Goal: Task Accomplishment & Management: Complete application form

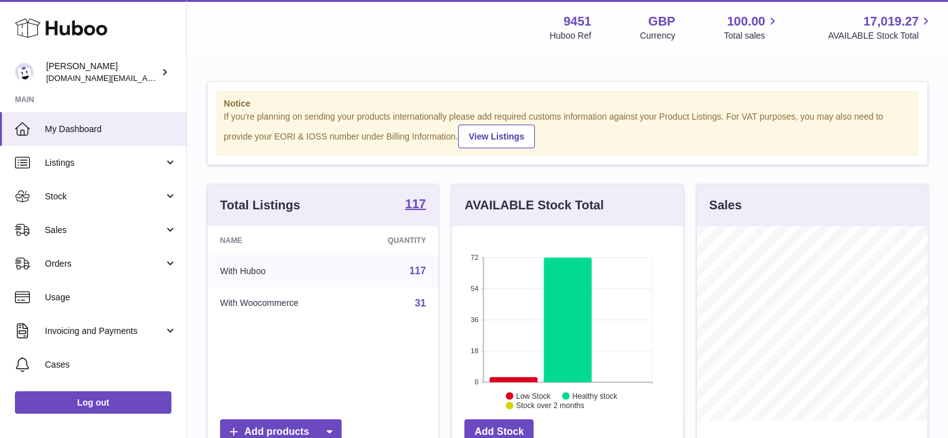
scroll to position [194, 231]
click at [161, 198] on link "Stock" at bounding box center [93, 196] width 186 height 34
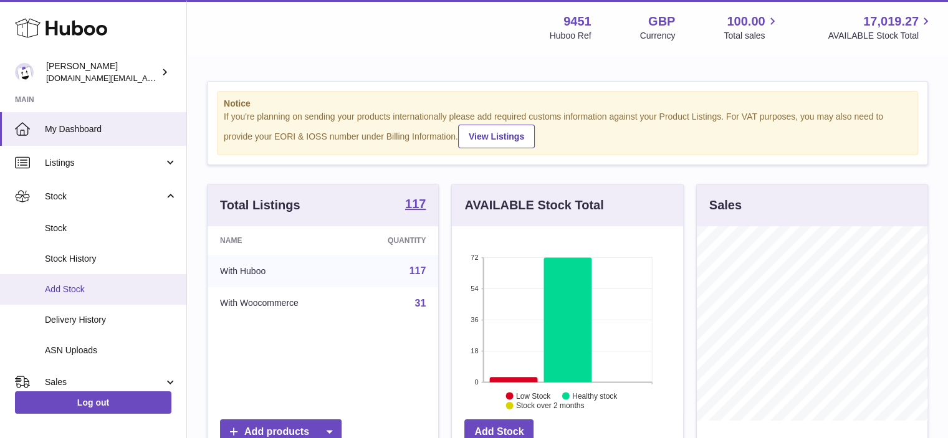
click at [110, 286] on span "Add Stock" at bounding box center [111, 290] width 132 height 12
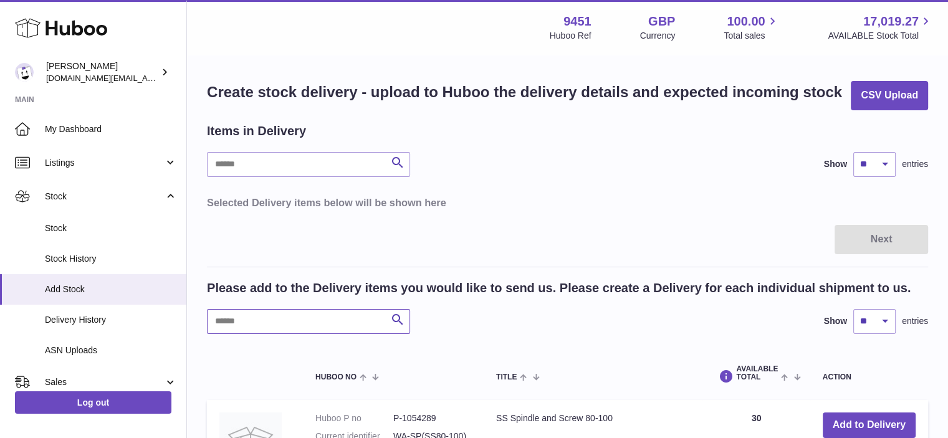
click at [241, 325] on input "text" at bounding box center [308, 321] width 203 height 25
type input "*"
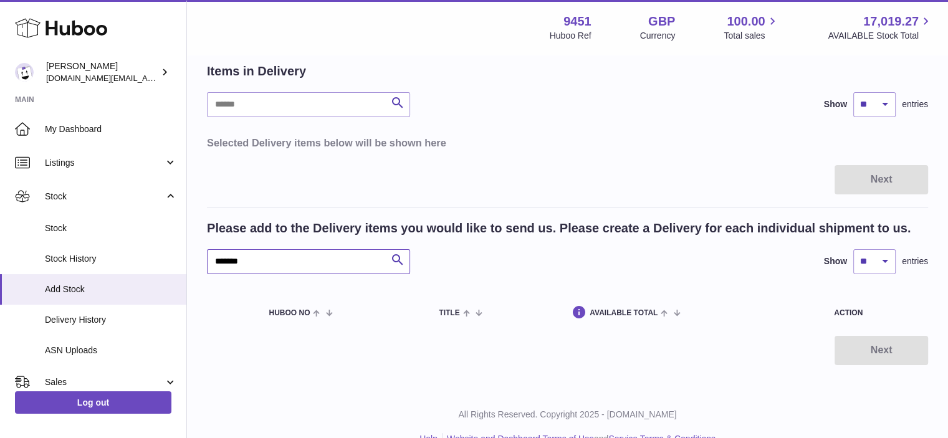
scroll to position [83, 0]
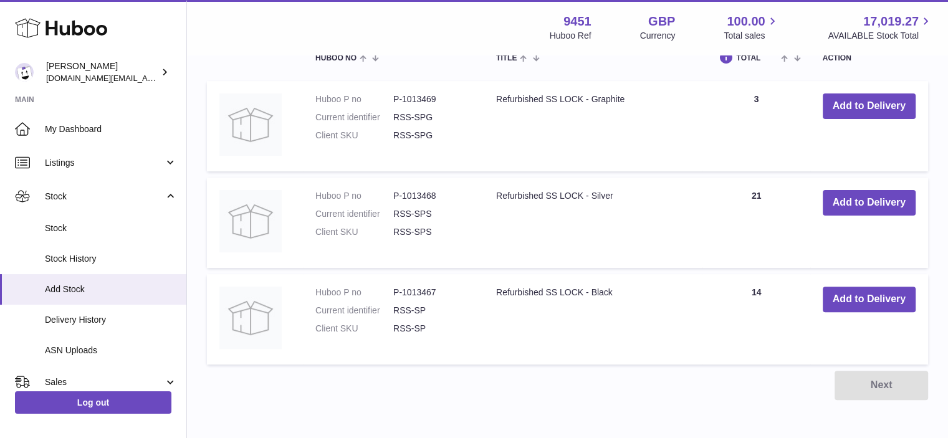
scroll to position [335, 0]
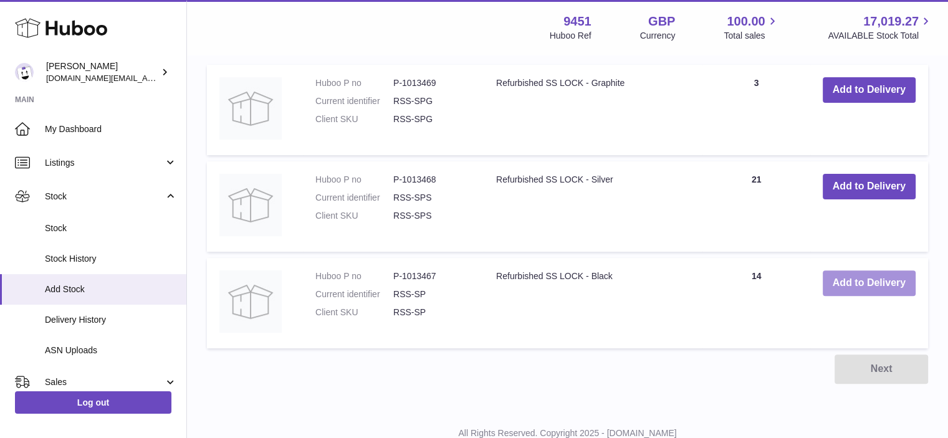
type input "******"
click at [877, 284] on button "Add to Delivery" at bounding box center [868, 283] width 93 height 26
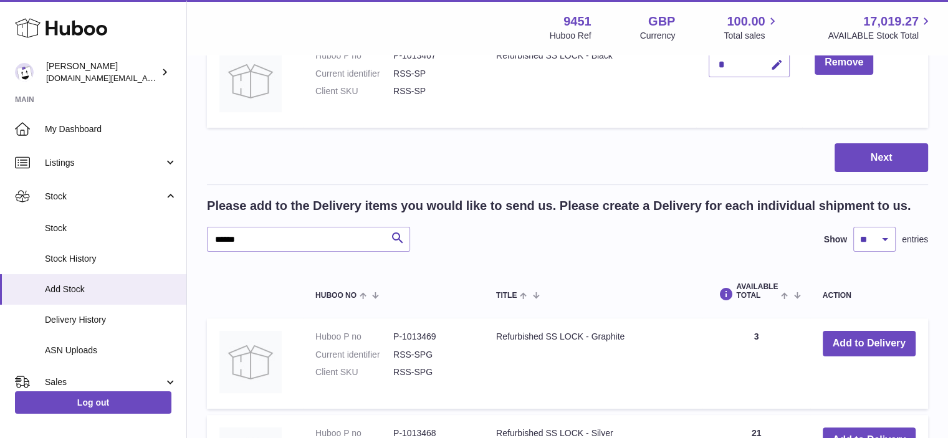
scroll to position [148, 0]
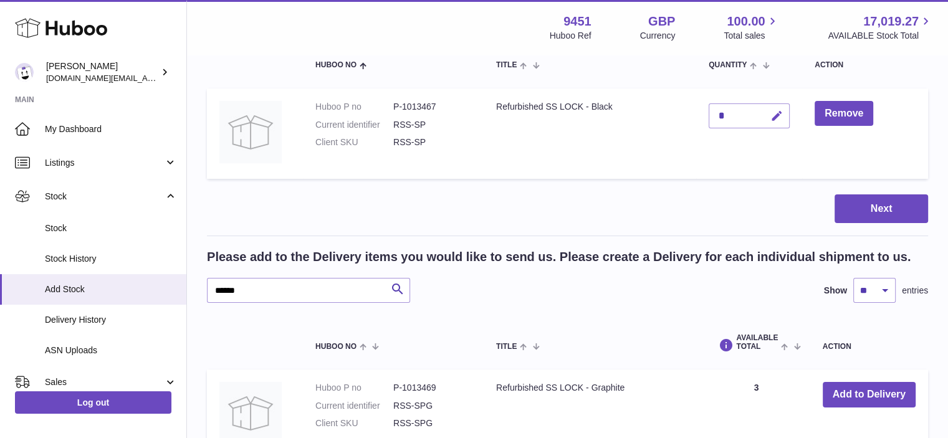
click at [778, 119] on icon "button" at bounding box center [776, 116] width 13 height 13
drag, startPoint x: 731, startPoint y: 110, endPoint x: 707, endPoint y: 112, distance: 23.8
click at [707, 112] on td "*" at bounding box center [749, 133] width 106 height 90
type input "*"
click at [779, 112] on icon "submit" at bounding box center [776, 115] width 11 height 11
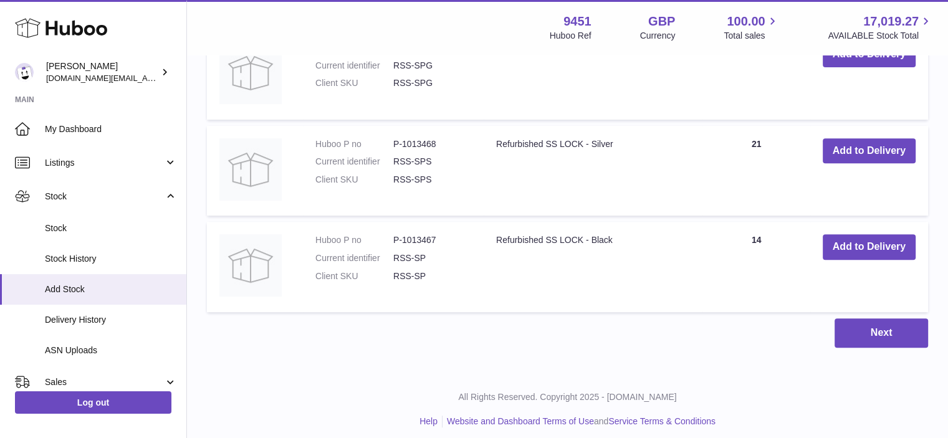
scroll to position [399, 0]
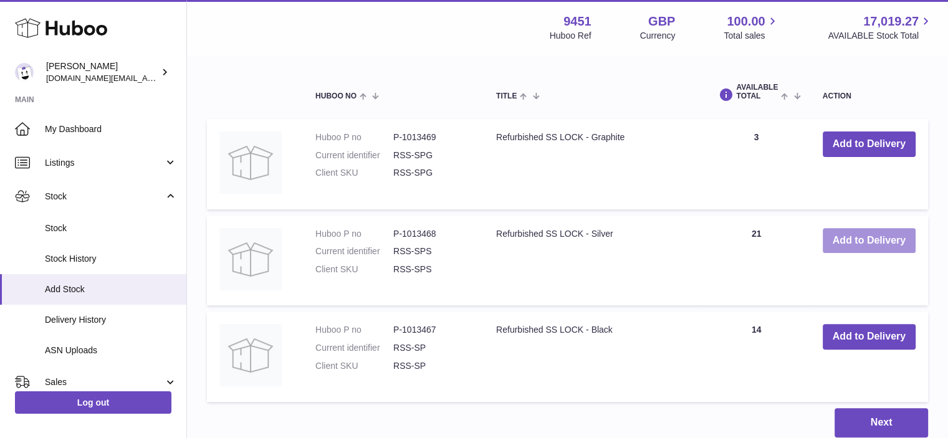
click at [876, 234] on button "Add to Delivery" at bounding box center [868, 241] width 93 height 26
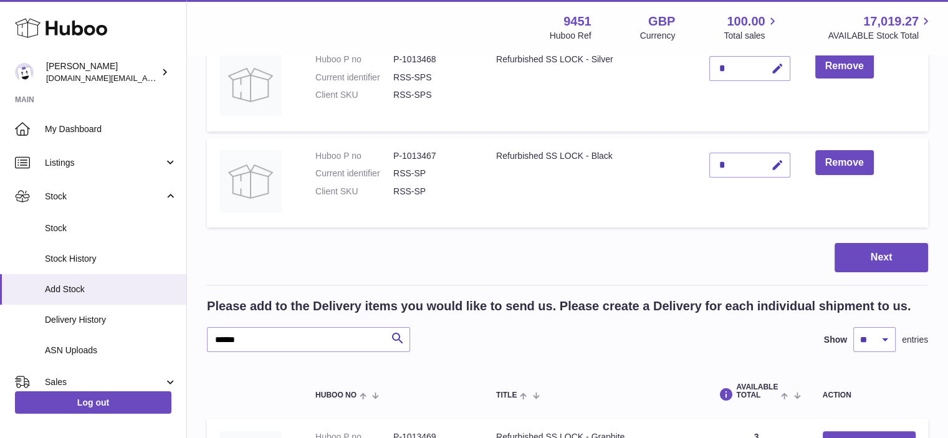
scroll to position [142, 0]
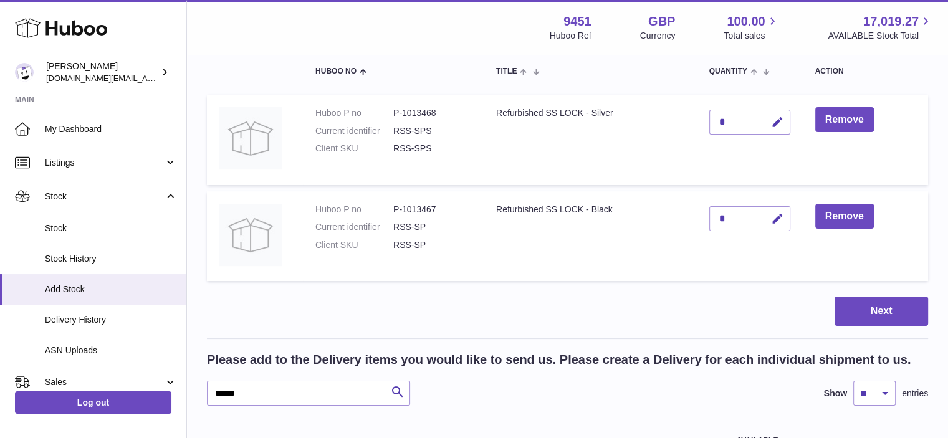
click at [738, 125] on div "*" at bounding box center [749, 122] width 81 height 25
click at [776, 125] on icon "button" at bounding box center [777, 122] width 13 height 13
click at [776, 125] on icon "submit" at bounding box center [777, 122] width 11 height 11
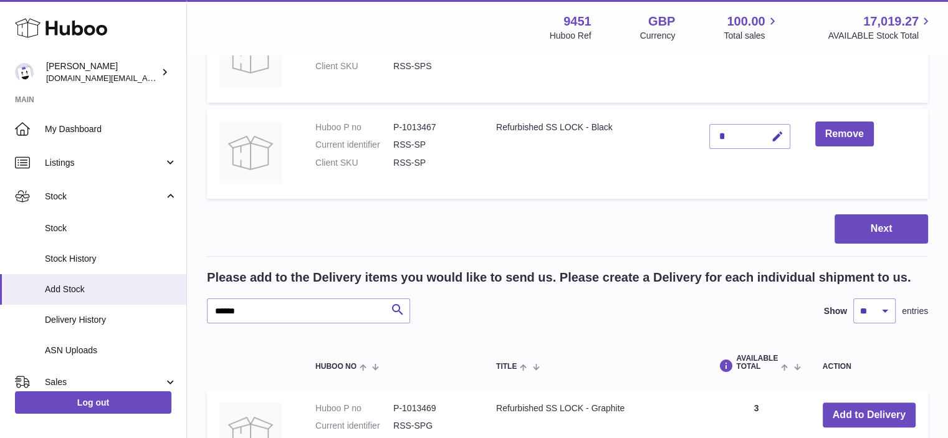
scroll to position [275, 0]
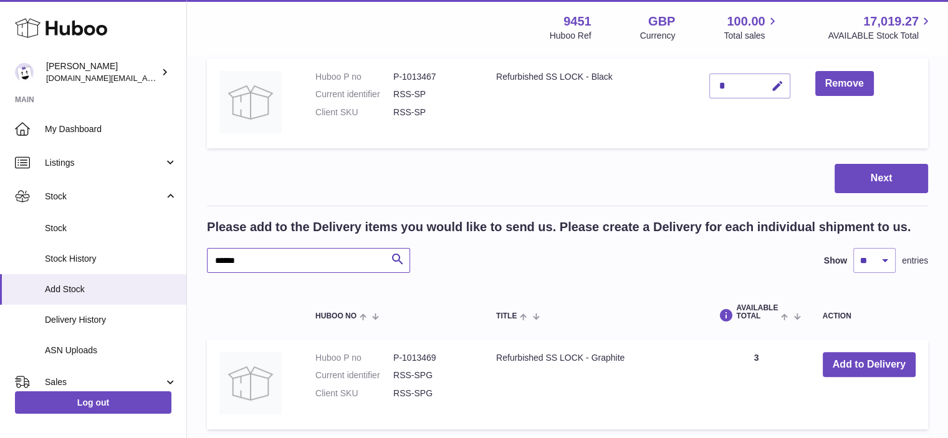
drag, startPoint x: 307, startPoint y: 264, endPoint x: 209, endPoint y: 262, distance: 97.8
click at [209, 262] on input "******" at bounding box center [308, 260] width 203 height 25
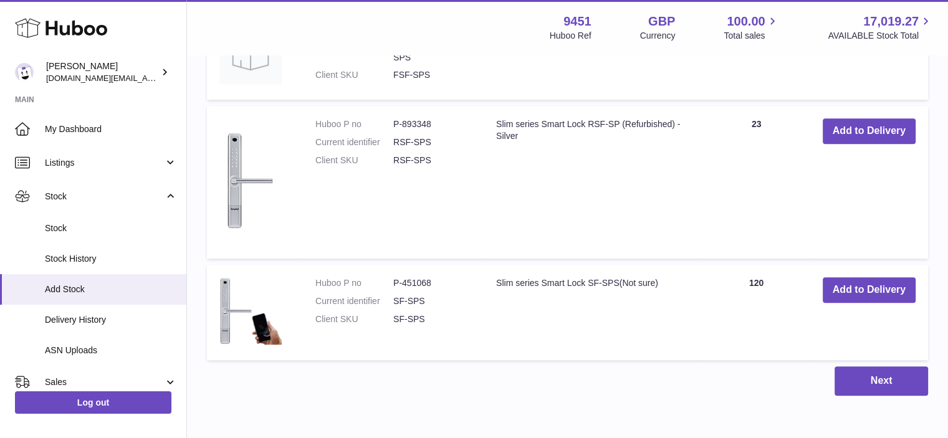
scroll to position [929, 0]
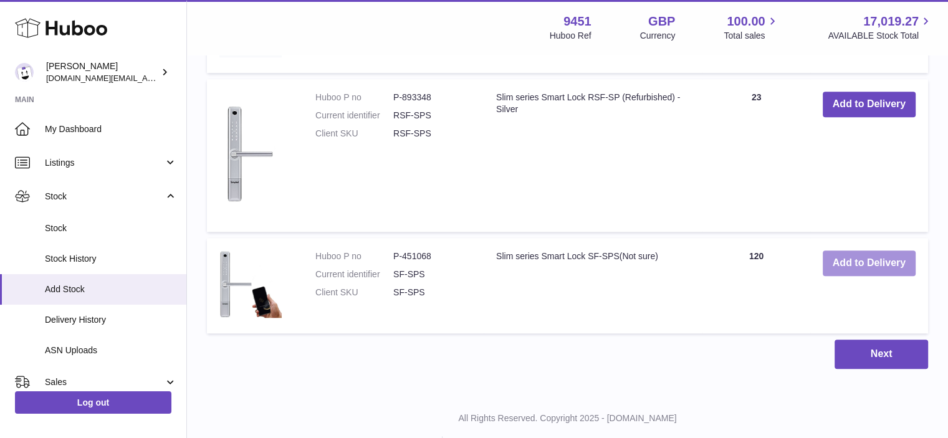
type input "******"
click at [862, 261] on button "Add to Delivery" at bounding box center [868, 263] width 93 height 26
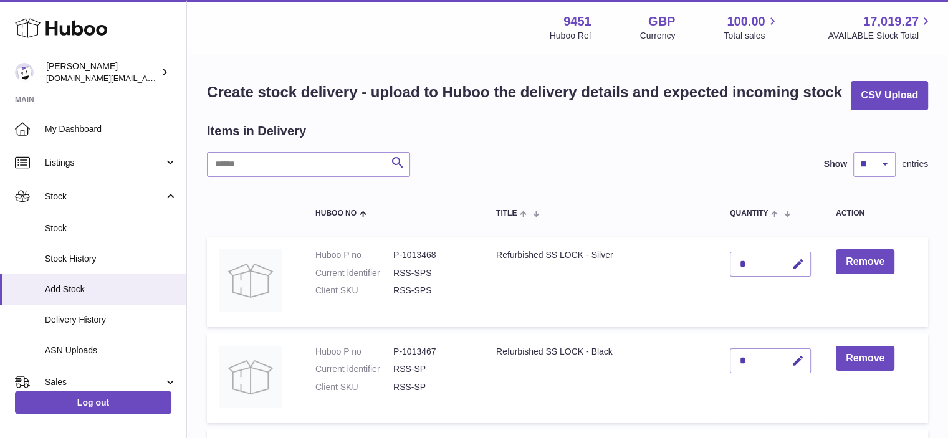
scroll to position [27, 0]
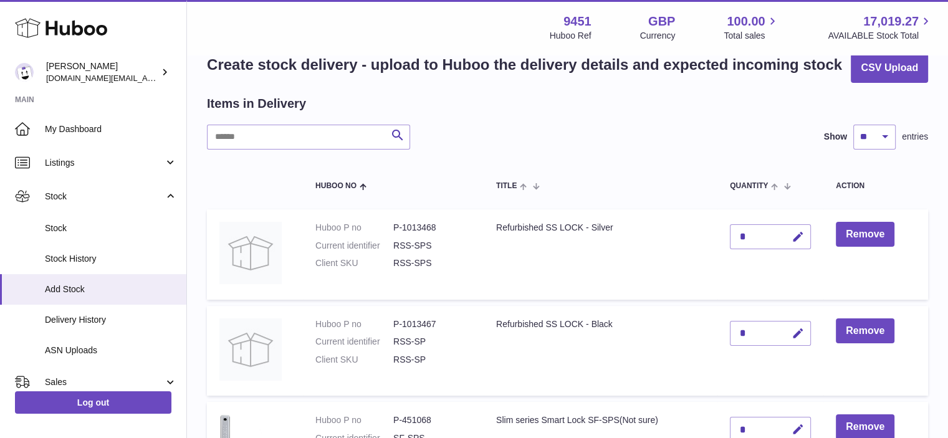
click at [751, 423] on div "*" at bounding box center [770, 429] width 81 height 25
click at [795, 430] on icon "button" at bounding box center [797, 429] width 13 height 13
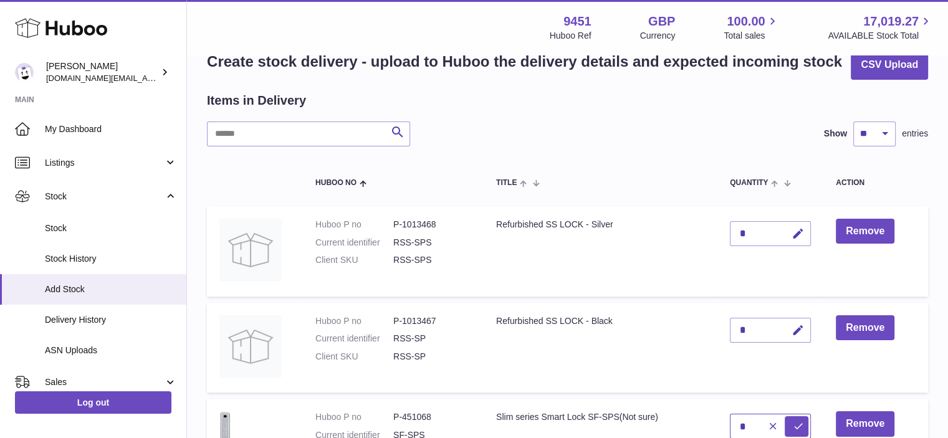
drag, startPoint x: 753, startPoint y: 418, endPoint x: 738, endPoint y: 419, distance: 15.6
click at [738, 419] on input "*" at bounding box center [770, 426] width 81 height 25
type input "*"
click at [797, 422] on icon "submit" at bounding box center [798, 426] width 11 height 11
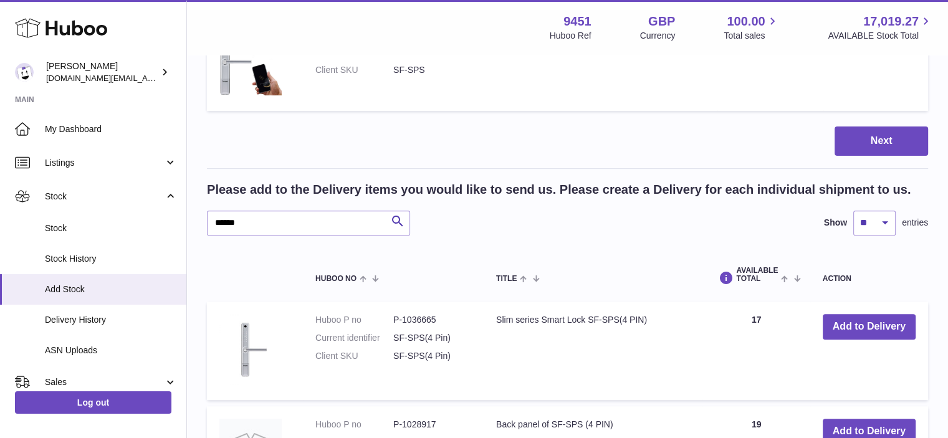
scroll to position [426, 0]
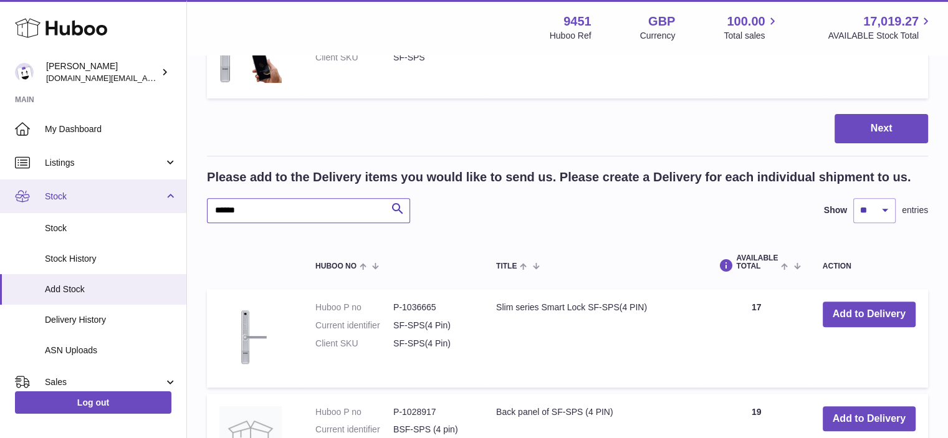
drag, startPoint x: 265, startPoint y: 210, endPoint x: 154, endPoint y: 207, distance: 111.6
click at [154, 207] on div "Huboo Amir Choroomi amir.ch@gmail.com Main My Dashboard Listings Not with Huboo…" at bounding box center [474, 322] width 948 height 1497
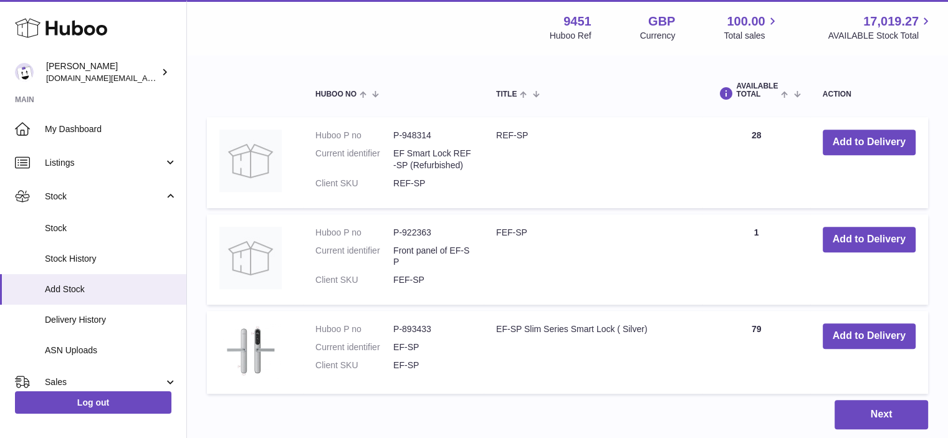
scroll to position [605, 0]
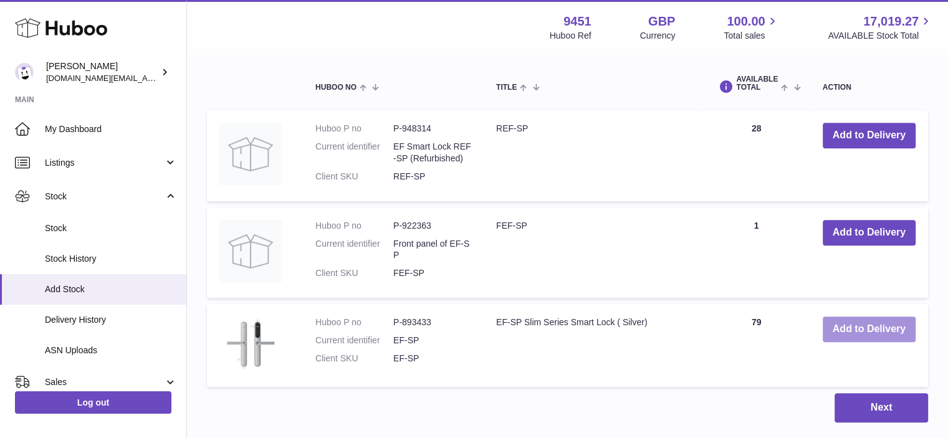
type input "*****"
click at [885, 333] on button "Add to Delivery" at bounding box center [868, 330] width 93 height 26
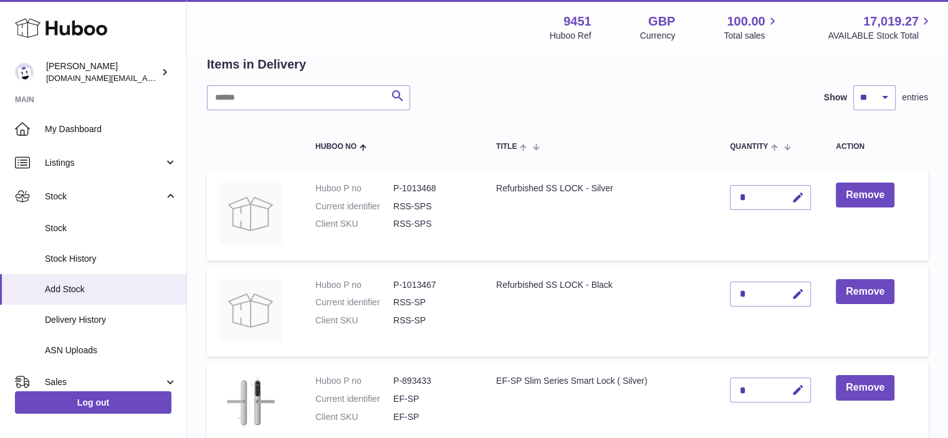
scroll to position [68, 0]
click at [803, 391] on icon "button" at bounding box center [797, 389] width 13 height 13
drag, startPoint x: 751, startPoint y: 391, endPoint x: 727, endPoint y: 388, distance: 24.4
click at [727, 388] on td "*" at bounding box center [770, 402] width 106 height 83
type input "*"
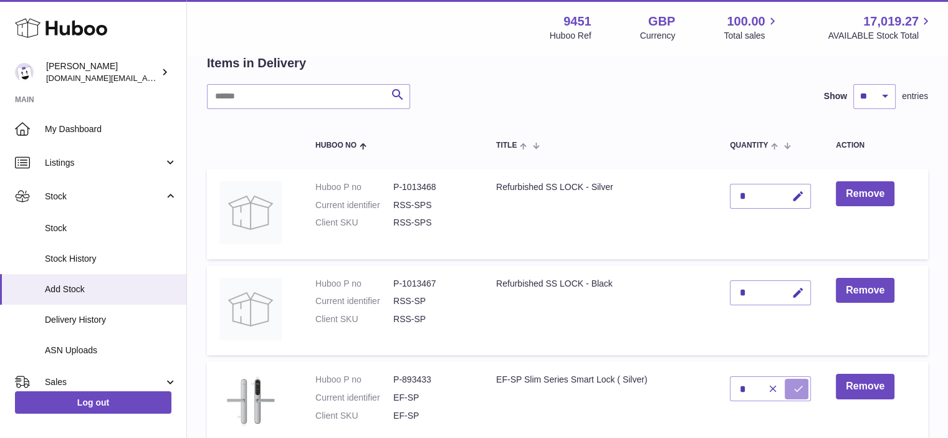
click at [806, 386] on button "submit" at bounding box center [796, 389] width 24 height 20
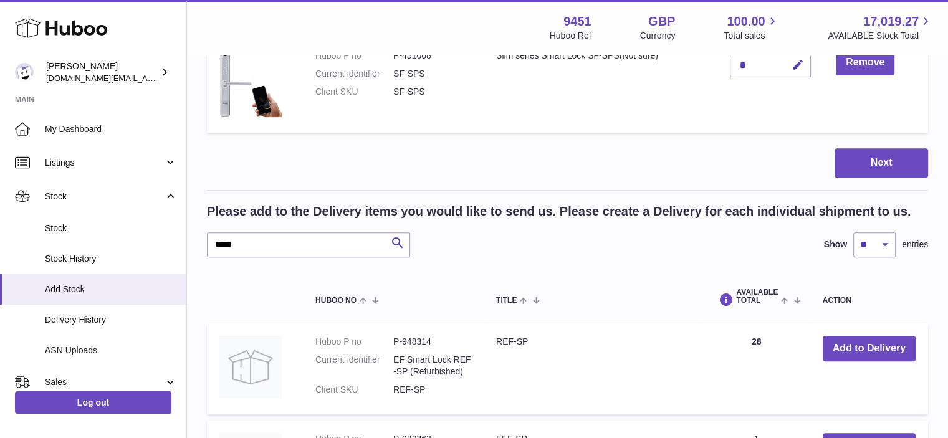
scroll to position [520, 0]
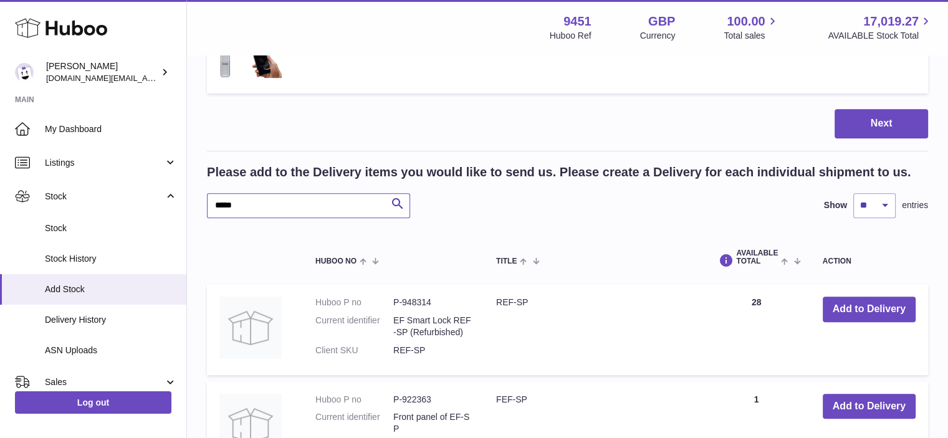
click at [219, 203] on input "*****" at bounding box center [308, 205] width 203 height 25
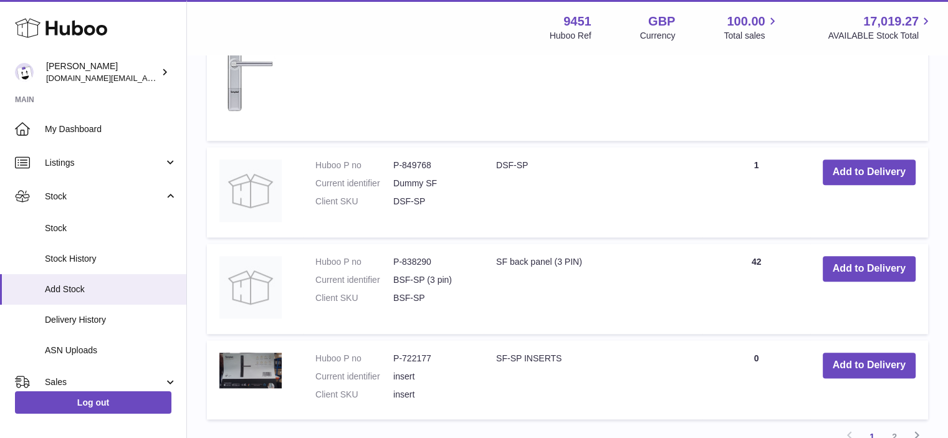
scroll to position [1548, 0]
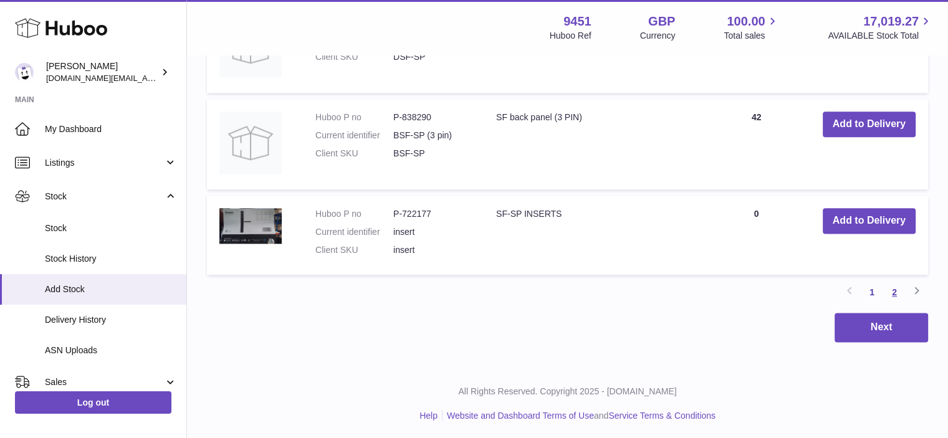
type input "*****"
click at [896, 291] on link "2" at bounding box center [894, 292] width 22 height 22
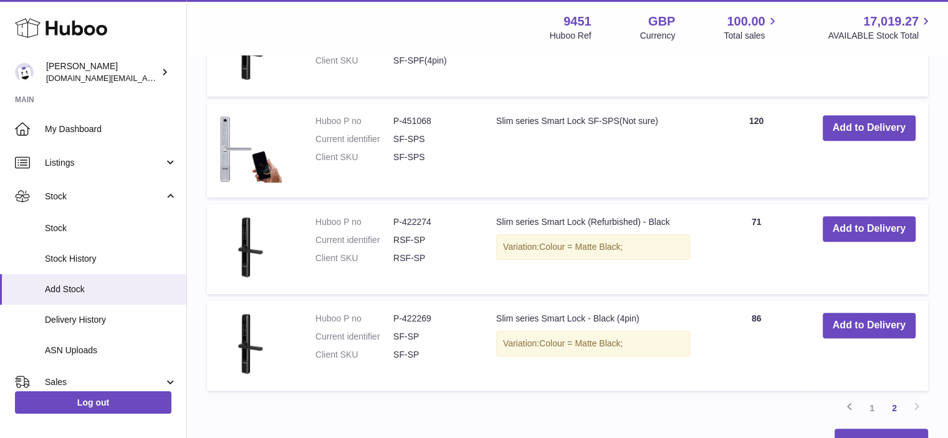
scroll to position [800, 0]
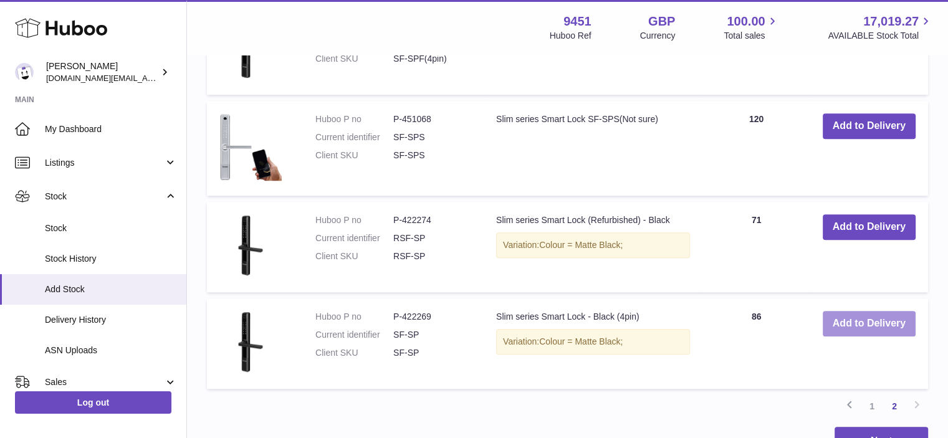
click at [870, 321] on button "Add to Delivery" at bounding box center [868, 324] width 93 height 26
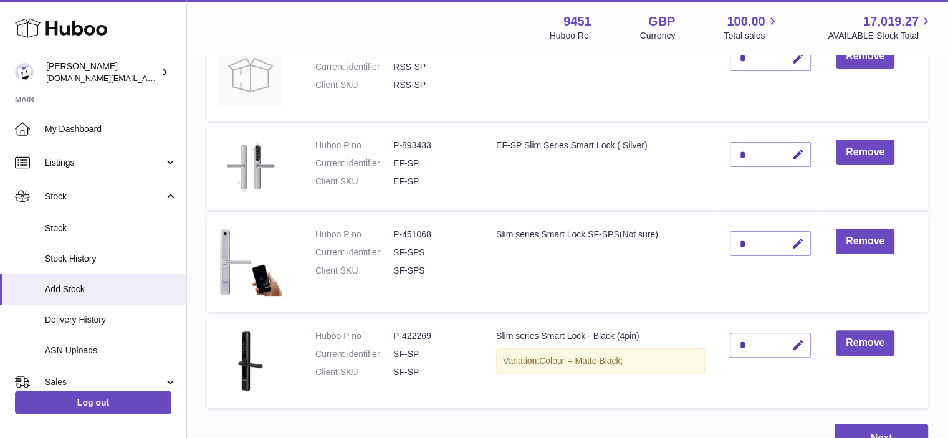
scroll to position [339, 0]
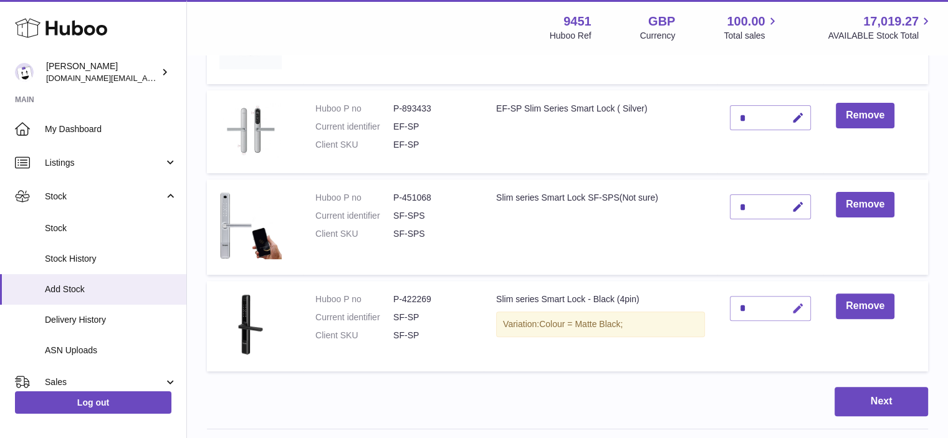
click at [798, 313] on icon "button" at bounding box center [797, 308] width 13 height 13
drag, startPoint x: 755, startPoint y: 309, endPoint x: 710, endPoint y: 316, distance: 46.0
click at [710, 316] on tr "Huboo P no P-422269 Current identifier SF-SP Client SKU SF-SP Slim series Smart…" at bounding box center [567, 326] width 721 height 90
type input "*"
click at [790, 302] on button "submit" at bounding box center [796, 308] width 24 height 20
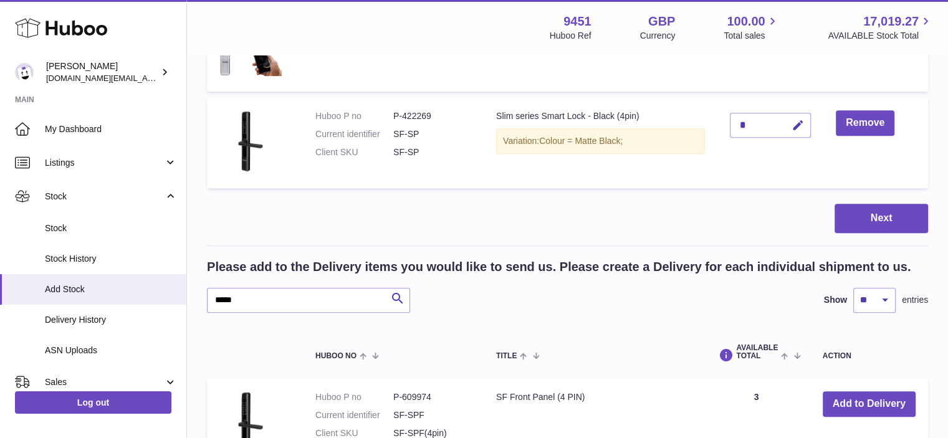
scroll to position [546, 0]
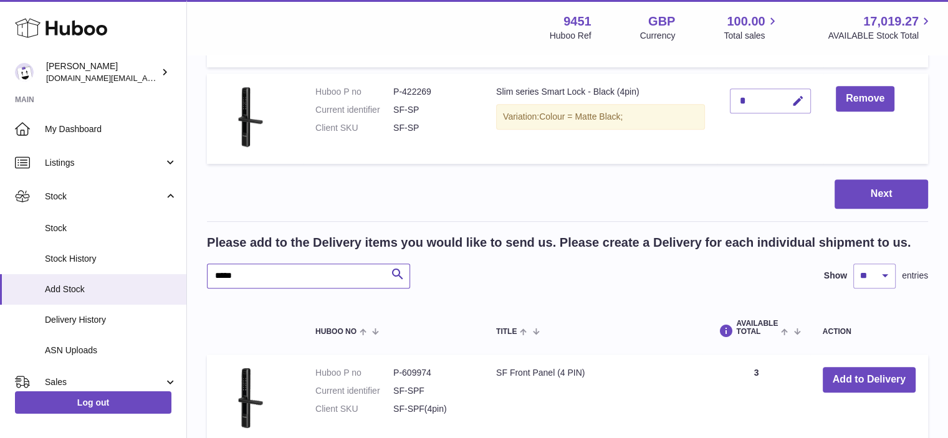
click at [224, 276] on input "*****" at bounding box center [308, 276] width 203 height 25
click at [270, 275] on input "*****" at bounding box center [308, 276] width 203 height 25
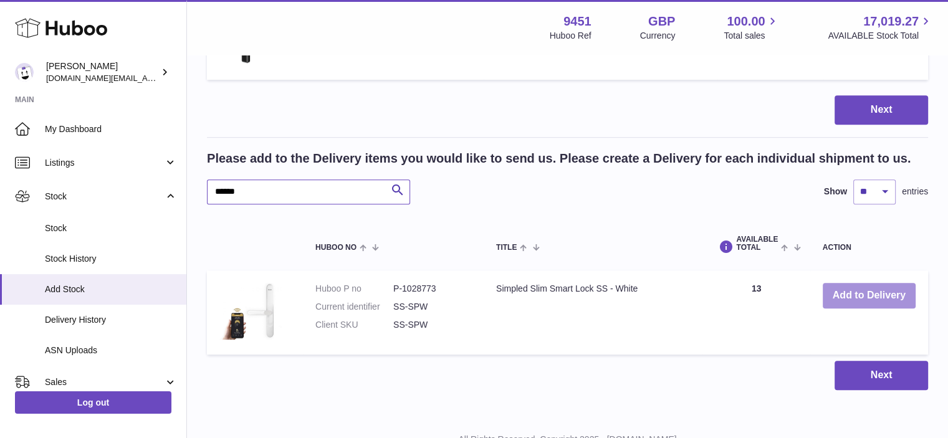
type input "******"
click at [880, 291] on button "Add to Delivery" at bounding box center [868, 296] width 93 height 26
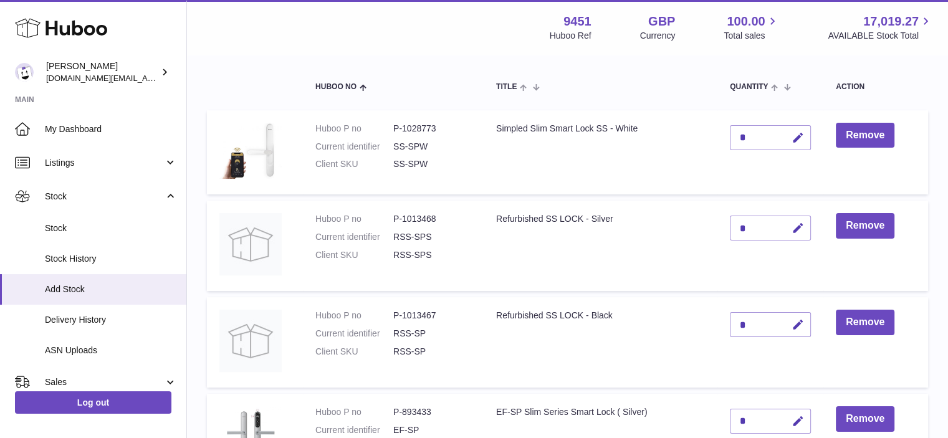
scroll to position [113, 0]
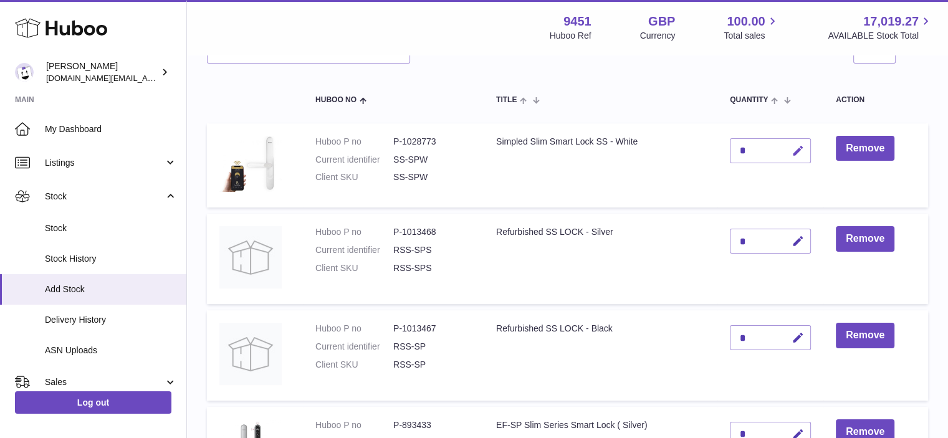
click at [802, 149] on icon "button" at bounding box center [797, 151] width 13 height 13
type input "*"
click at [802, 149] on icon "submit" at bounding box center [798, 150] width 11 height 11
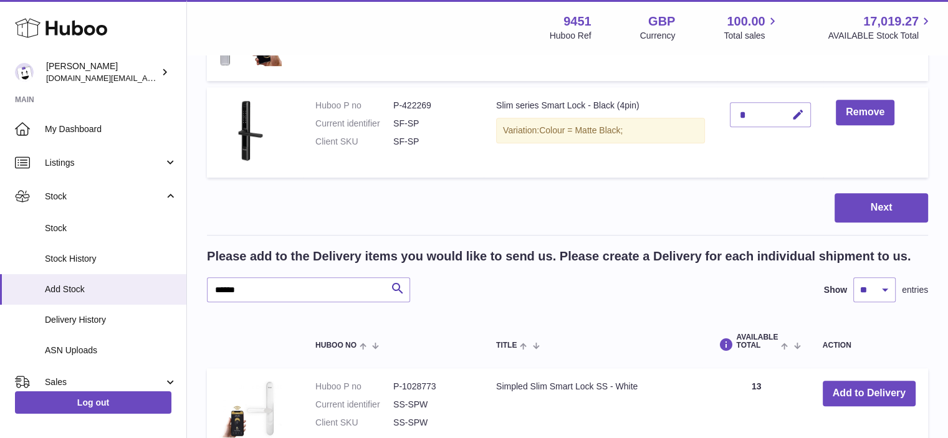
scroll to position [770, 0]
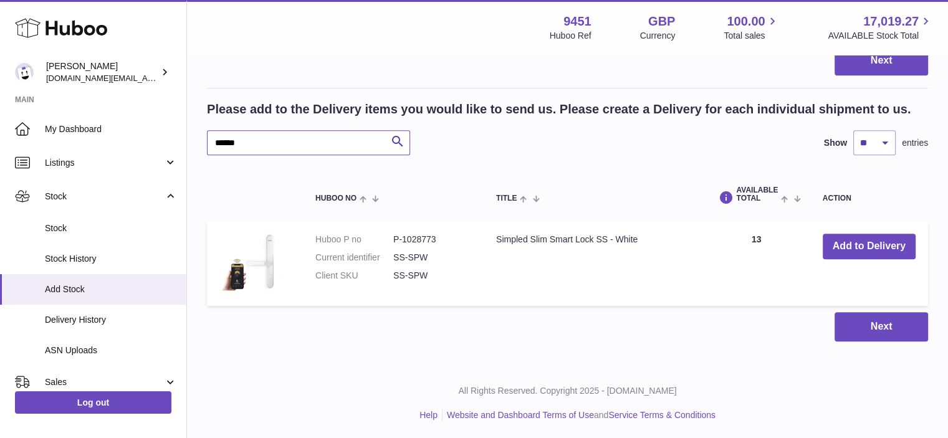
drag, startPoint x: 274, startPoint y: 146, endPoint x: 184, endPoint y: 143, distance: 89.1
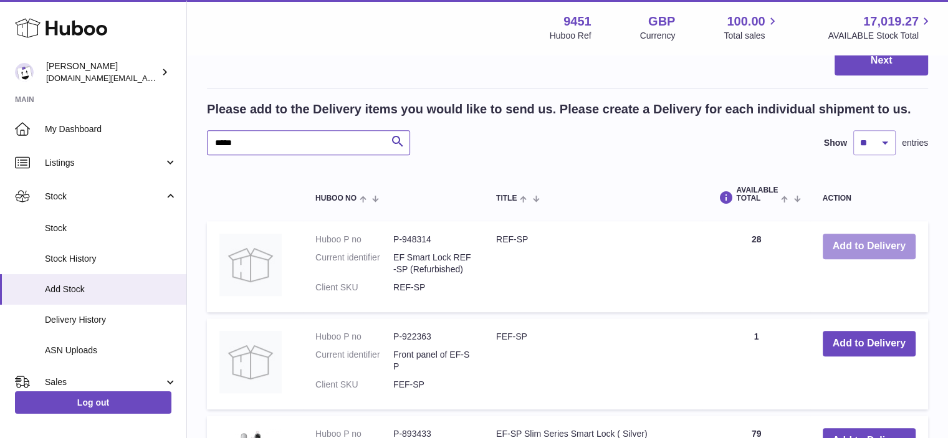
type input "*****"
click at [870, 253] on button "Add to Delivery" at bounding box center [868, 247] width 93 height 26
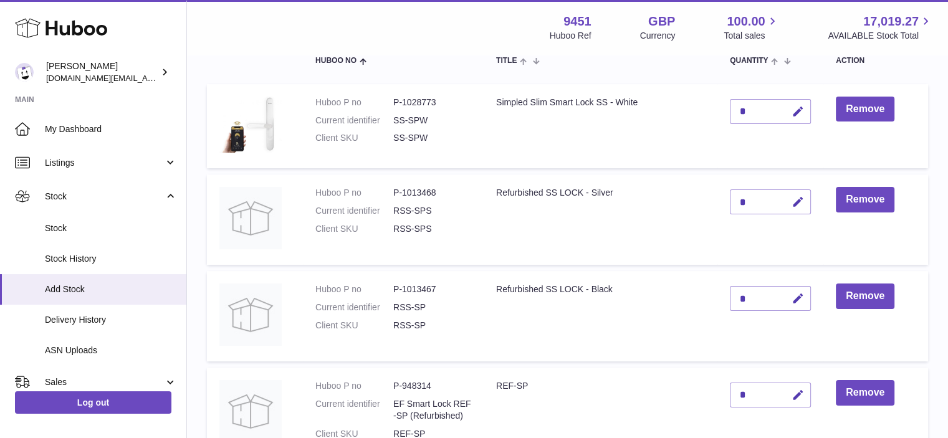
scroll to position [150, 0]
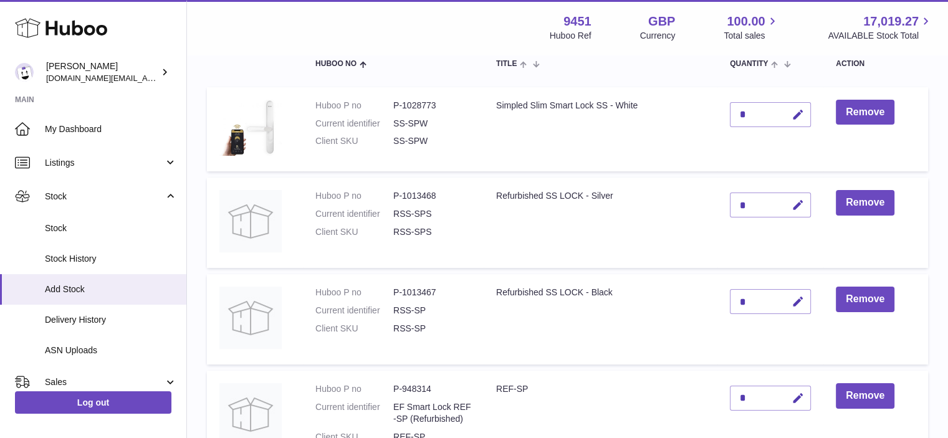
click at [758, 397] on div "*" at bounding box center [770, 398] width 81 height 25
click at [795, 397] on icon "button" at bounding box center [797, 398] width 13 height 13
type input "*"
click at [795, 397] on icon "submit" at bounding box center [798, 398] width 11 height 11
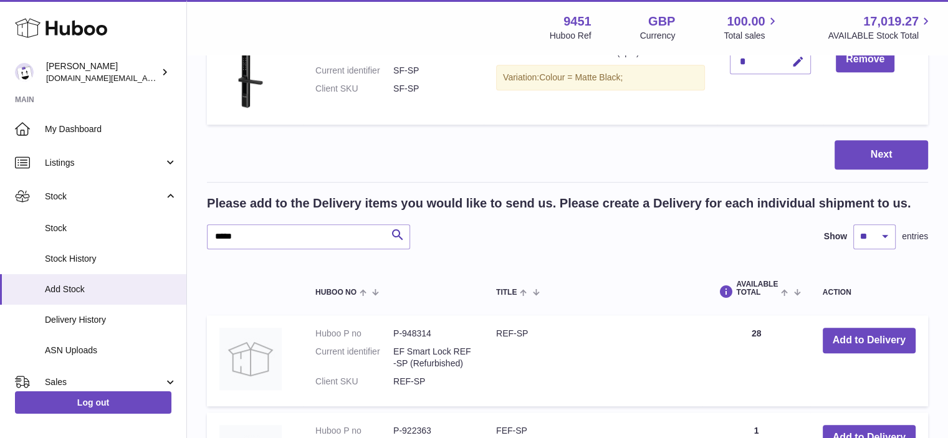
scroll to position [779, 0]
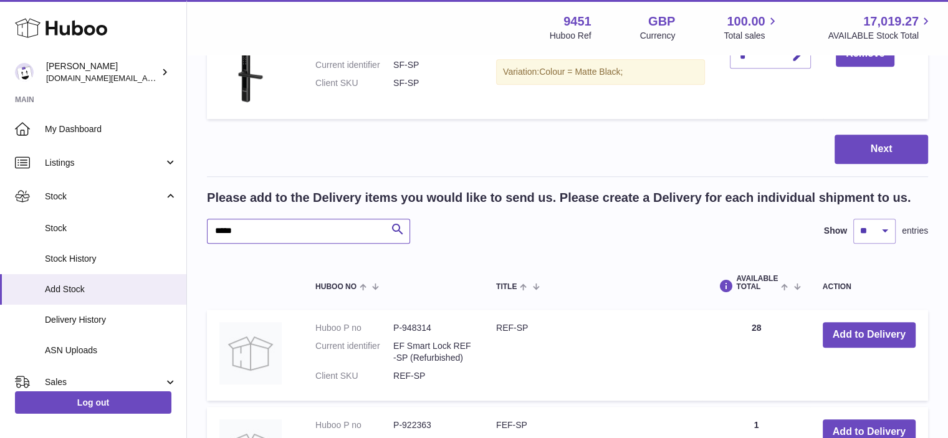
drag, startPoint x: 244, startPoint y: 225, endPoint x: 196, endPoint y: 229, distance: 48.7
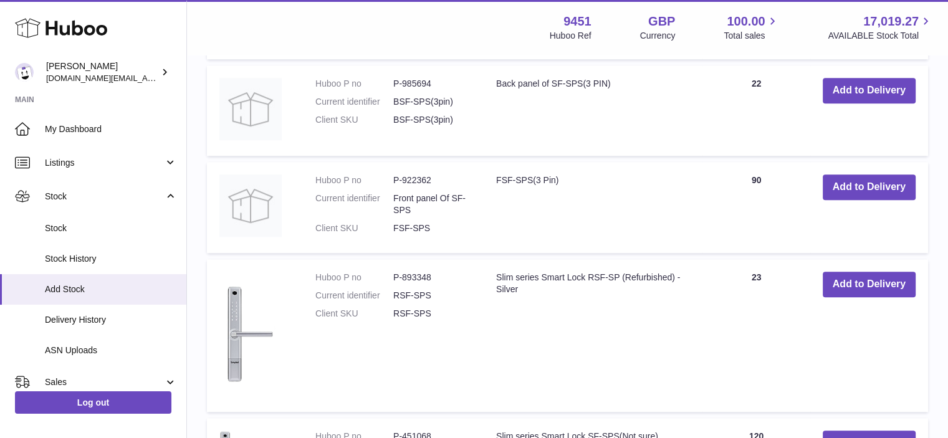
scroll to position [1231, 0]
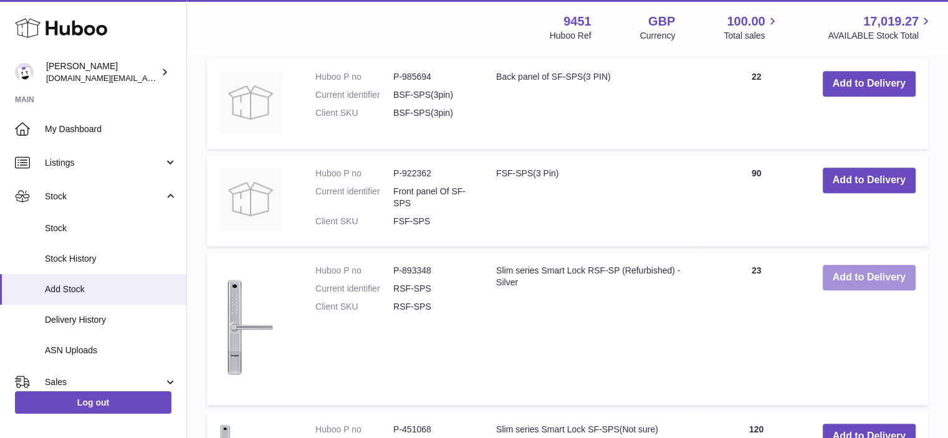
type input "******"
click at [876, 282] on button "Add to Delivery" at bounding box center [868, 278] width 93 height 26
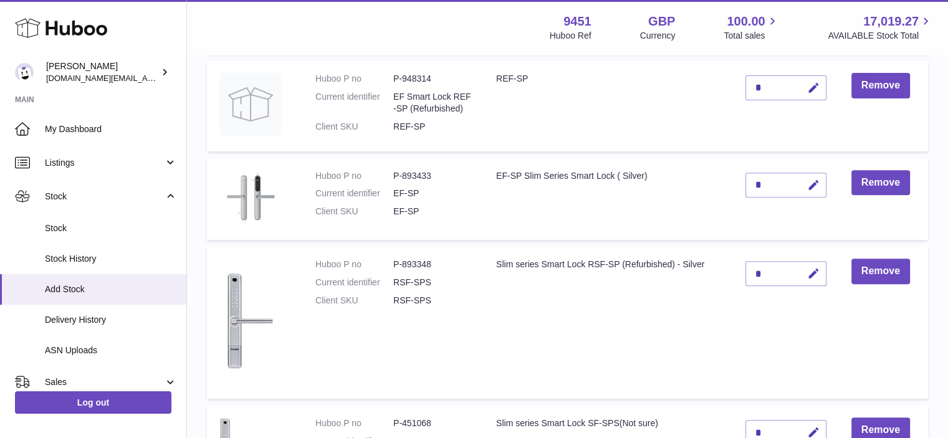
scroll to position [465, 0]
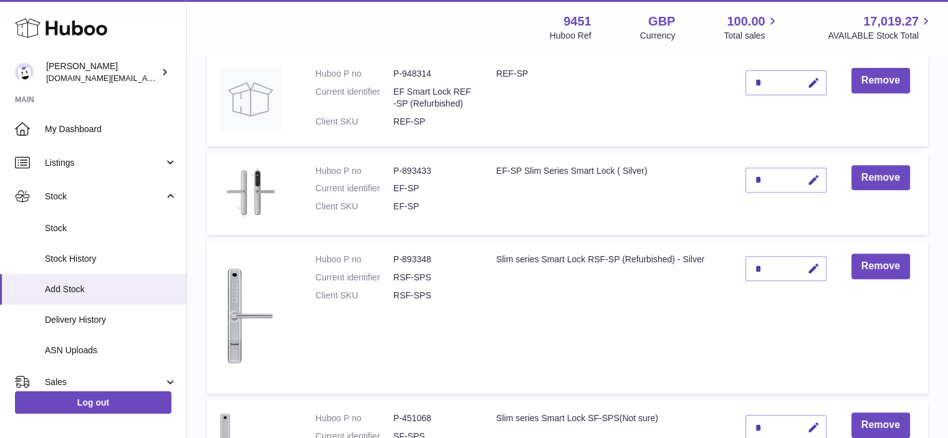
click at [765, 270] on div "*" at bounding box center [785, 268] width 81 height 25
click at [816, 266] on icon "button" at bounding box center [813, 268] width 13 height 13
type input "*"
click at [816, 266] on icon "submit" at bounding box center [813, 268] width 11 height 11
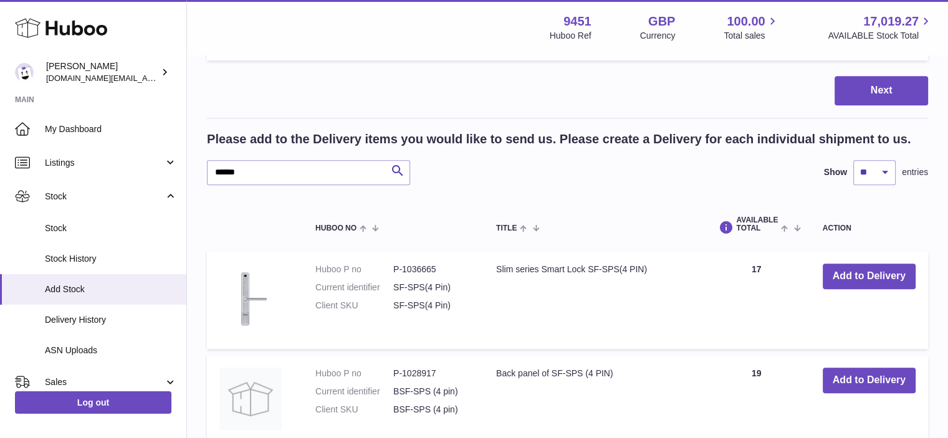
scroll to position [1003, 0]
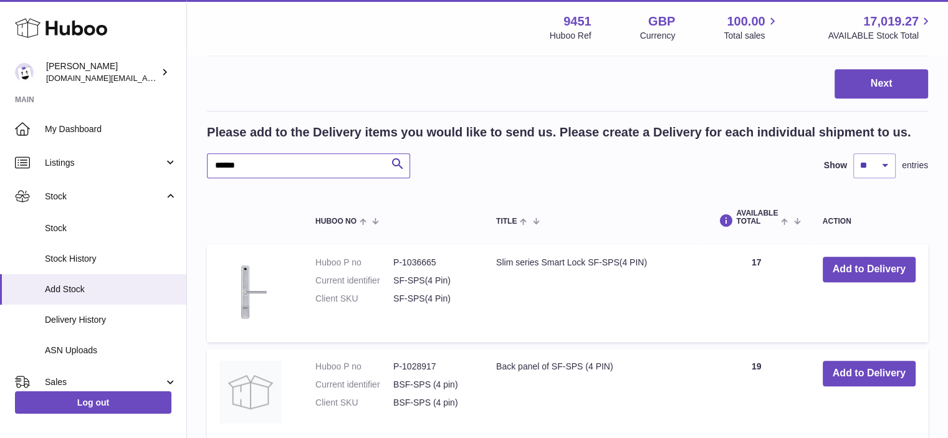
click at [312, 168] on input "******" at bounding box center [308, 165] width 203 height 25
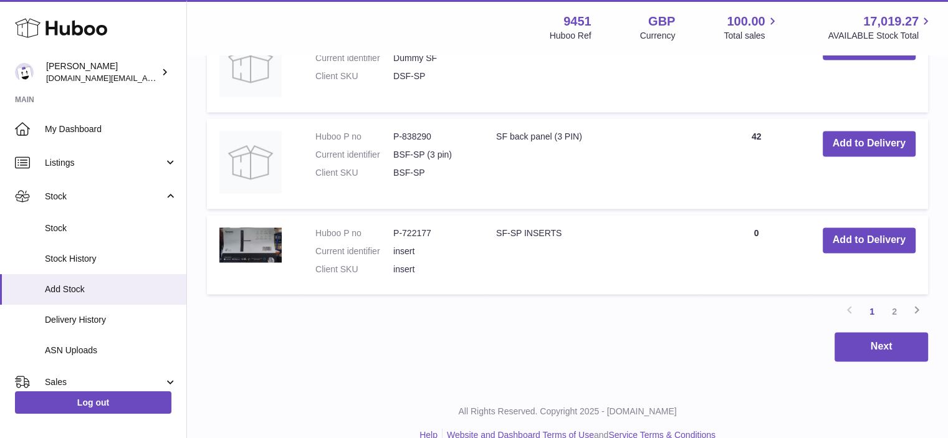
scroll to position [1991, 0]
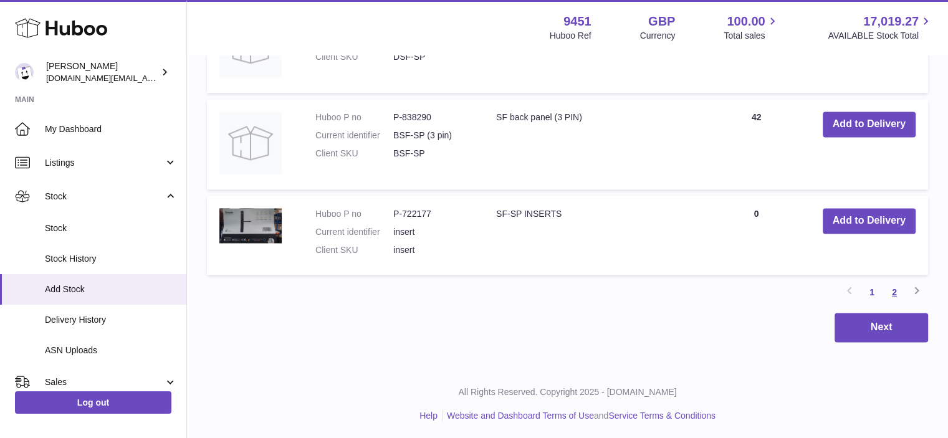
type input "*****"
click at [894, 291] on link "2" at bounding box center [894, 292] width 22 height 22
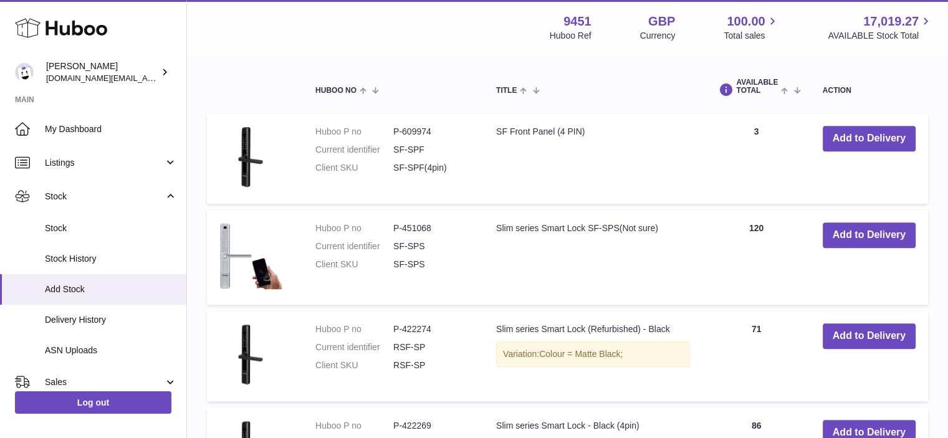
scroll to position [1137, 0]
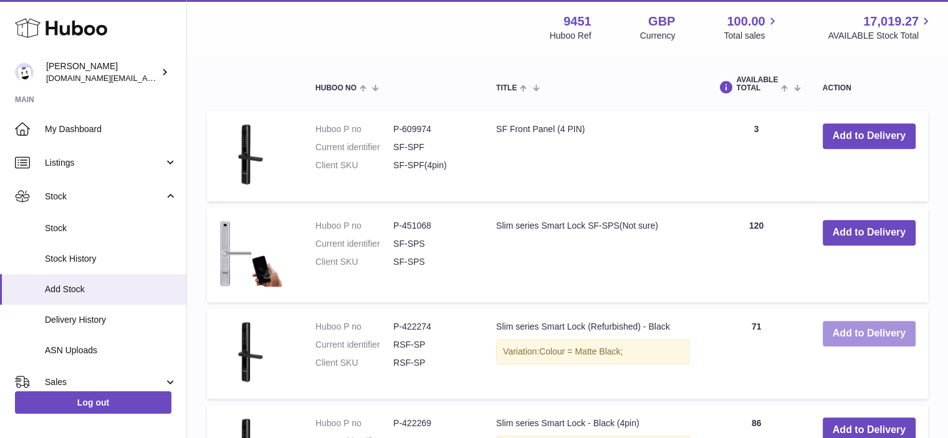
click at [889, 330] on button "Add to Delivery" at bounding box center [868, 334] width 93 height 26
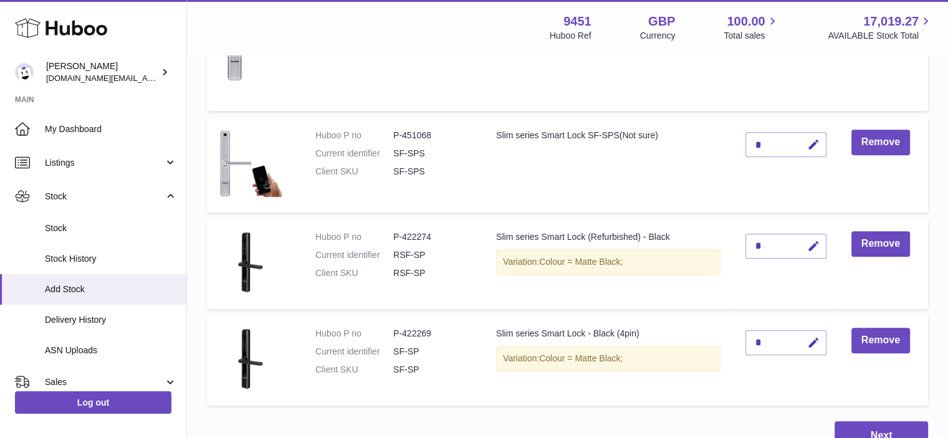
scroll to position [752, 0]
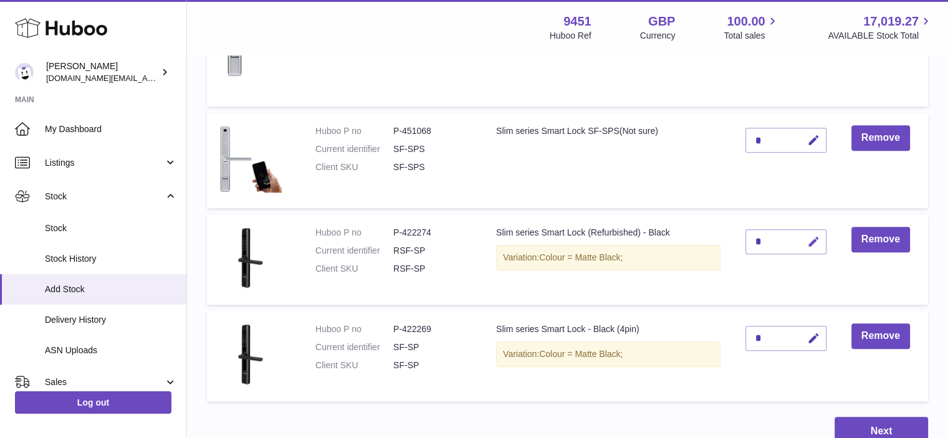
click at [816, 239] on icon "button" at bounding box center [813, 242] width 13 height 13
click at [816, 239] on icon "submit" at bounding box center [813, 241] width 11 height 11
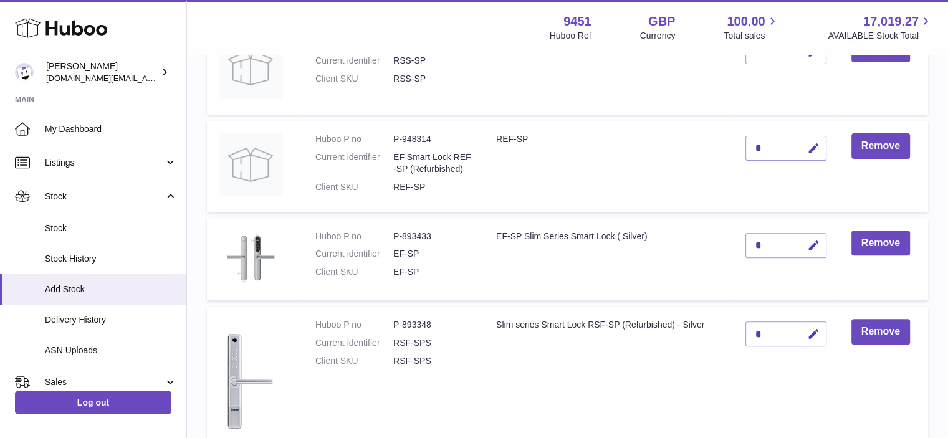
scroll to position [389, 0]
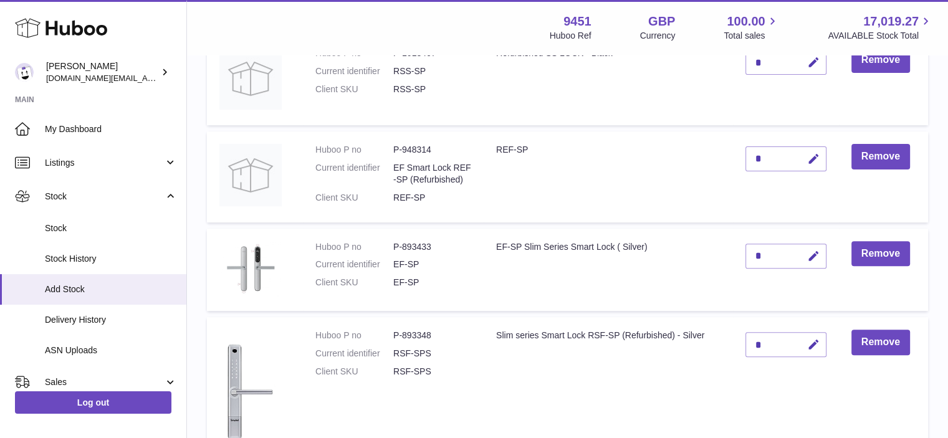
drag, startPoint x: 946, startPoint y: 156, endPoint x: 945, endPoint y: 131, distance: 25.0
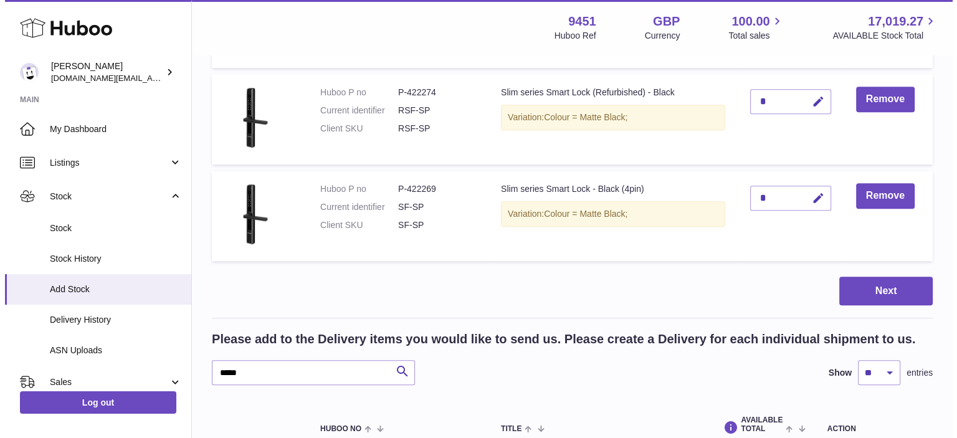
scroll to position [879, 0]
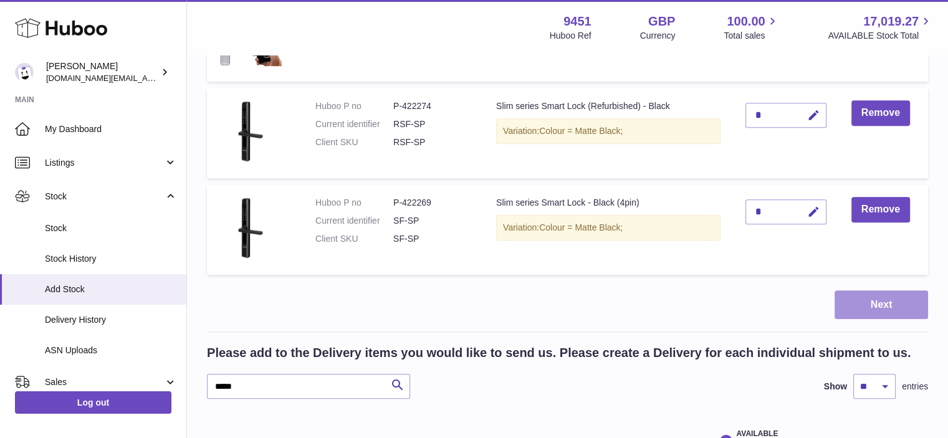
click at [905, 303] on button "Next" at bounding box center [880, 304] width 93 height 29
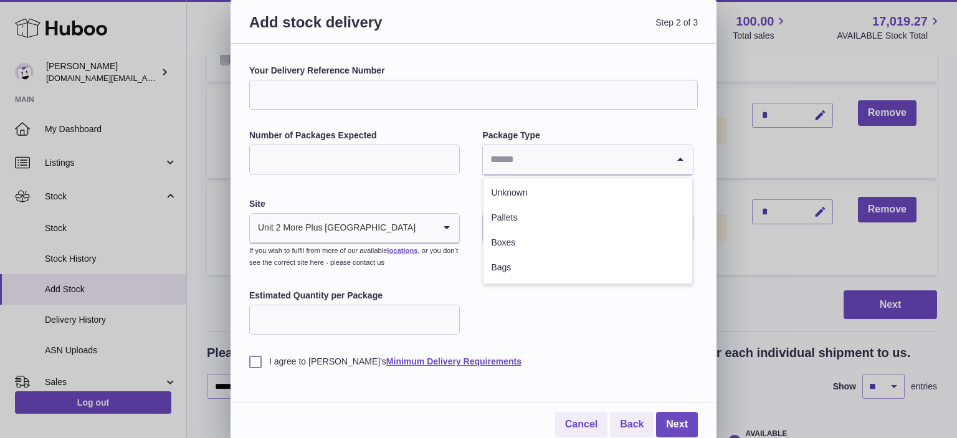
click at [527, 164] on input "Search for option" at bounding box center [575, 159] width 184 height 29
click at [511, 237] on li "Boxes" at bounding box center [588, 243] width 208 height 25
click at [387, 156] on input "Number of Packages Expected" at bounding box center [354, 160] width 211 height 30
type input "*"
click at [374, 328] on input "Estimated Quantity per Package" at bounding box center [354, 320] width 211 height 30
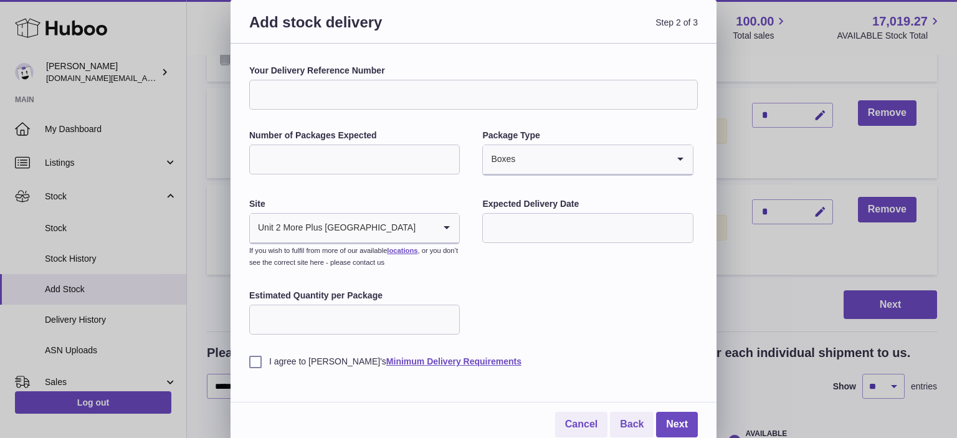
click at [374, 328] on input "Estimated Quantity per Package" at bounding box center [354, 320] width 211 height 30
click at [253, 361] on label "I agree to Huboo's Minimum Delivery Requirements" at bounding box center [473, 362] width 449 height 12
click at [687, 423] on link "Next" at bounding box center [677, 425] width 42 height 26
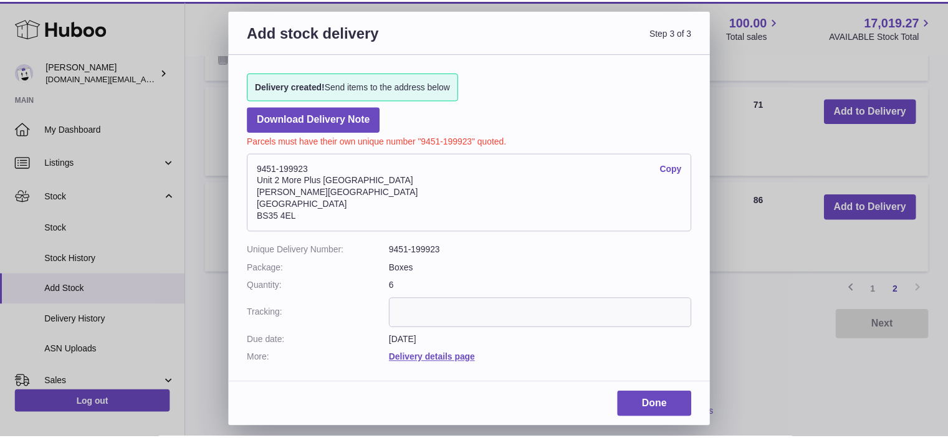
scroll to position [511, 0]
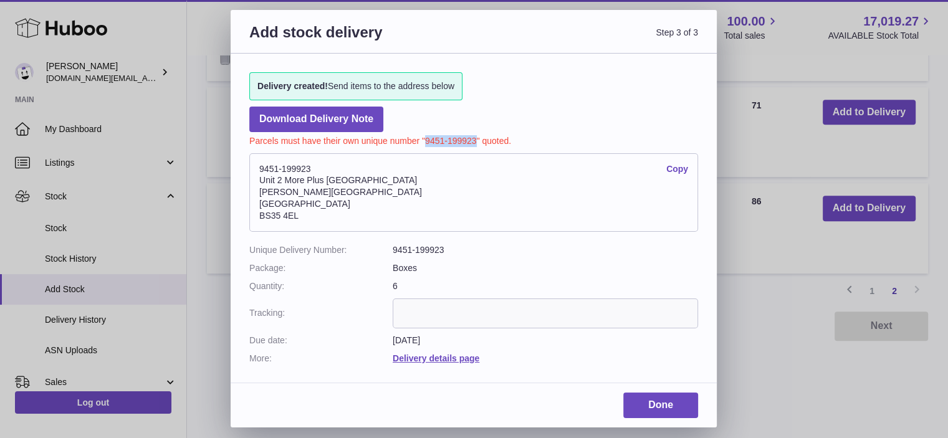
drag, startPoint x: 475, startPoint y: 136, endPoint x: 424, endPoint y: 138, distance: 51.1
click at [424, 138] on p "Parcels must have their own unique number "9451-199923" quoted." at bounding box center [473, 139] width 449 height 15
copy p "9451-199923"
click at [670, 408] on link "Done" at bounding box center [660, 406] width 75 height 26
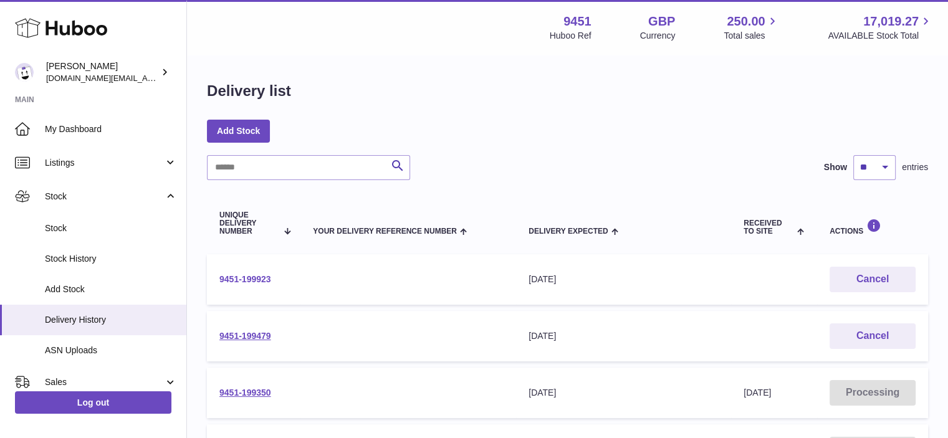
click at [261, 277] on link "9451-199923" at bounding box center [245, 279] width 52 height 10
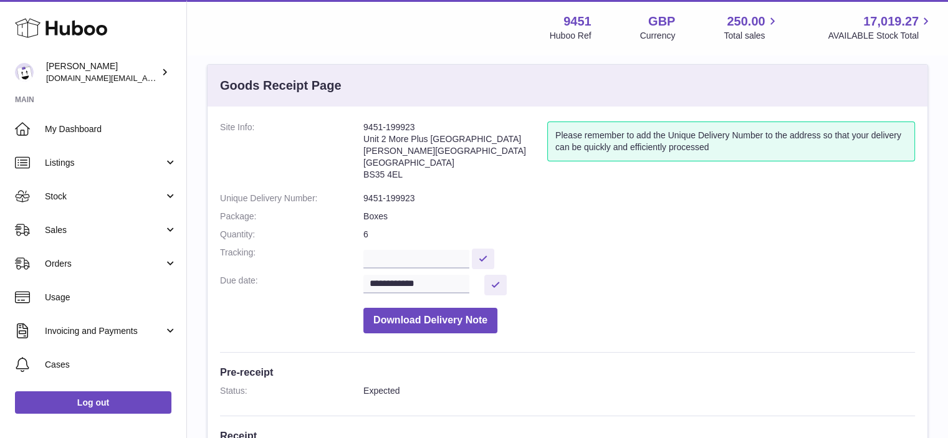
scroll to position [21, 0]
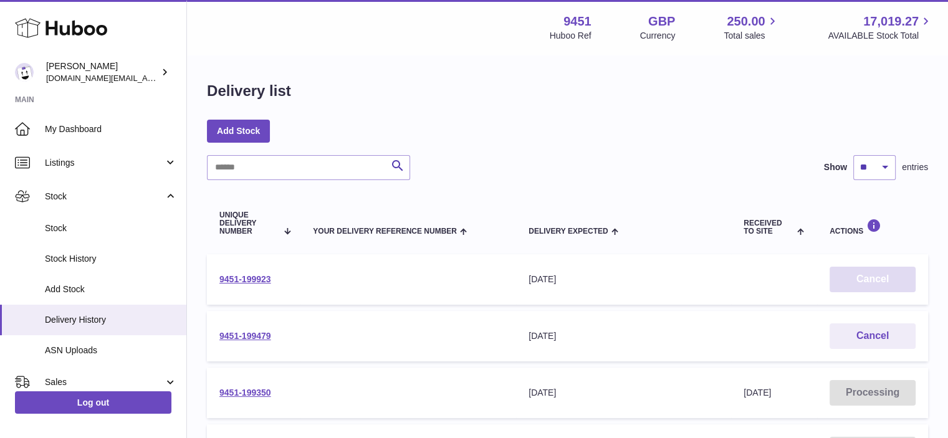
click at [865, 281] on button "Cancel" at bounding box center [872, 280] width 86 height 26
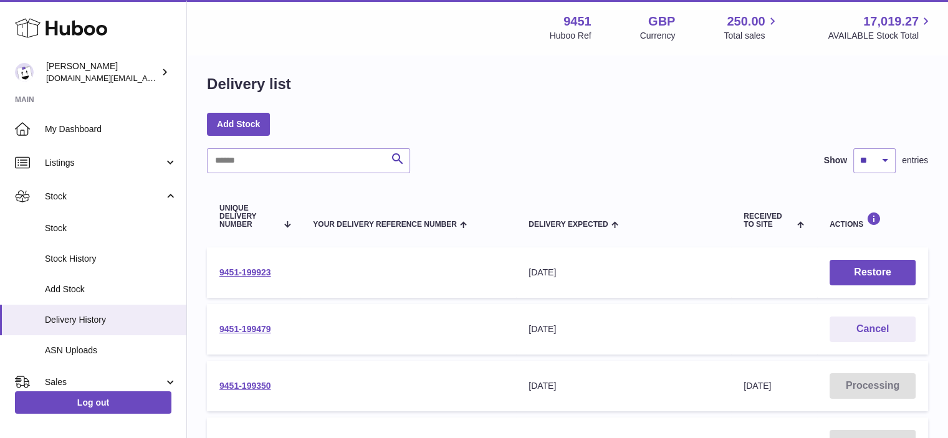
scroll to position [9, 0]
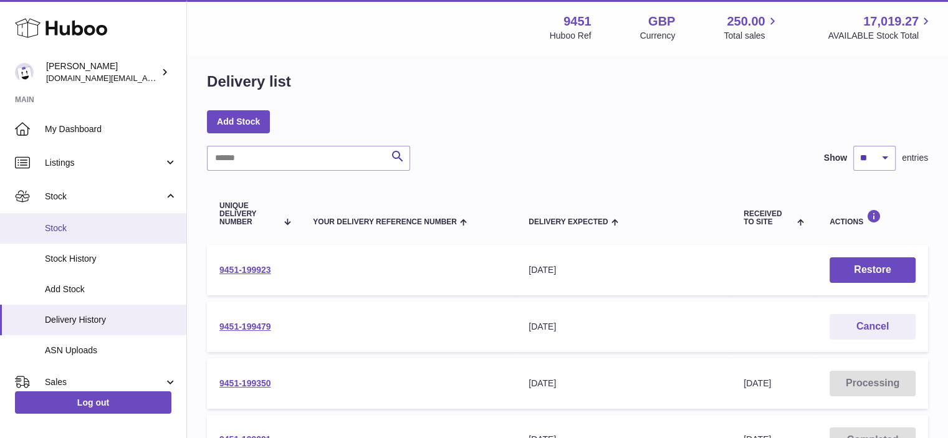
click at [100, 225] on span "Stock" at bounding box center [111, 228] width 132 height 12
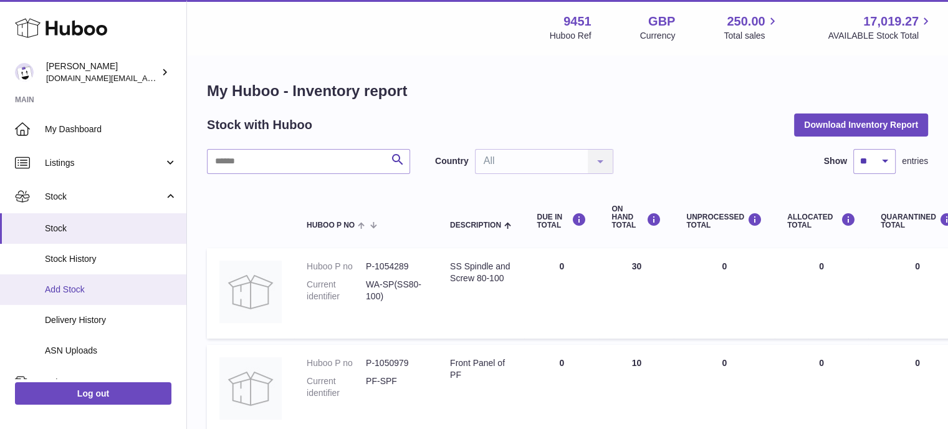
click at [110, 298] on link "Add Stock" at bounding box center [93, 289] width 186 height 31
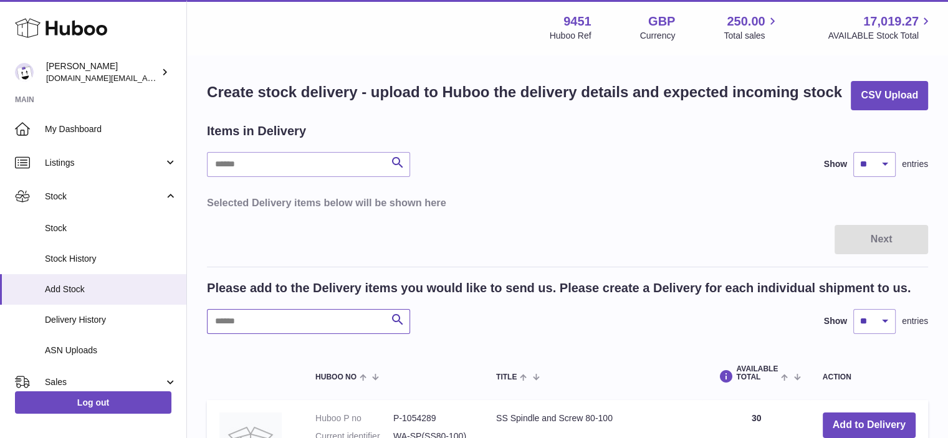
click at [279, 317] on input "text" at bounding box center [308, 321] width 203 height 25
type input "*"
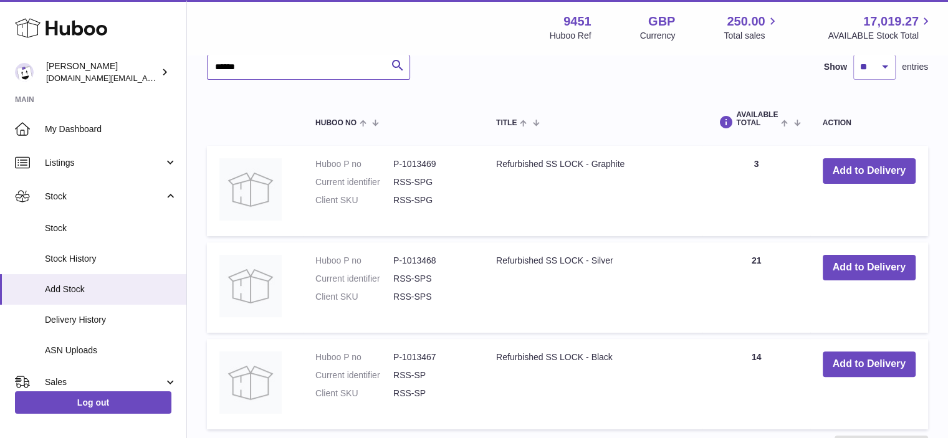
scroll to position [255, 0]
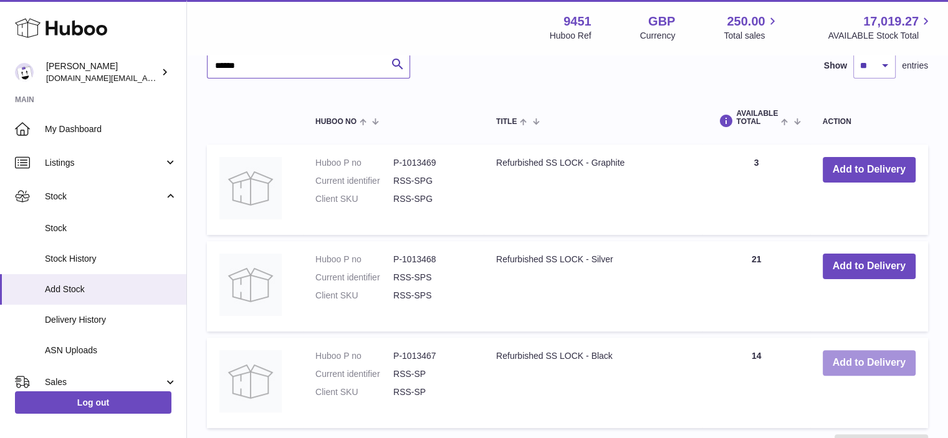
type input "******"
click at [868, 365] on button "Add to Delivery" at bounding box center [868, 363] width 93 height 26
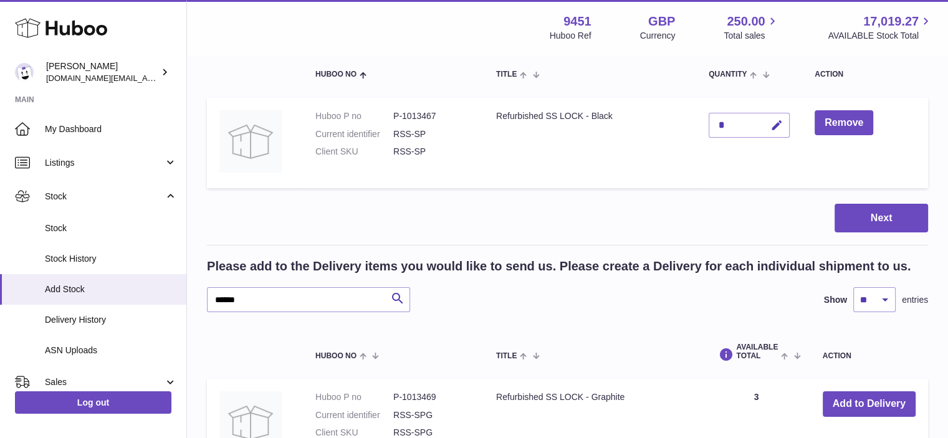
scroll to position [45, 0]
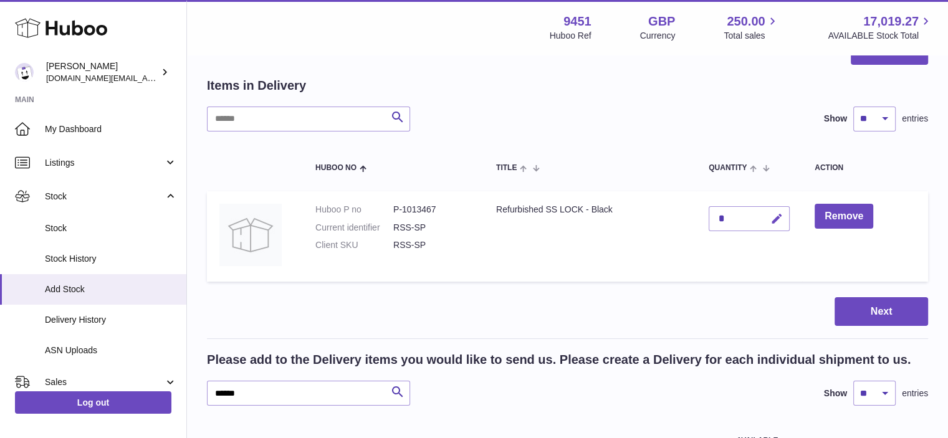
click at [778, 219] on icon "button" at bounding box center [776, 218] width 13 height 13
drag, startPoint x: 725, startPoint y: 215, endPoint x: 695, endPoint y: 217, distance: 29.4
click at [695, 217] on tr "Huboo P no P-1013467 Current identifier RSS-SP Client SKU RSS-SP Refurbished SS…" at bounding box center [567, 236] width 721 height 90
type input "*"
click at [773, 215] on icon "submit" at bounding box center [776, 218] width 11 height 11
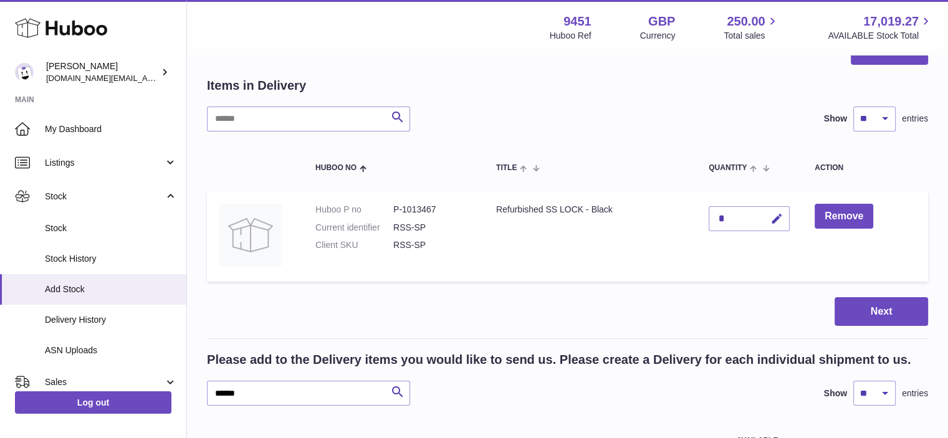
drag, startPoint x: 713, startPoint y: 23, endPoint x: 707, endPoint y: 25, distance: 6.5
click at [712, 23] on div "9451 Huboo Ref GBP Currency 250.00 Total sales 17,019.27 AVAILABLE Stock Total" at bounding box center [741, 27] width 383 height 29
drag, startPoint x: 253, startPoint y: 396, endPoint x: 207, endPoint y: 386, distance: 47.2
click at [207, 386] on input "******" at bounding box center [308, 393] width 203 height 25
click at [276, 396] on input "******" at bounding box center [308, 393] width 203 height 25
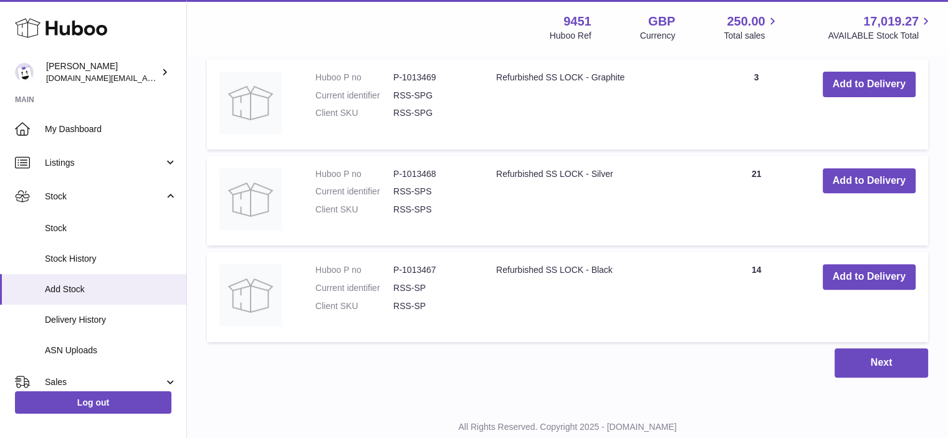
scroll to position [454, 0]
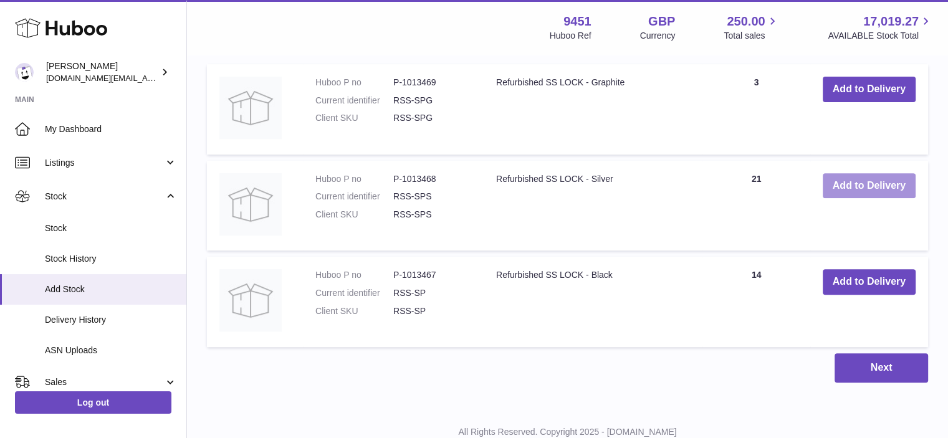
click at [874, 183] on button "Add to Delivery" at bounding box center [868, 186] width 93 height 26
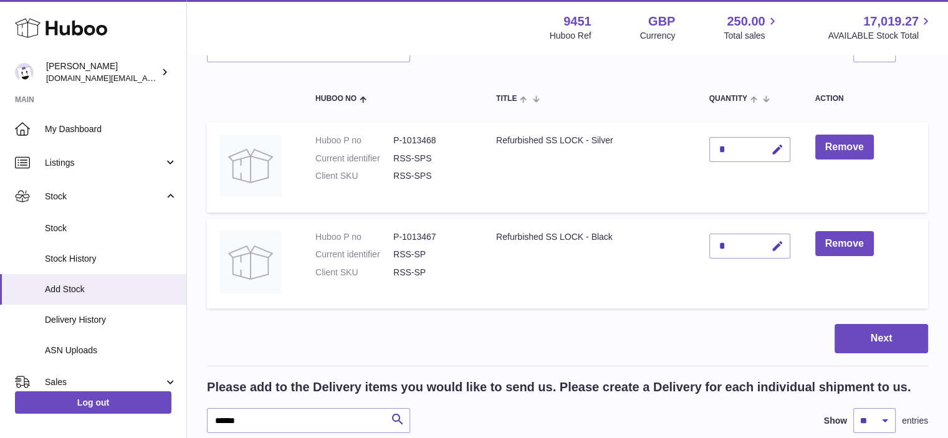
scroll to position [98, 0]
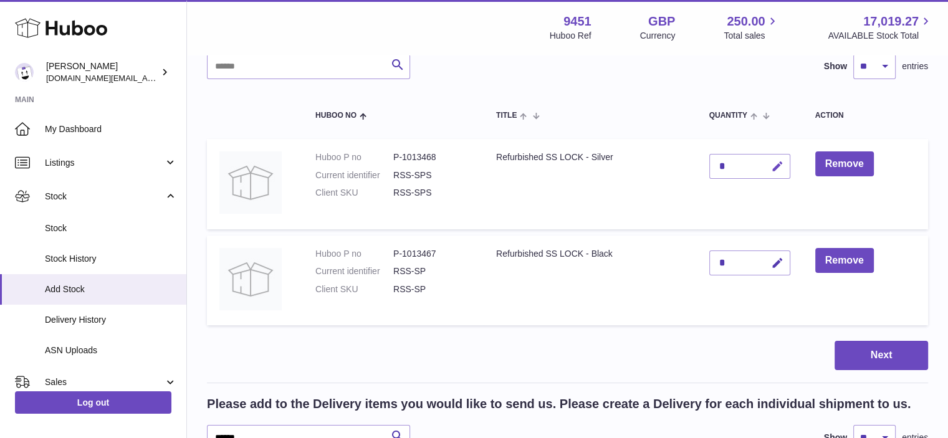
click at [781, 166] on icon "button" at bounding box center [777, 166] width 13 height 13
click at [772, 164] on icon "submit" at bounding box center [777, 166] width 11 height 11
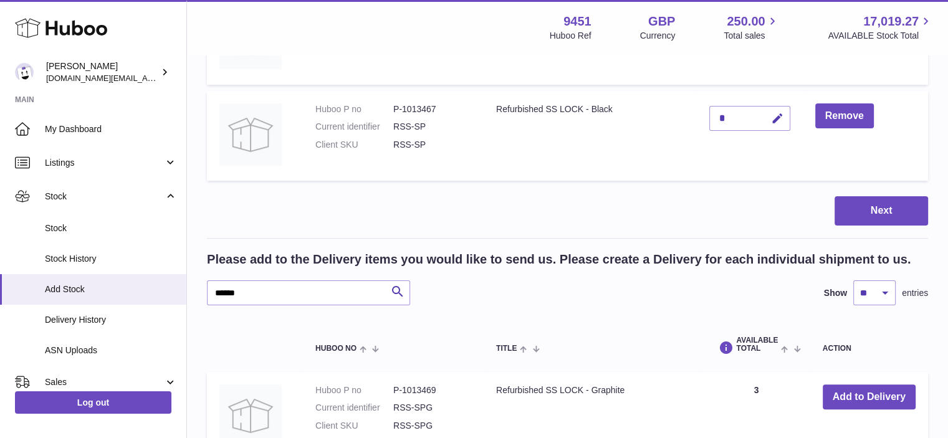
scroll to position [312, 0]
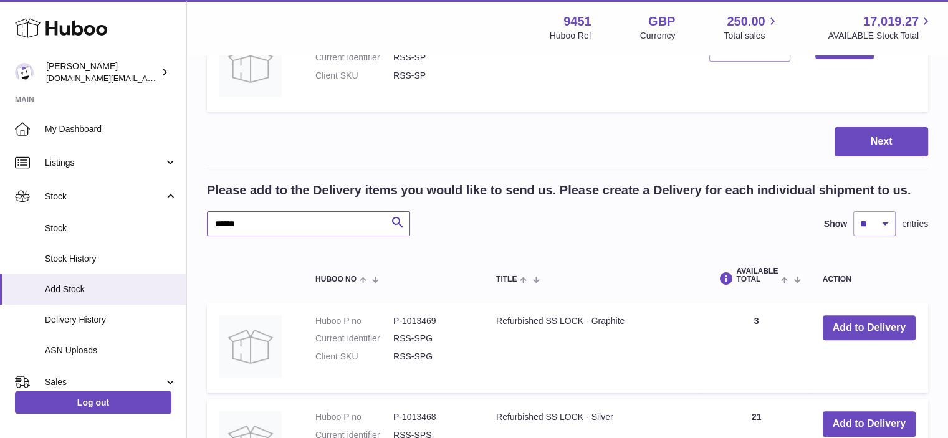
drag, startPoint x: 277, startPoint y: 223, endPoint x: 203, endPoint y: 222, distance: 73.5
click at [203, 222] on div "Create stock delivery - upload to Huboo the delivery details and expected incom…" at bounding box center [567, 196] width 761 height 902
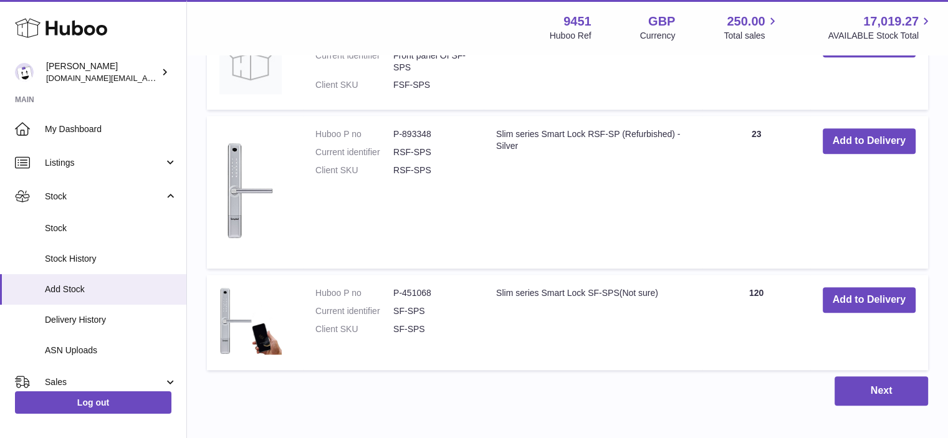
scroll to position [956, 0]
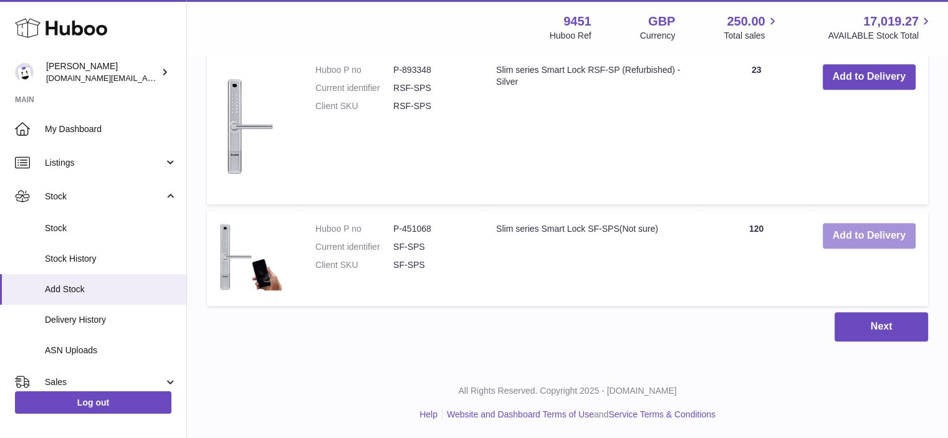
type input "******"
click at [894, 232] on button "Add to Delivery" at bounding box center [868, 236] width 93 height 26
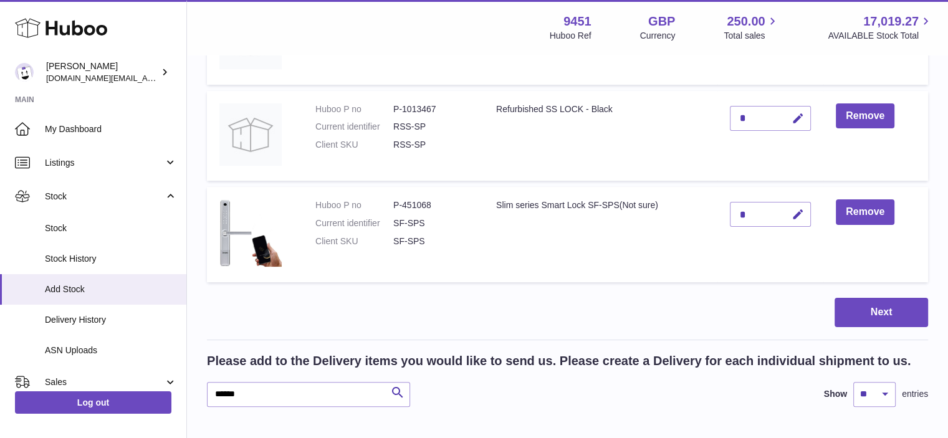
scroll to position [199, 0]
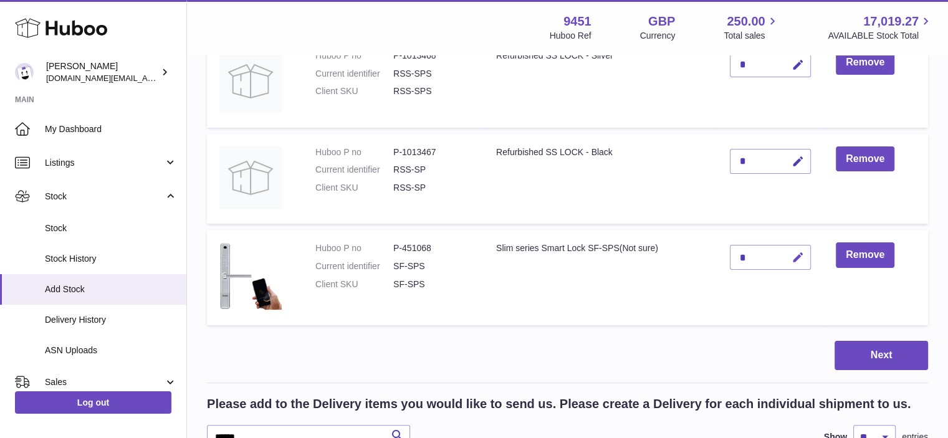
click at [799, 254] on icon "button" at bounding box center [797, 257] width 13 height 13
drag, startPoint x: 748, startPoint y: 249, endPoint x: 726, endPoint y: 249, distance: 21.8
click at [726, 249] on td "*" at bounding box center [770, 277] width 106 height 95
type input "*"
click at [788, 258] on button "submit" at bounding box center [796, 257] width 24 height 20
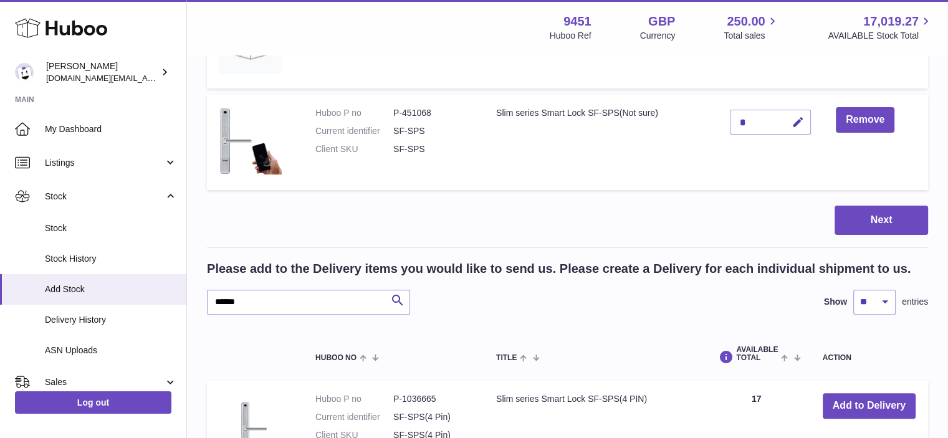
scroll to position [383, 0]
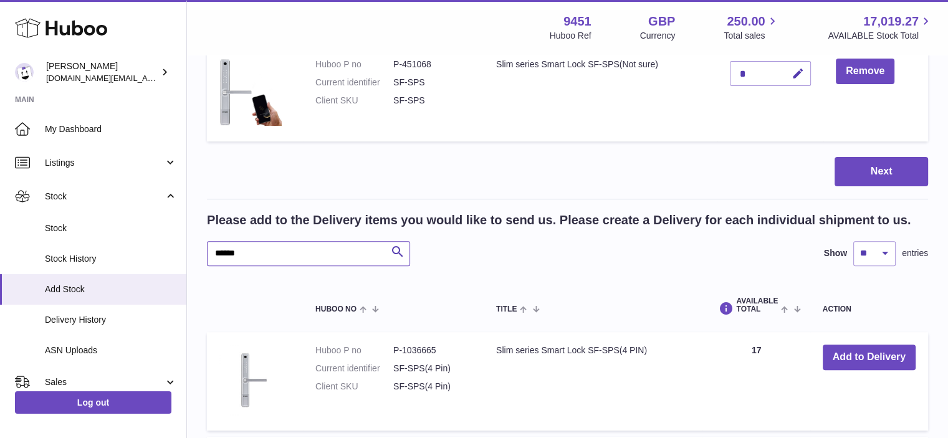
drag, startPoint x: 259, startPoint y: 251, endPoint x: 214, endPoint y: 249, distance: 44.9
click at [214, 249] on input "******" at bounding box center [308, 253] width 203 height 25
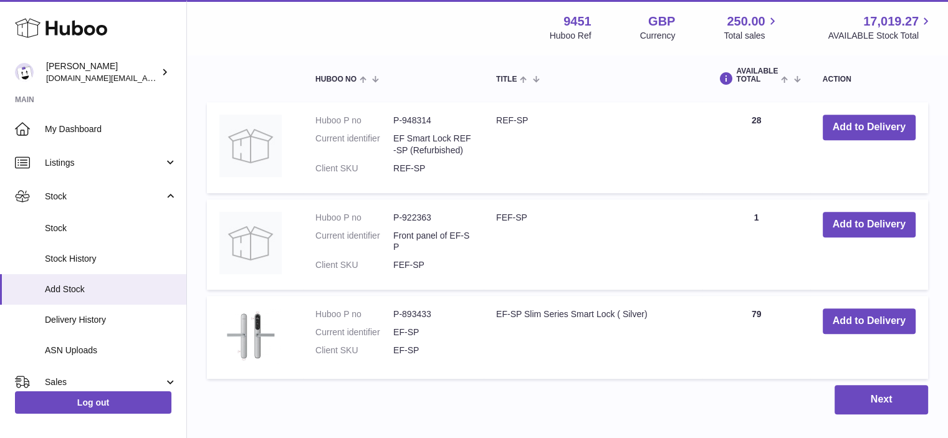
scroll to position [632, 0]
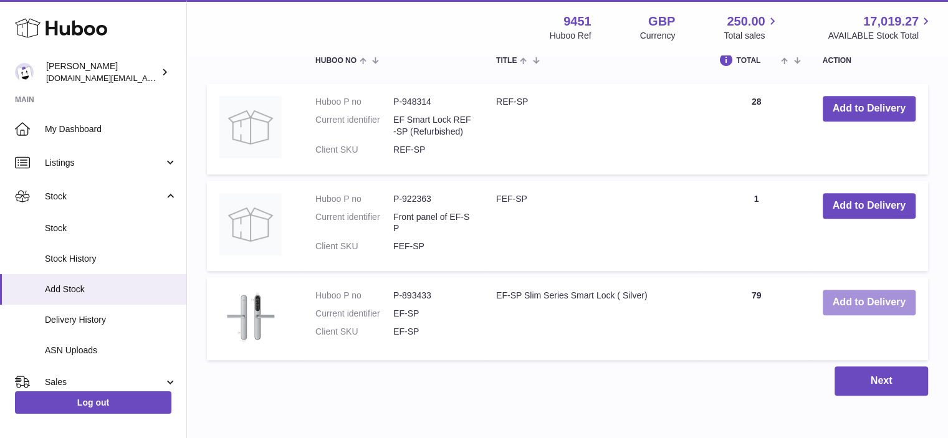
type input "*****"
click at [851, 290] on button "Add to Delivery" at bounding box center [868, 303] width 93 height 26
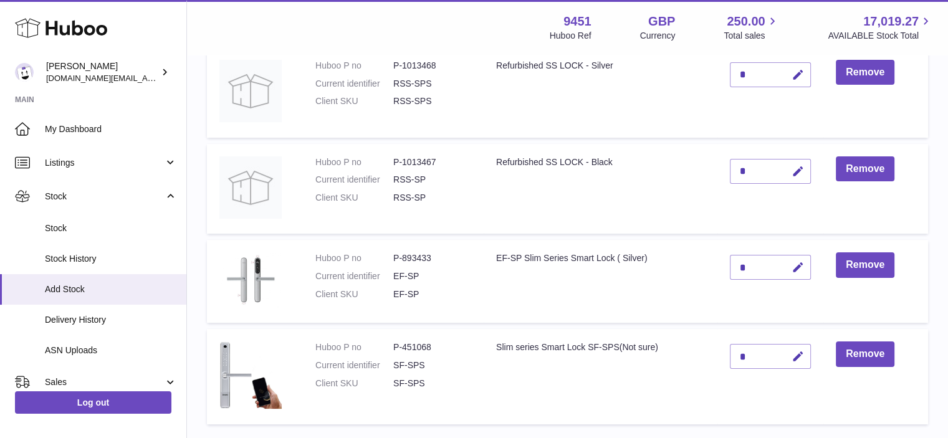
scroll to position [233, 0]
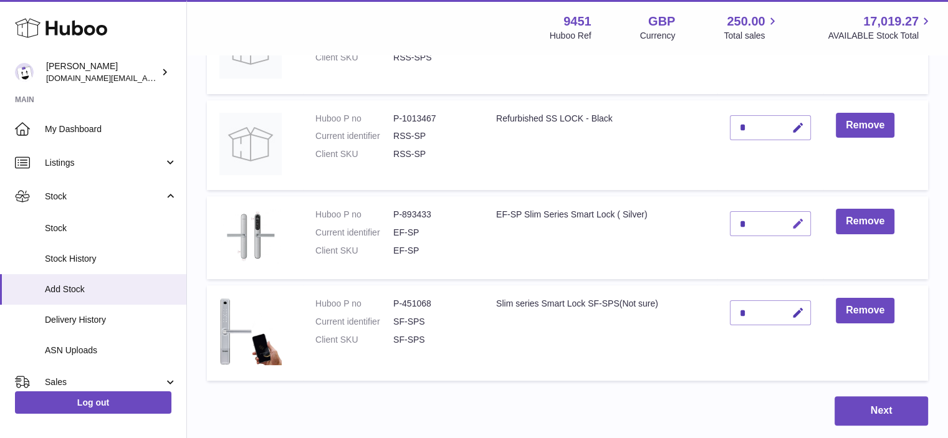
click at [798, 225] on icon "button" at bounding box center [797, 223] width 13 height 13
drag, startPoint x: 754, startPoint y: 221, endPoint x: 733, endPoint y: 221, distance: 20.6
click at [733, 221] on input "*" at bounding box center [770, 223] width 81 height 25
type input "*"
click at [796, 214] on button "submit" at bounding box center [796, 224] width 24 height 20
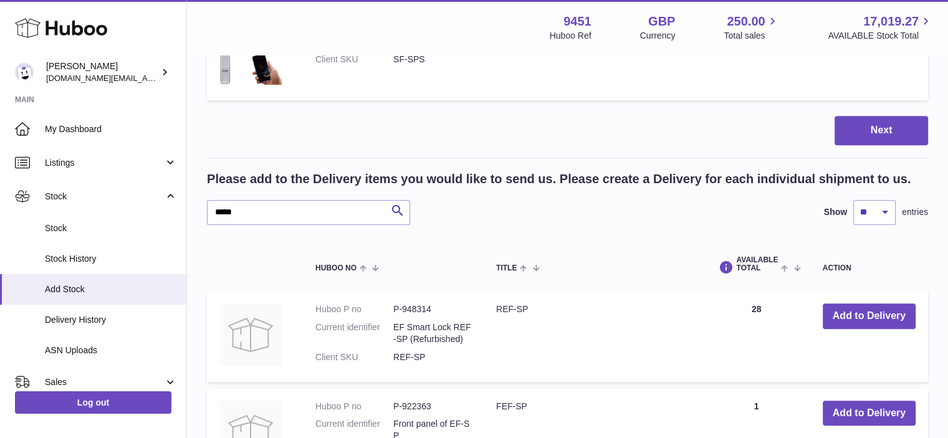
scroll to position [489, 0]
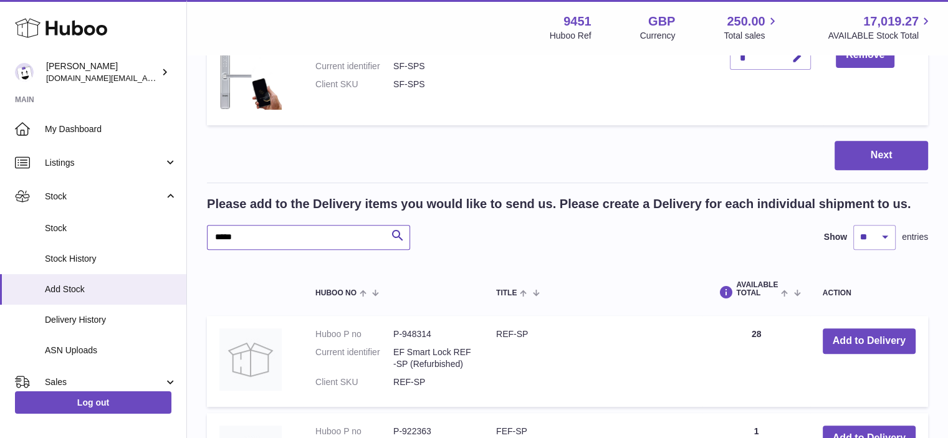
drag, startPoint x: 217, startPoint y: 236, endPoint x: 211, endPoint y: 235, distance: 7.0
click at [211, 235] on input "*****" at bounding box center [308, 237] width 203 height 25
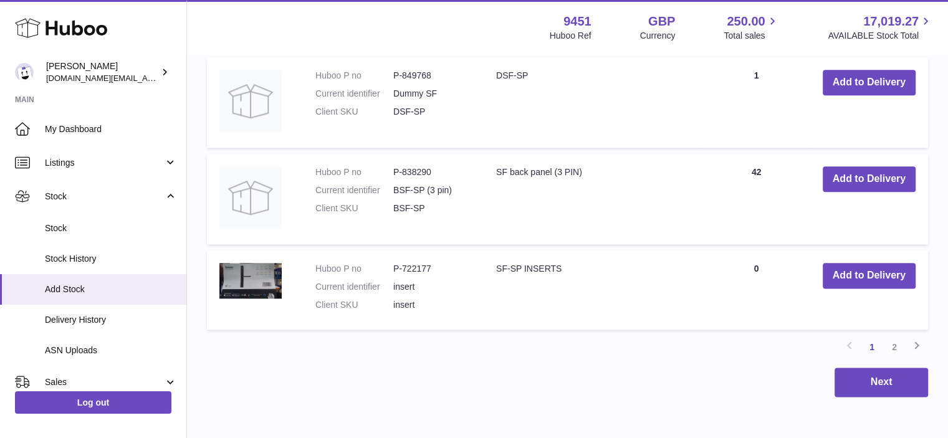
scroll to position [1538, 0]
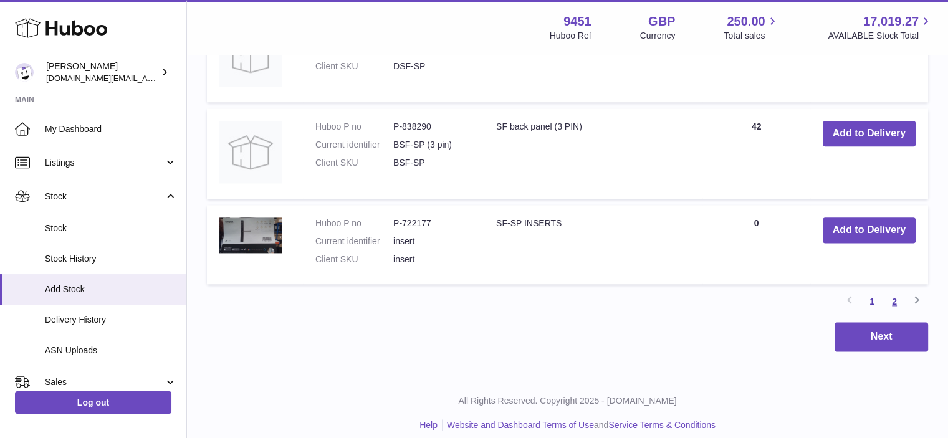
type input "*****"
click at [896, 297] on link "2" at bounding box center [894, 301] width 22 height 22
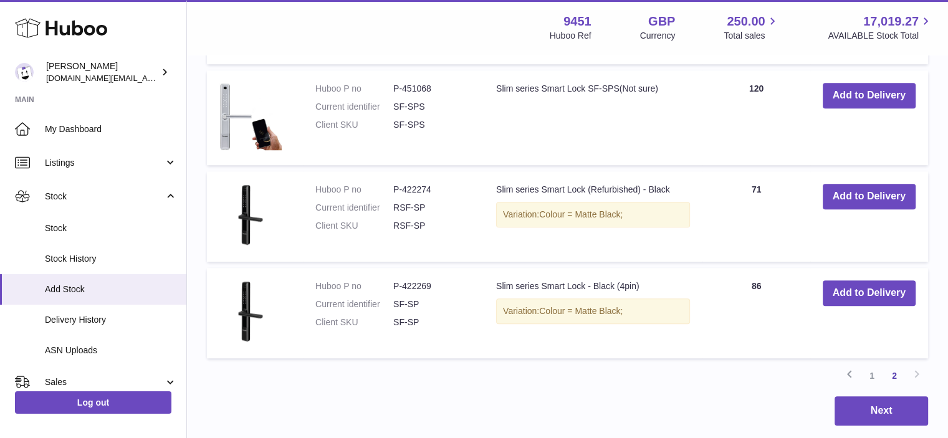
scroll to position [915, 0]
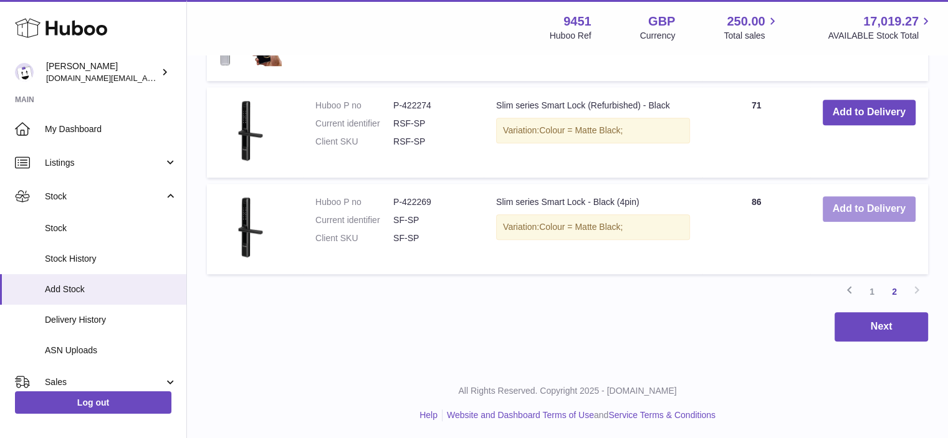
click at [858, 204] on button "Add to Delivery" at bounding box center [868, 209] width 93 height 26
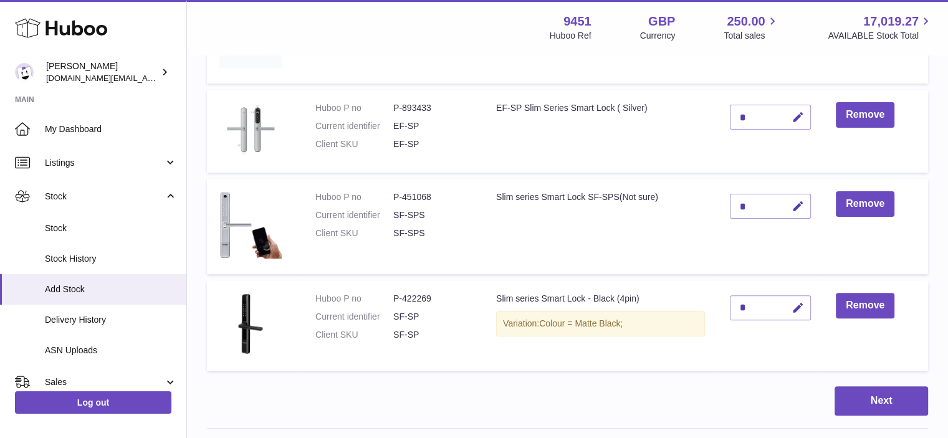
scroll to position [349, 0]
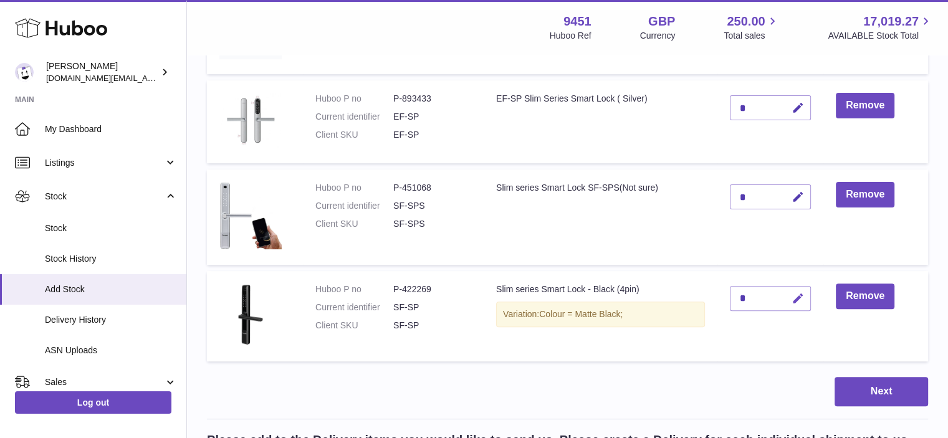
click at [796, 297] on icon "button" at bounding box center [797, 298] width 13 height 13
drag, startPoint x: 750, startPoint y: 297, endPoint x: 720, endPoint y: 297, distance: 29.9
click at [720, 297] on td "*" at bounding box center [770, 316] width 106 height 90
type input "*"
click at [793, 304] on button "submit" at bounding box center [796, 298] width 24 height 20
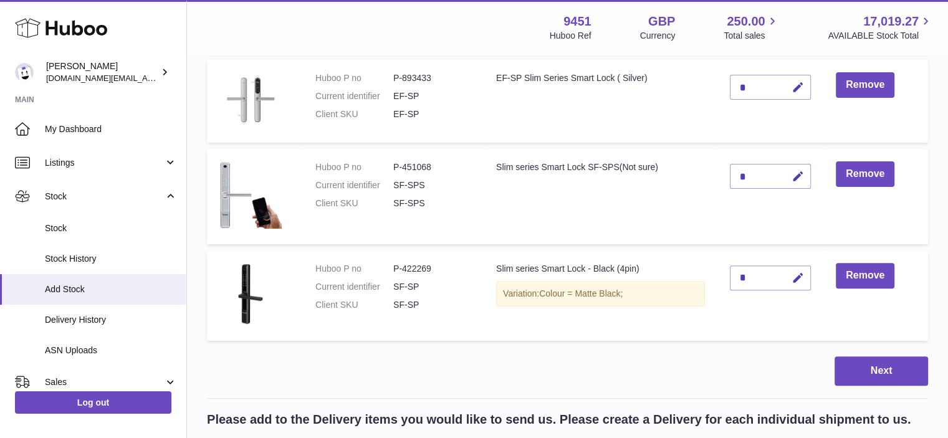
scroll to position [514, 0]
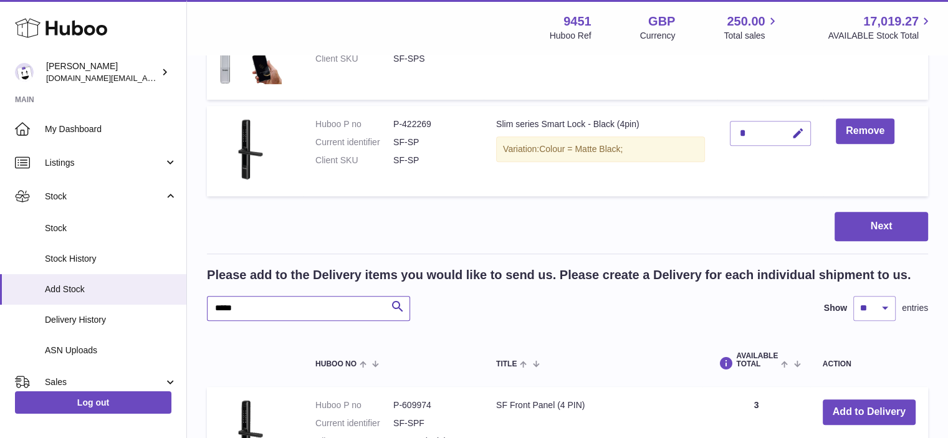
drag, startPoint x: 263, startPoint y: 311, endPoint x: 207, endPoint y: 304, distance: 56.5
click at [207, 304] on input "*****" at bounding box center [308, 308] width 203 height 25
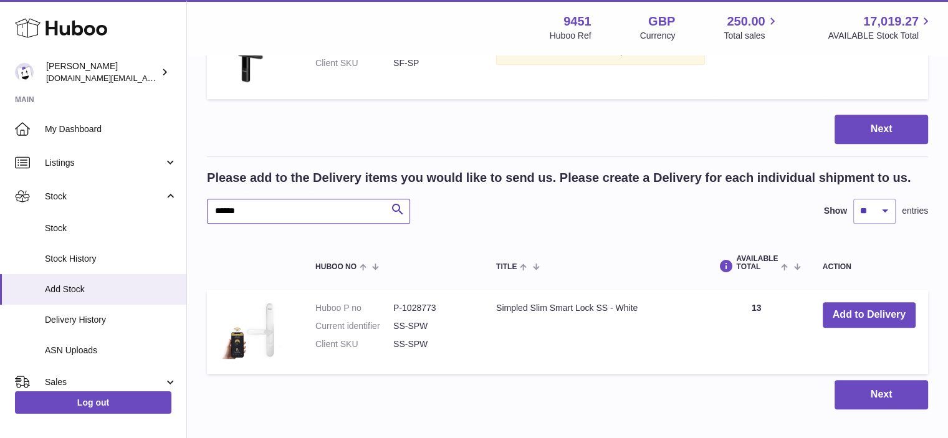
scroll to position [622, 0]
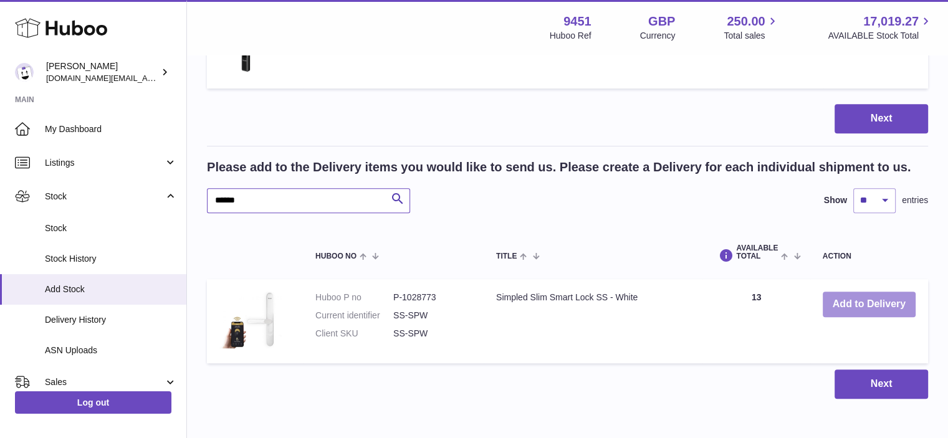
type input "******"
click at [870, 305] on button "Add to Delivery" at bounding box center [868, 305] width 93 height 26
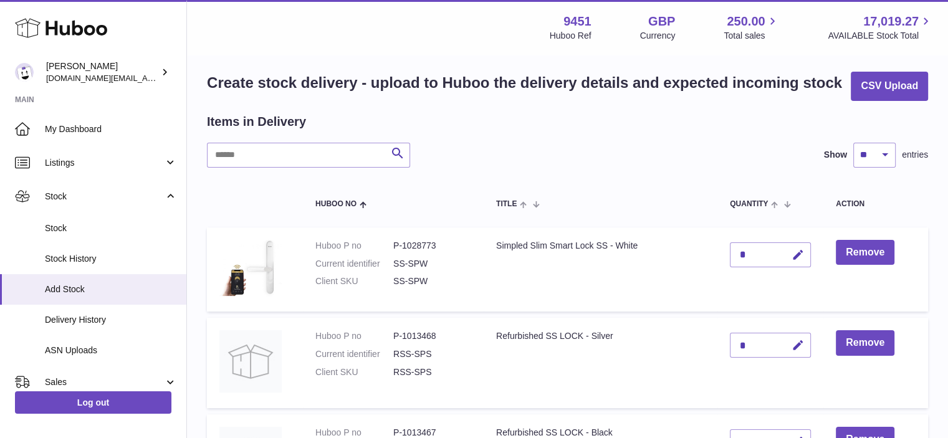
scroll to position [0, 0]
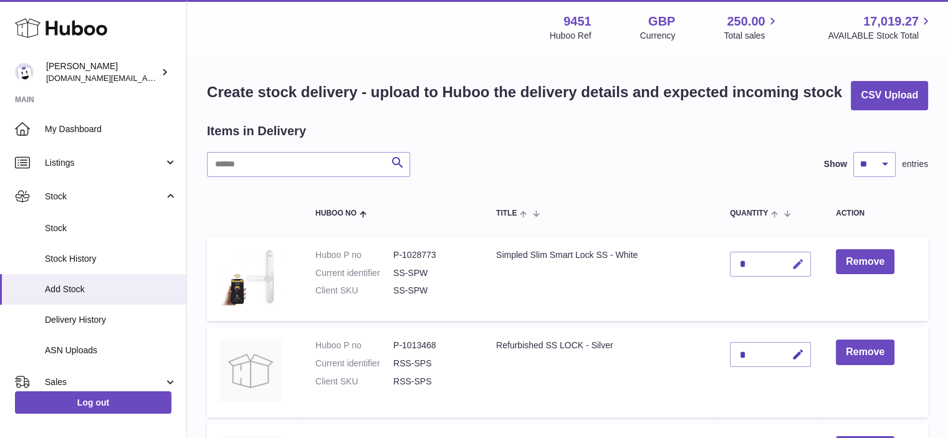
click at [797, 261] on icon "button" at bounding box center [797, 264] width 13 height 13
type input "*"
click at [798, 256] on button "submit" at bounding box center [796, 264] width 24 height 20
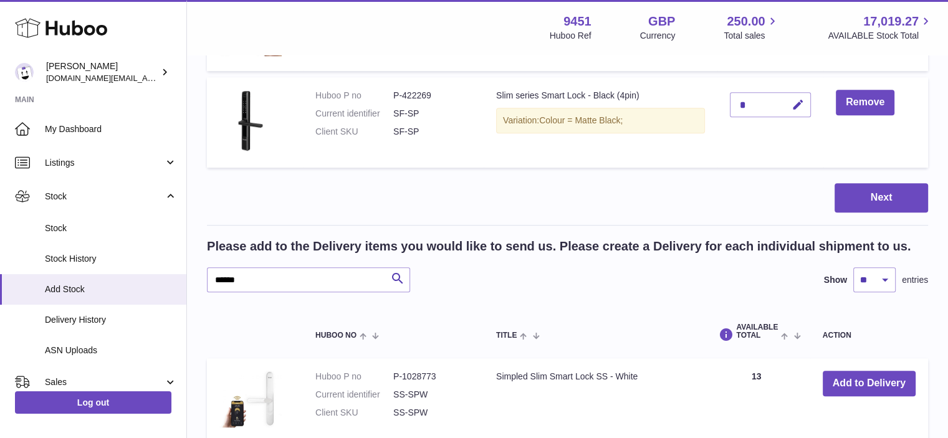
scroll to position [628, 0]
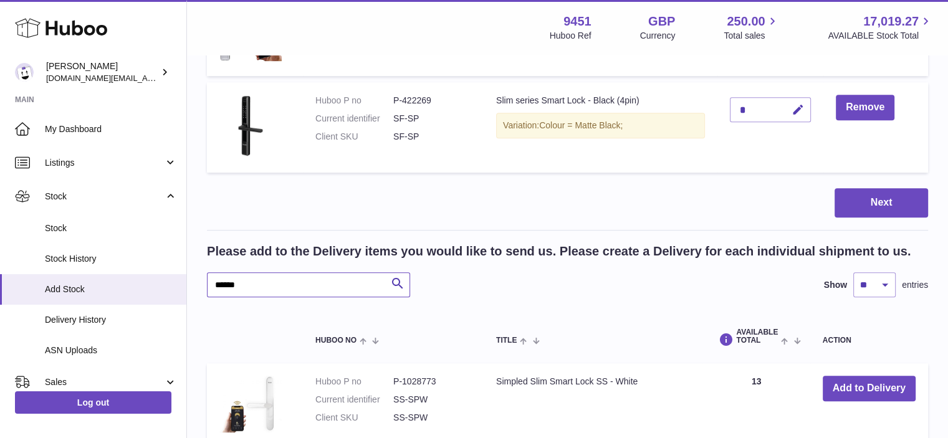
drag, startPoint x: 259, startPoint y: 274, endPoint x: 210, endPoint y: 279, distance: 48.8
click at [210, 279] on input "******" at bounding box center [308, 284] width 203 height 25
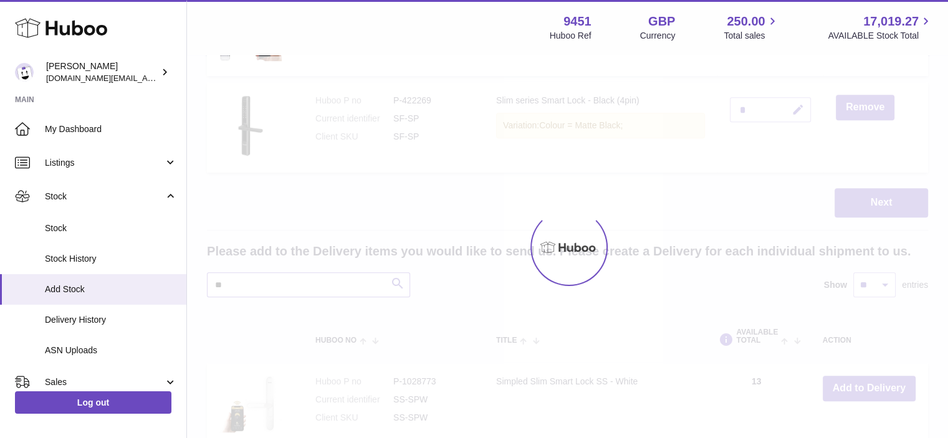
type input "*"
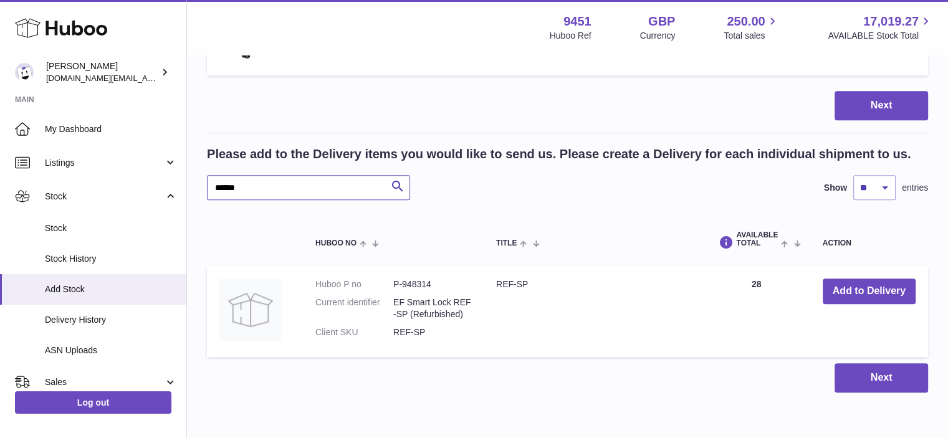
scroll to position [743, 0]
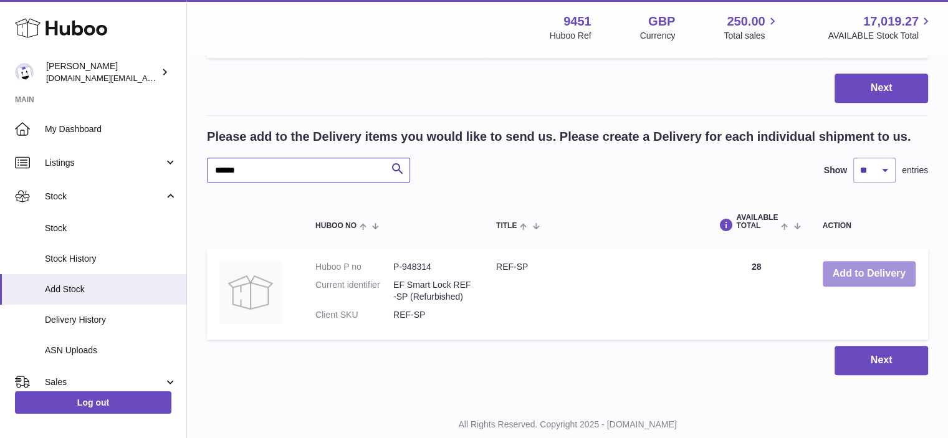
type input "******"
click at [867, 274] on button "Add to Delivery" at bounding box center [868, 274] width 93 height 26
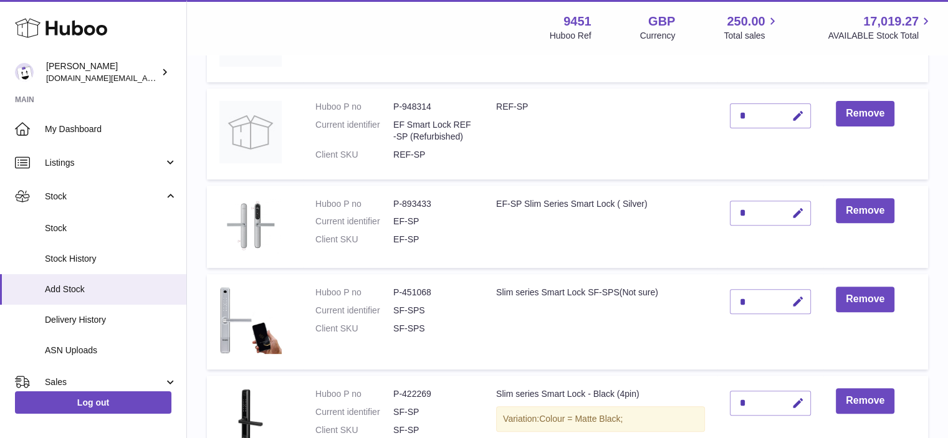
scroll to position [399, 0]
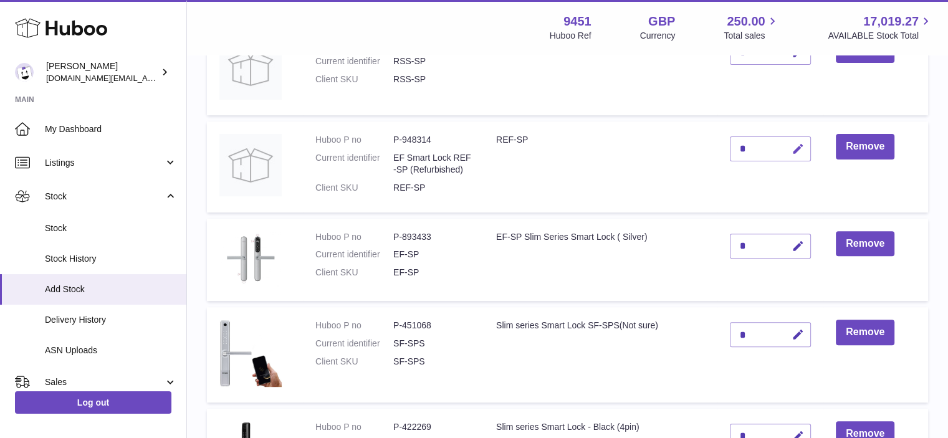
click at [805, 149] on button "button" at bounding box center [795, 149] width 29 height 26
drag, startPoint x: 760, startPoint y: 141, endPoint x: 749, endPoint y: 141, distance: 11.2
click at [749, 141] on div "*" at bounding box center [770, 148] width 81 height 25
drag, startPoint x: 746, startPoint y: 149, endPoint x: 737, endPoint y: 145, distance: 9.5
click at [737, 145] on input "*" at bounding box center [770, 148] width 81 height 25
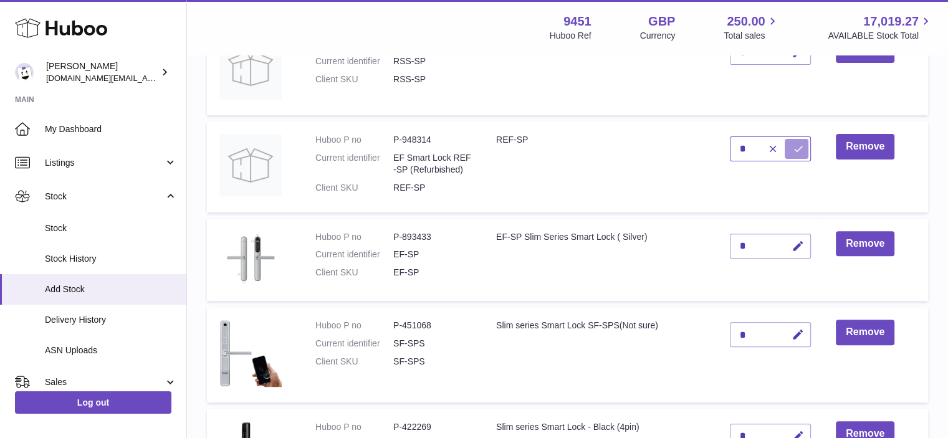
type input "*"
click at [801, 149] on icon "submit" at bounding box center [798, 148] width 11 height 11
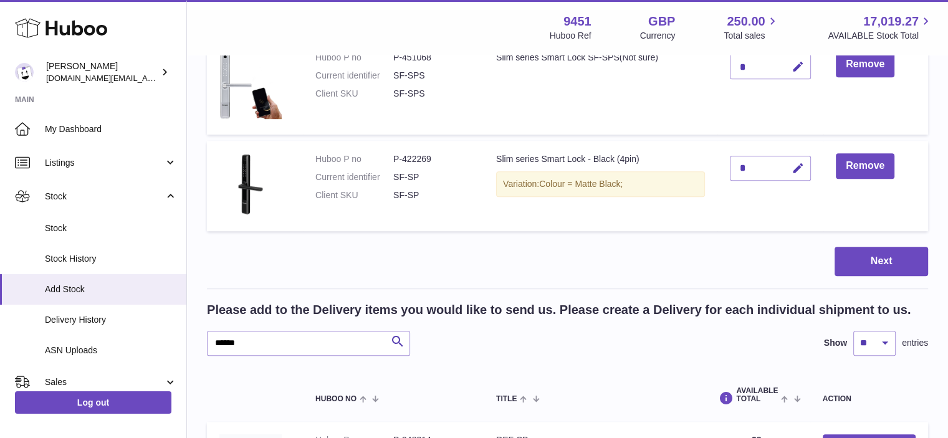
scroll to position [678, 0]
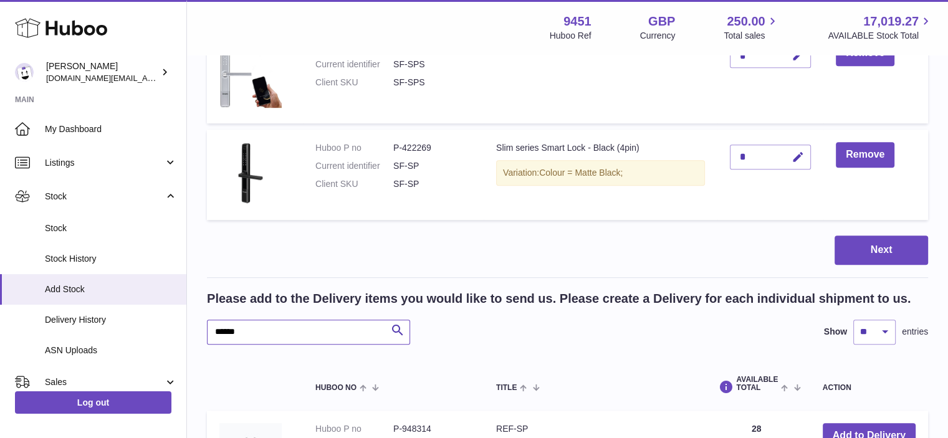
drag, startPoint x: 256, startPoint y: 331, endPoint x: 203, endPoint y: 322, distance: 54.3
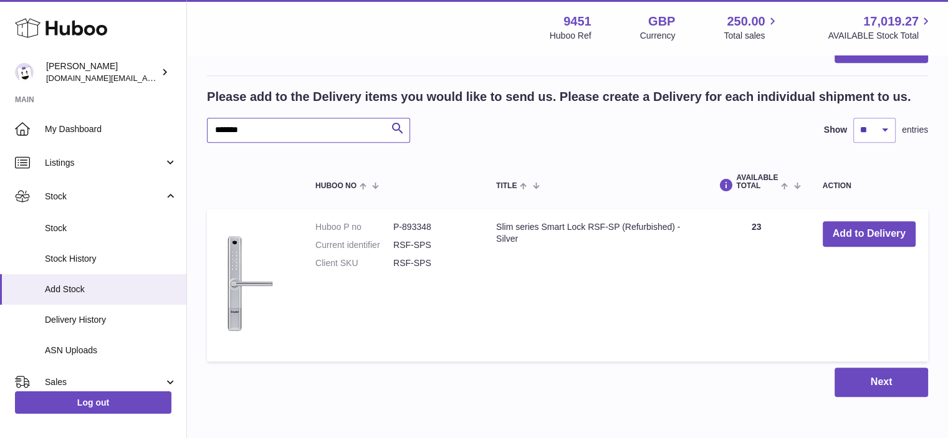
scroll to position [935, 0]
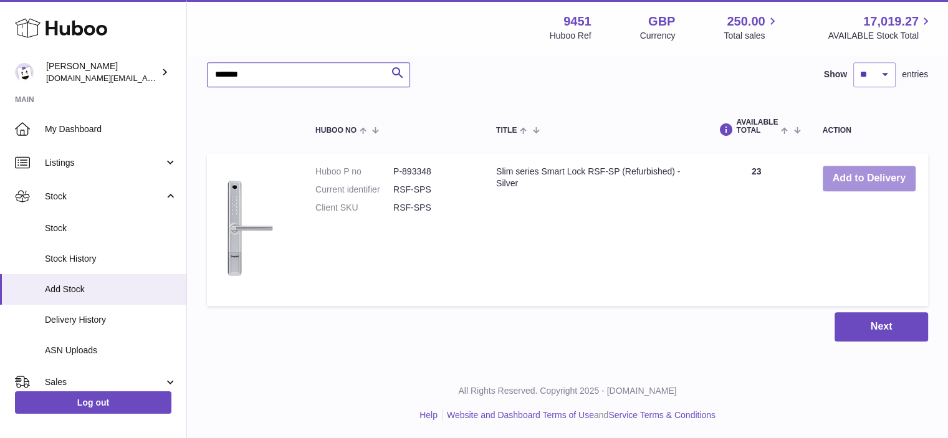
type input "*******"
click at [865, 179] on button "Add to Delivery" at bounding box center [868, 179] width 93 height 26
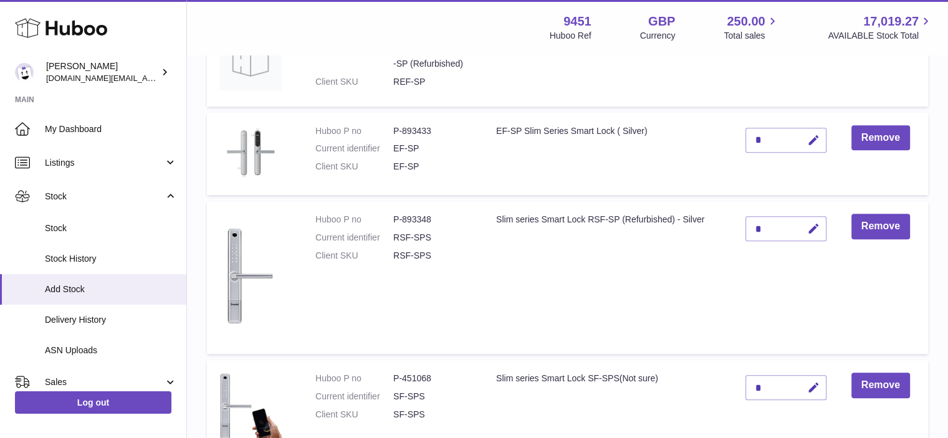
scroll to position [543, 0]
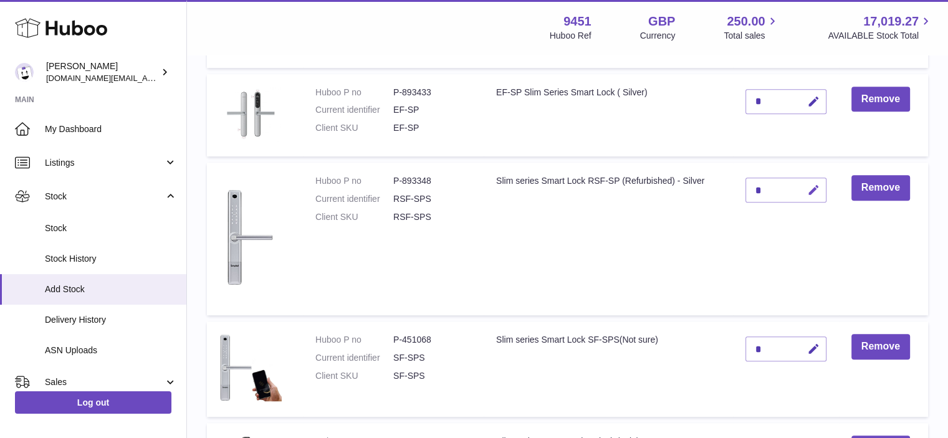
click at [820, 188] on button "button" at bounding box center [811, 191] width 29 height 26
drag, startPoint x: 763, startPoint y: 186, endPoint x: 747, endPoint y: 186, distance: 15.6
click at [747, 186] on input "*" at bounding box center [785, 190] width 81 height 25
drag, startPoint x: 765, startPoint y: 189, endPoint x: 738, endPoint y: 188, distance: 26.2
click at [738, 188] on td "*" at bounding box center [786, 239] width 106 height 153
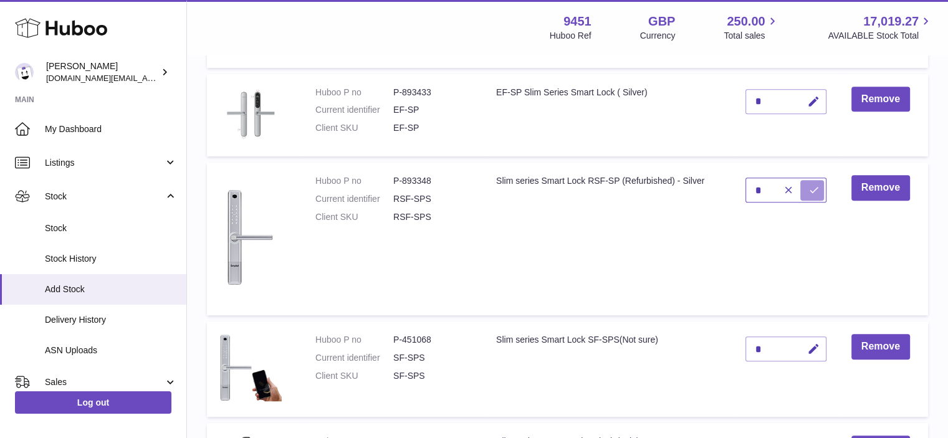
type input "*"
click at [817, 189] on icon "submit" at bounding box center [813, 189] width 11 height 11
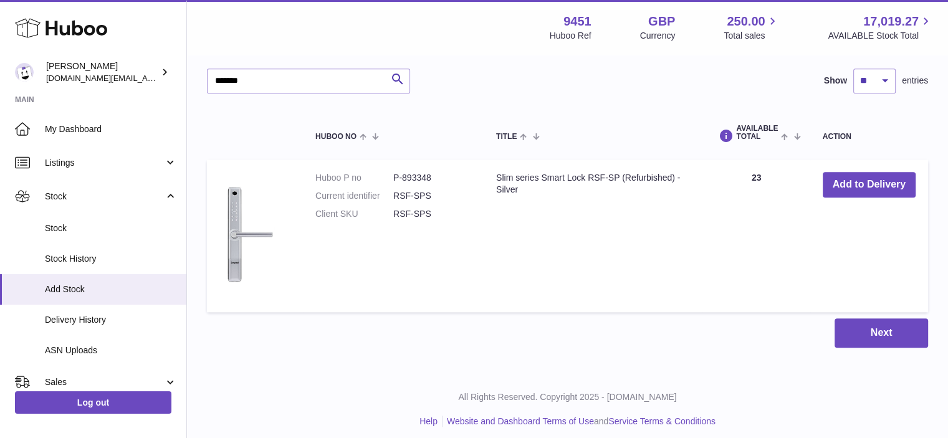
scroll to position [1040, 0]
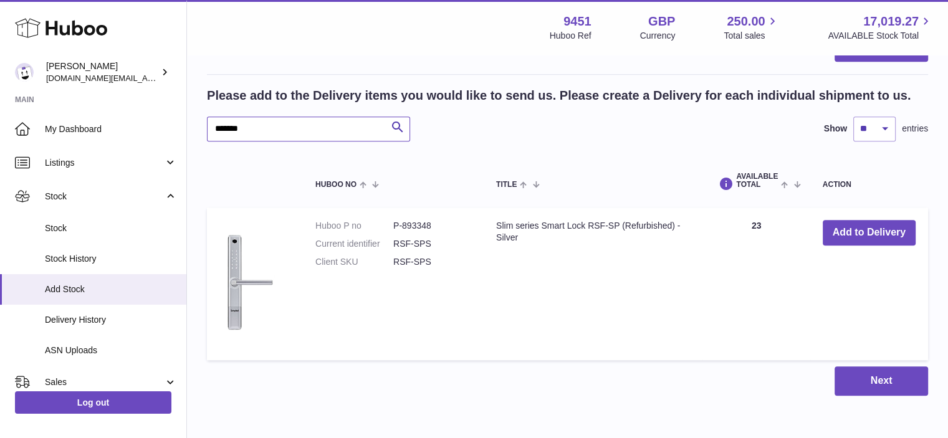
click at [310, 123] on input "*******" at bounding box center [308, 129] width 203 height 25
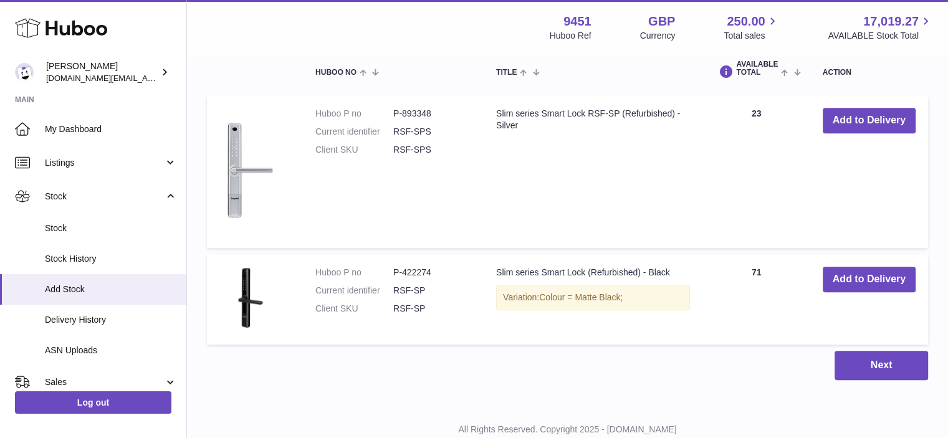
scroll to position [1191, 0]
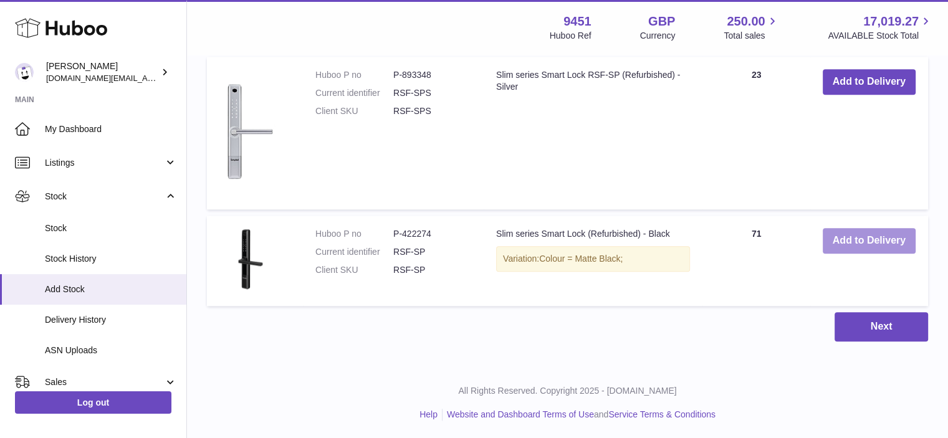
type input "******"
click at [879, 229] on button "Add to Delivery" at bounding box center [868, 241] width 93 height 26
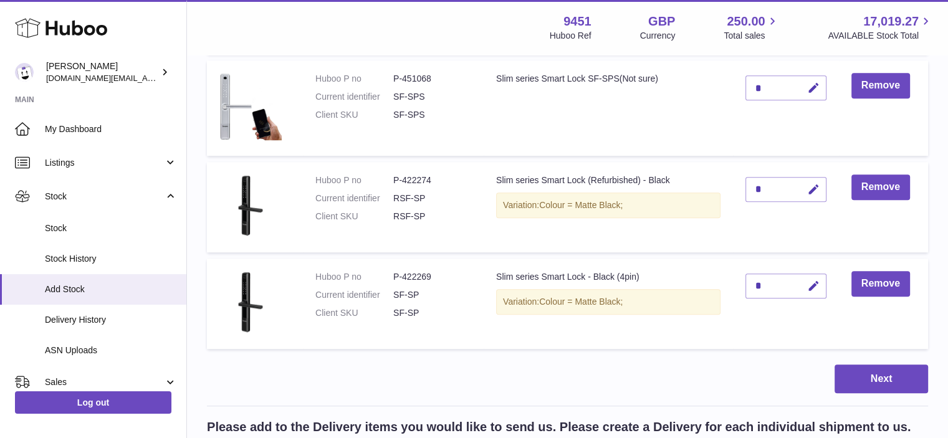
scroll to position [837, 0]
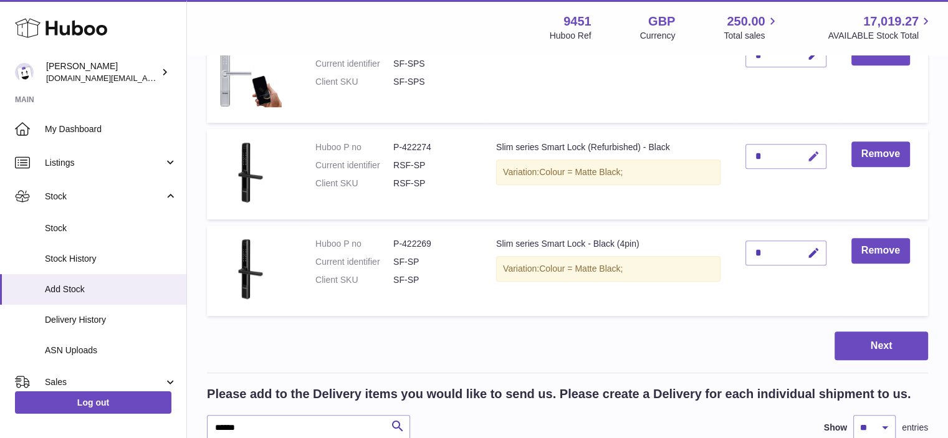
click at [799, 157] on button "button" at bounding box center [811, 157] width 29 height 26
click at [815, 151] on icon "submit" at bounding box center [813, 156] width 11 height 11
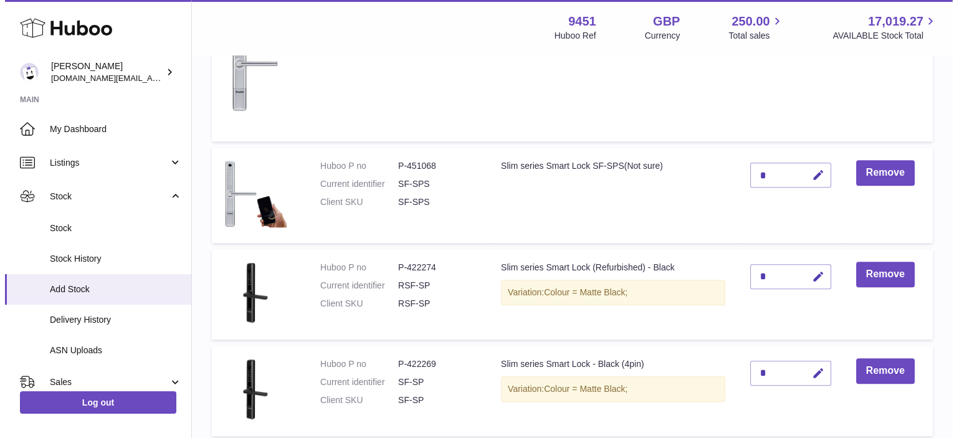
scroll to position [758, 0]
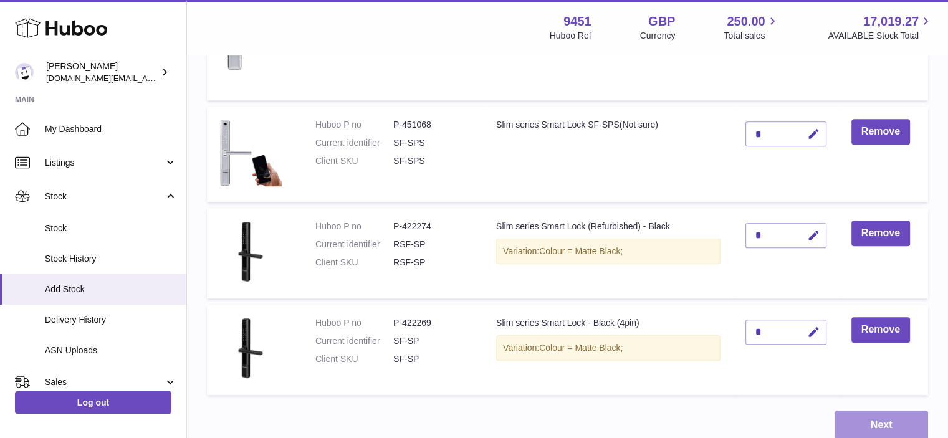
click at [878, 421] on button "Next" at bounding box center [880, 425] width 93 height 29
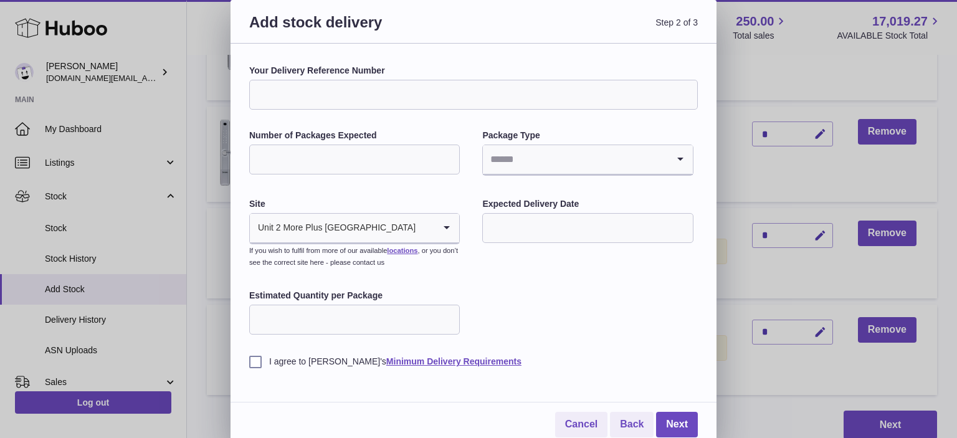
click at [338, 163] on input "Number of Packages Expected" at bounding box center [354, 160] width 211 height 30
type input "*"
click at [523, 164] on input "Search for option" at bounding box center [575, 159] width 184 height 29
click at [522, 244] on li "Boxes" at bounding box center [588, 243] width 208 height 25
click at [526, 232] on input "text" at bounding box center [587, 228] width 211 height 30
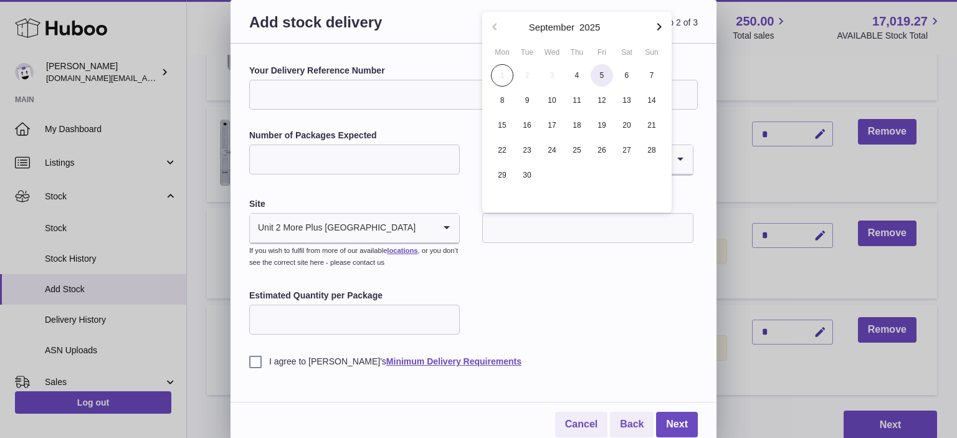
click at [601, 77] on span "5" at bounding box center [602, 75] width 22 height 22
type input "**********"
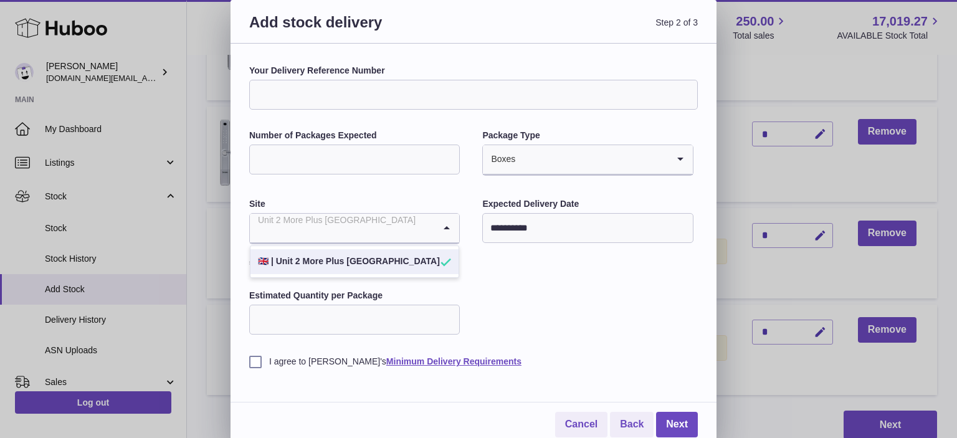
click at [332, 233] on div "Unit 2 More Plus [GEOGRAPHIC_DATA]" at bounding box center [342, 228] width 184 height 29
click at [332, 254] on li "🇬🇧 | Unit 2 More Plus Central Park" at bounding box center [354, 261] width 208 height 25
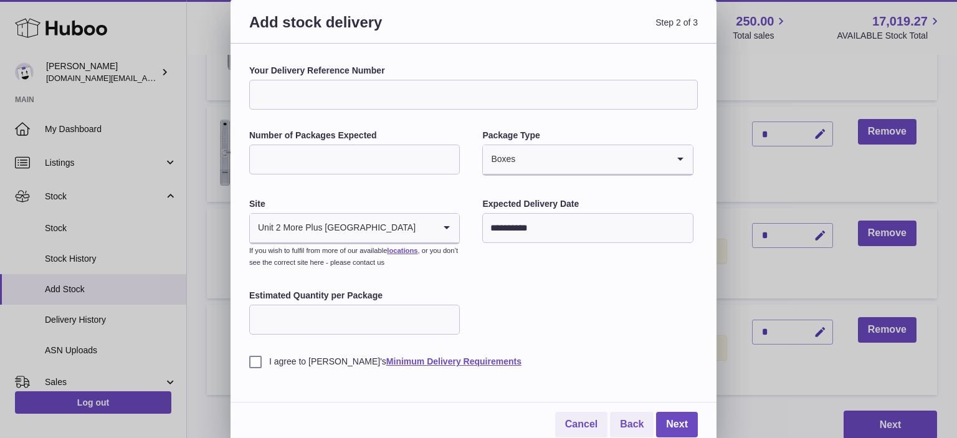
click at [368, 313] on input "Estimated Quantity per Package" at bounding box center [354, 320] width 211 height 30
click at [254, 361] on label "I agree to Huboo's Minimum Delivery Requirements" at bounding box center [473, 362] width 449 height 12
click at [672, 423] on link "Next" at bounding box center [677, 425] width 42 height 26
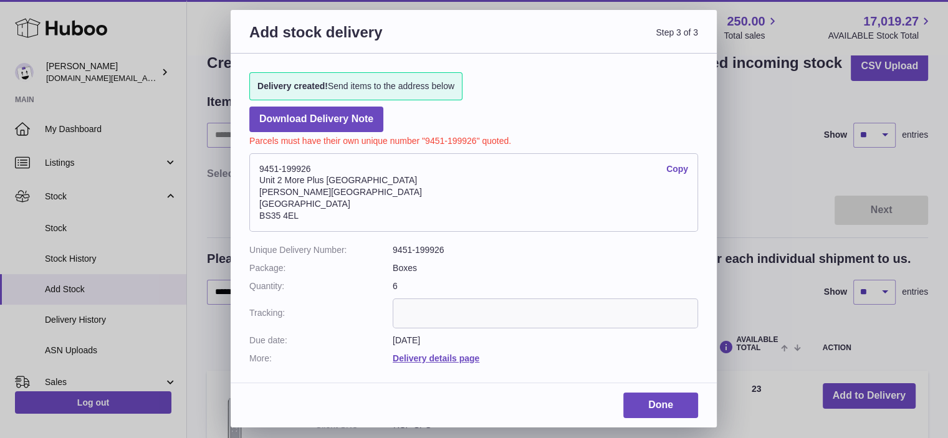
scroll to position [35, 0]
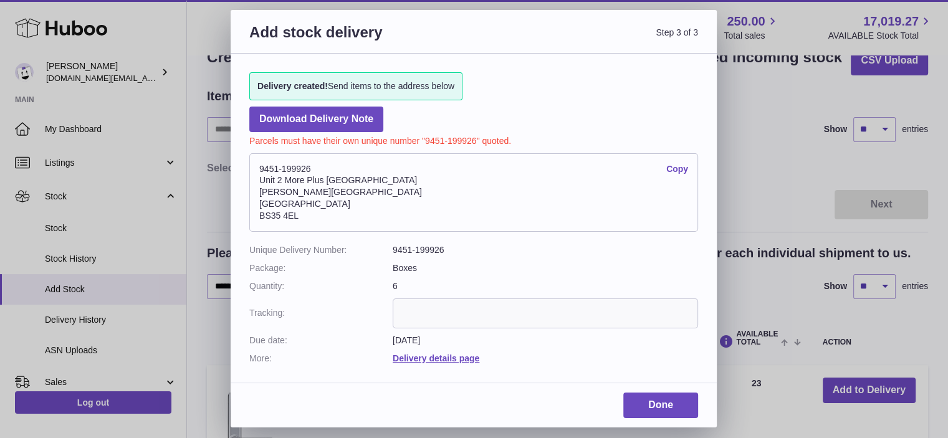
drag, startPoint x: 306, startPoint y: 217, endPoint x: 252, endPoint y: 156, distance: 81.7
click at [252, 156] on address "9451-199926 Copy Unit 2 More Plus Central Park Hudson Ave Severn Beach BS35 4EL" at bounding box center [473, 192] width 449 height 79
click at [550, 206] on address "9451-199926 Copy Unit 2 More Plus Central Park Hudson Ave Severn Beach BS35 4EL" at bounding box center [473, 192] width 449 height 79
drag, startPoint x: 307, startPoint y: 217, endPoint x: 242, endPoint y: 171, distance: 79.2
click at [242, 171] on div "Delivery created! Send items to the address below Download Delivery Note Parcel…" at bounding box center [474, 212] width 486 height 317
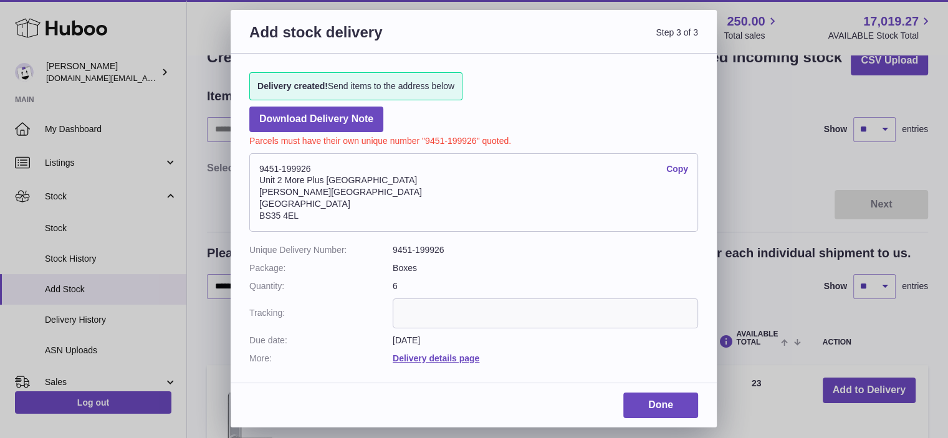
click at [358, 221] on address "9451-199926 Copy Unit 2 More Plus Central Park Hudson Ave Severn Beach BS35 4EL" at bounding box center [473, 192] width 449 height 79
drag, startPoint x: 363, startPoint y: 140, endPoint x: 479, endPoint y: 141, distance: 115.9
click at [479, 141] on p "Parcels must have their own unique number "9451-199926" quoted." at bounding box center [473, 139] width 449 height 15
copy p "unique number "9451-199926""
click at [437, 126] on div "Delivery created! Send items to the address below Download Delivery Note Parcel…" at bounding box center [474, 212] width 486 height 317
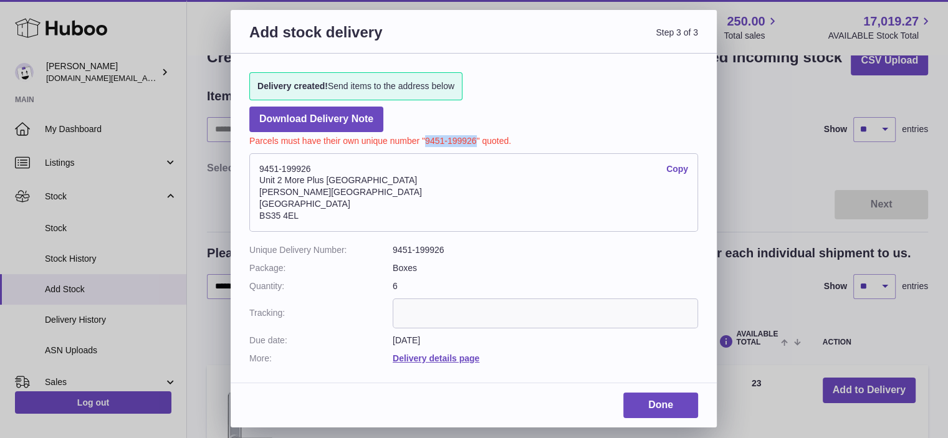
drag, startPoint x: 424, startPoint y: 136, endPoint x: 477, endPoint y: 137, distance: 53.0
click at [477, 137] on p "Parcels must have their own unique number "9451-199926" quoted." at bounding box center [473, 139] width 449 height 15
copy p "9451-199926"
click at [683, 167] on link "Copy" at bounding box center [677, 169] width 22 height 12
copy p "9451-199926"
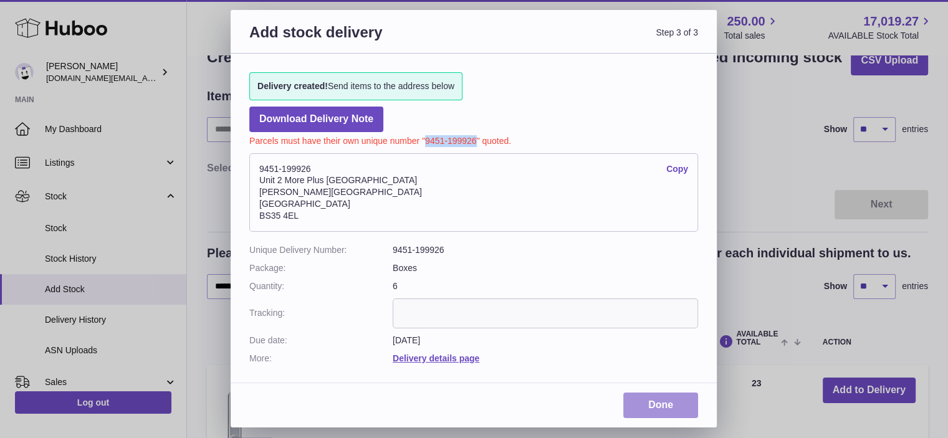
click at [656, 413] on link "Done" at bounding box center [660, 406] width 75 height 26
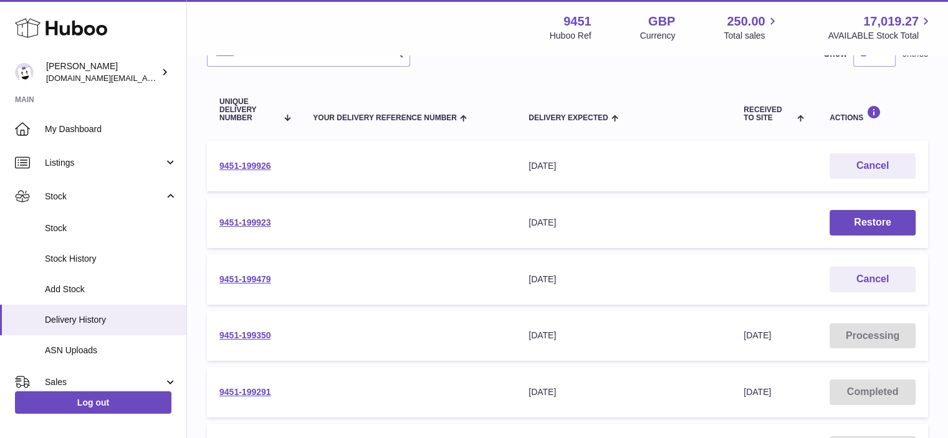
scroll to position [117, 0]
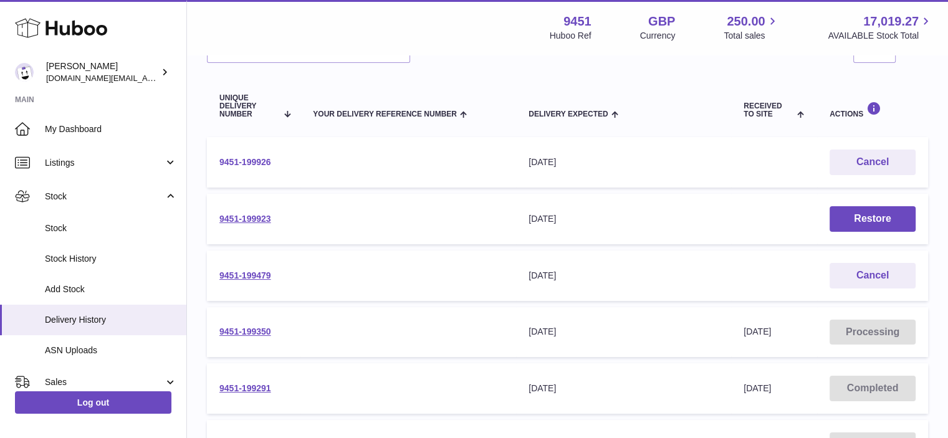
click at [250, 159] on link "9451-199926" at bounding box center [245, 162] width 52 height 10
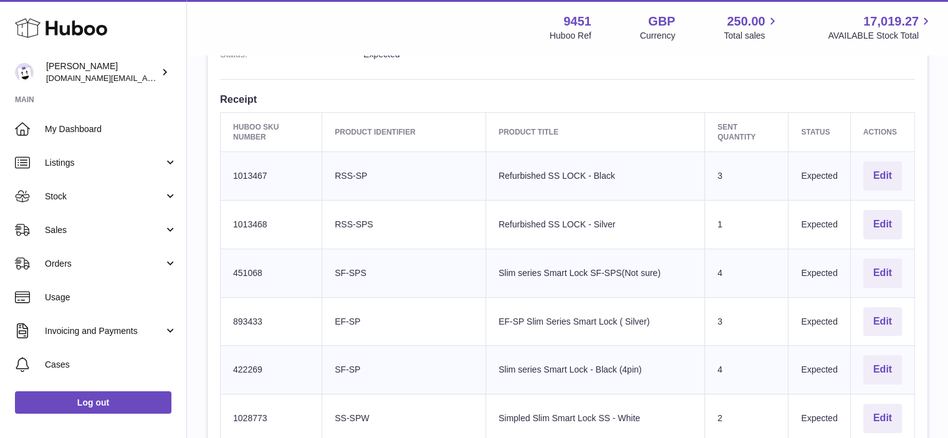
scroll to position [410, 0]
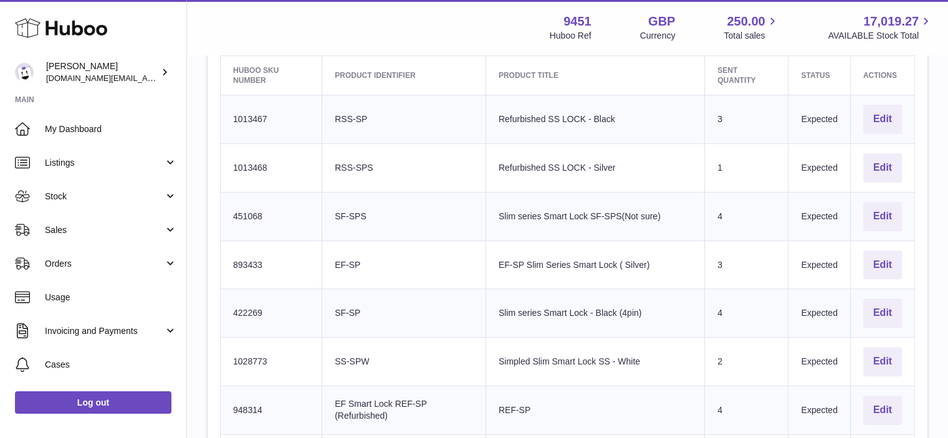
click at [322, 119] on td "Client Identifier RSS-SP" at bounding box center [404, 119] width 164 height 49
copy td "RSS-SP"
drag, startPoint x: 240, startPoint y: 111, endPoint x: 230, endPoint y: 110, distance: 10.0
click at [230, 110] on td "Huboo SKU Number 1013467" at bounding box center [272, 119] width 102 height 49
copy td "1013467"
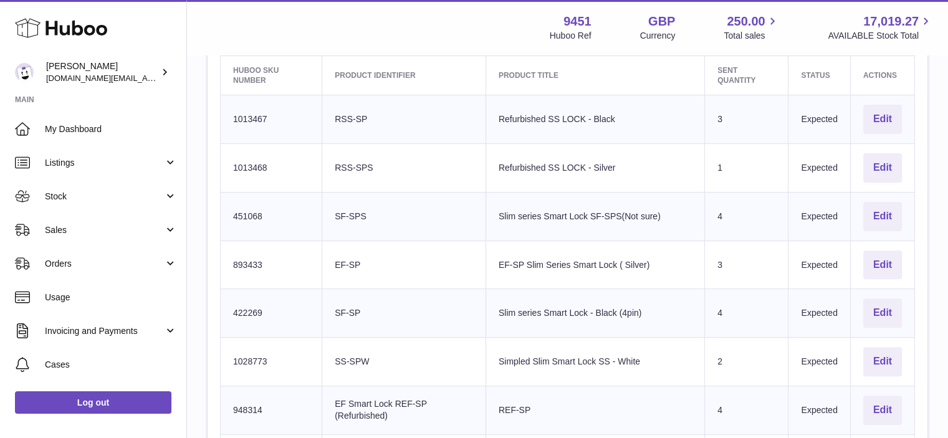
click at [250, 161] on td "Huboo SKU Number 1013468" at bounding box center [272, 167] width 102 height 49
copy td "1013468"
drag, startPoint x: 375, startPoint y: 218, endPoint x: 335, endPoint y: 218, distance: 40.5
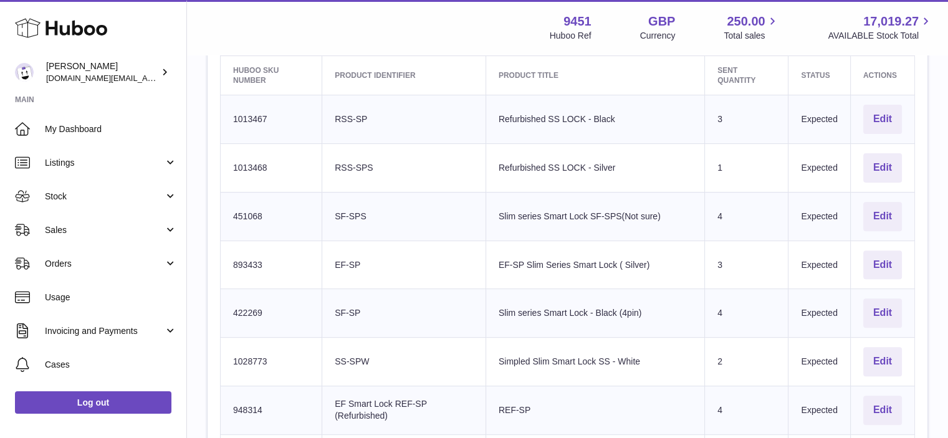
click at [335, 218] on td "Client Identifier SF-SPS" at bounding box center [404, 216] width 164 height 49
copy td "SF-SPS"
click at [250, 219] on td "Huboo SKU Number 451068" at bounding box center [272, 216] width 102 height 49
copy td "451068"
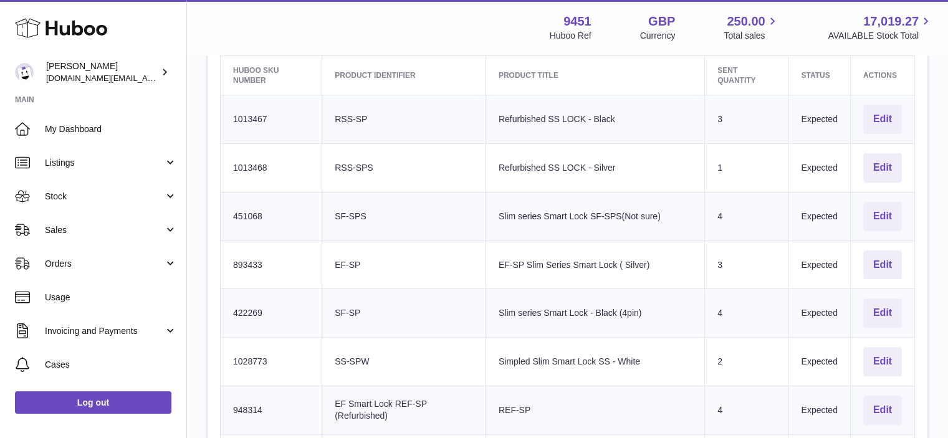
click at [242, 266] on td "Huboo SKU Number 893433" at bounding box center [272, 265] width 102 height 49
copy td "893433"
click at [252, 312] on td "Huboo SKU Number 422269" at bounding box center [272, 313] width 102 height 49
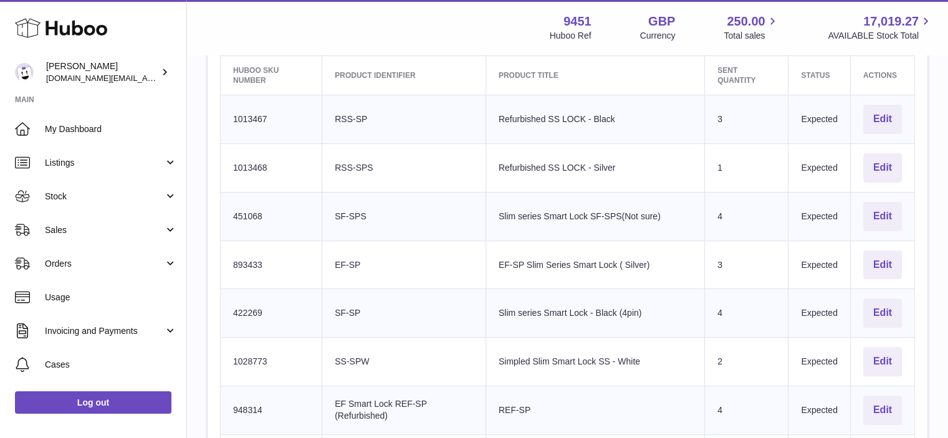
copy td "422269"
click at [272, 355] on td "Huboo SKU Number 1028773" at bounding box center [272, 362] width 102 height 49
click at [250, 217] on td "Huboo SKU Number 451068" at bounding box center [272, 216] width 102 height 49
copy td "451068"
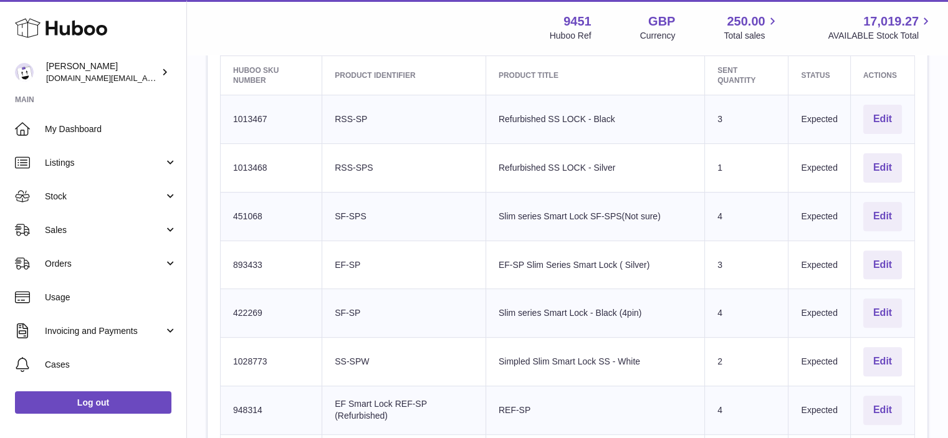
drag, startPoint x: 376, startPoint y: 357, endPoint x: 335, endPoint y: 358, distance: 41.8
click at [335, 358] on td "Client Identifier SS-SPW" at bounding box center [404, 362] width 164 height 49
copy td "SS-SPW"
click at [244, 356] on td "Huboo SKU Number 1028773" at bounding box center [272, 362] width 102 height 49
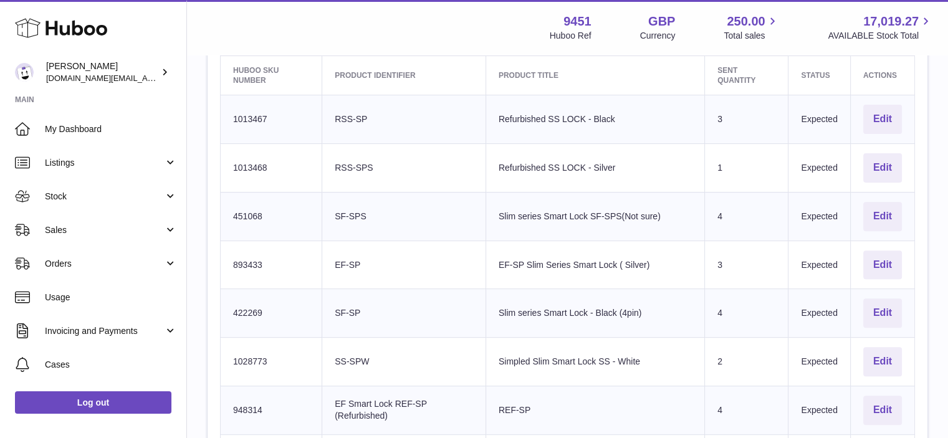
drag, startPoint x: 371, startPoint y: 212, endPoint x: 335, endPoint y: 214, distance: 36.2
click at [335, 214] on td "Client Identifier SF-SPS" at bounding box center [404, 216] width 164 height 49
drag, startPoint x: 393, startPoint y: 414, endPoint x: 334, endPoint y: 401, distance: 60.2
click at [334, 401] on td "Client Identifier EF Smart Lock REF-SP (Refurbished)" at bounding box center [404, 410] width 164 height 49
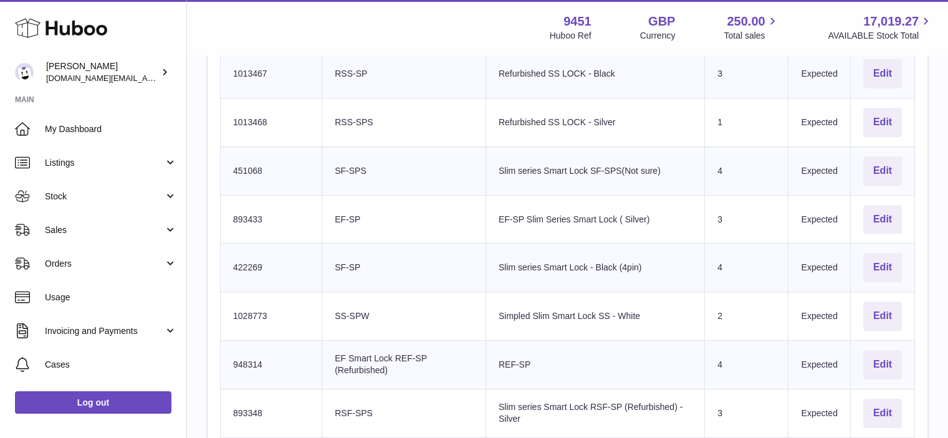
scroll to position [459, 0]
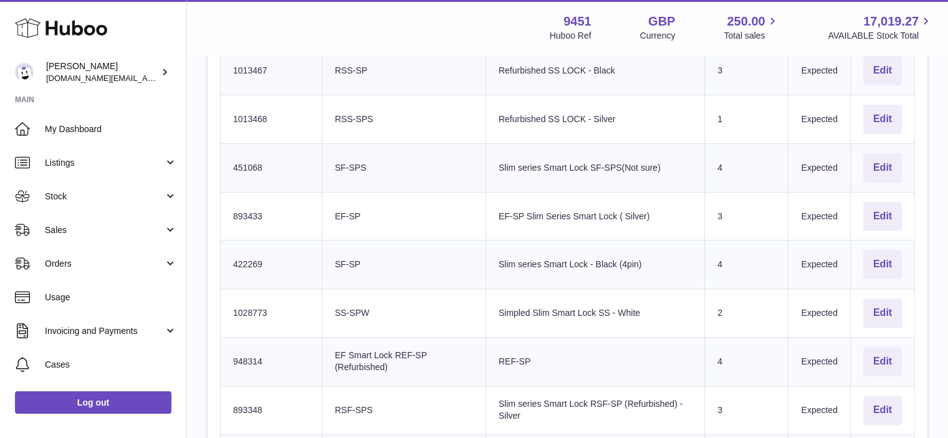
click at [243, 356] on td "Huboo SKU Number 948314" at bounding box center [272, 361] width 102 height 49
click at [254, 400] on td "Huboo SKU Number 893348" at bounding box center [272, 410] width 102 height 49
click at [242, 406] on td "Huboo SKU Number 893348" at bounding box center [272, 410] width 102 height 49
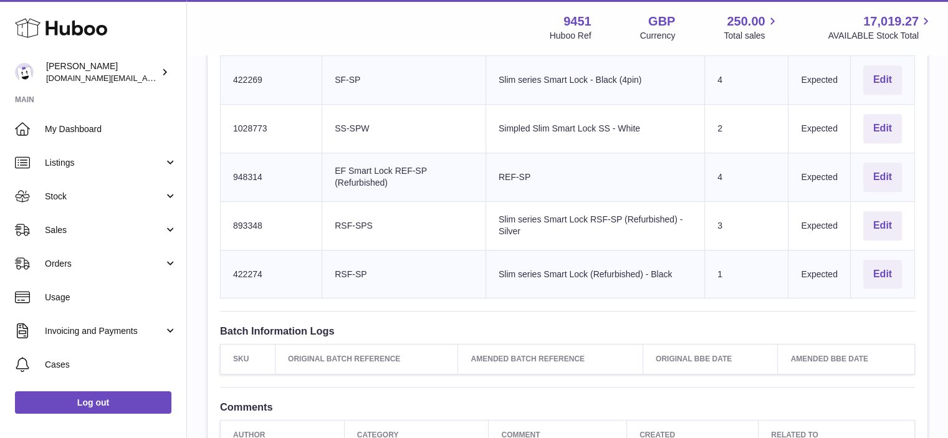
scroll to position [651, 0]
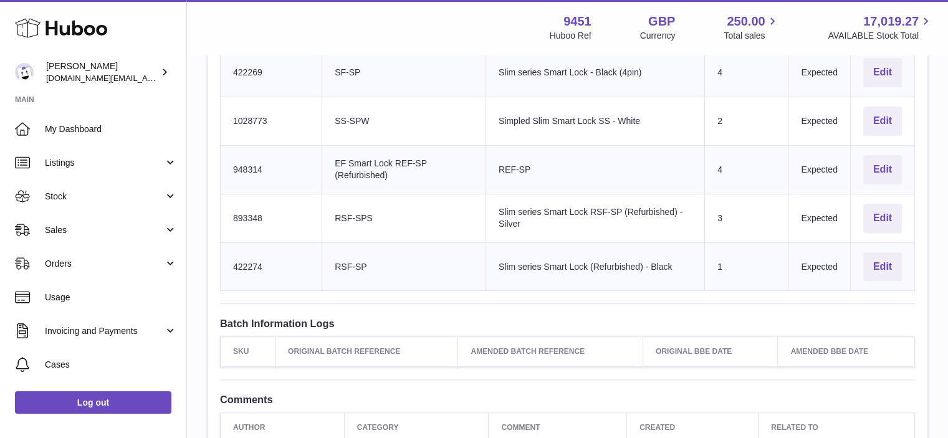
click at [248, 259] on td "Huboo SKU Number 422274" at bounding box center [272, 266] width 102 height 49
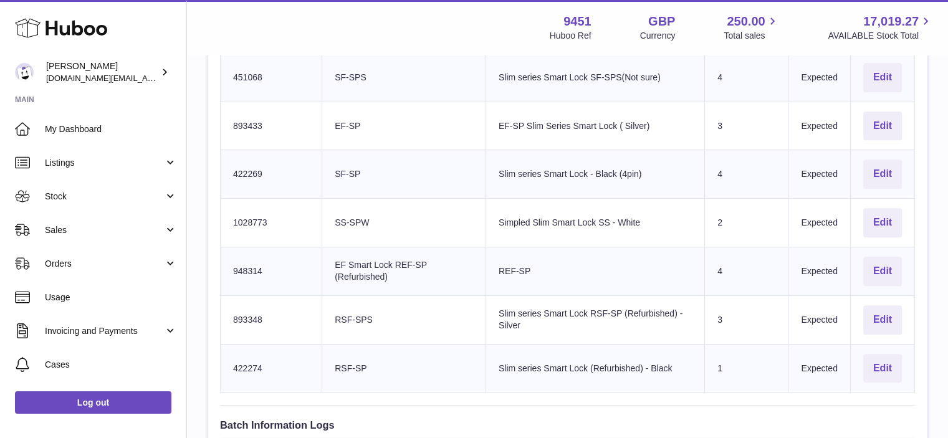
scroll to position [555, 0]
